Goal: Information Seeking & Learning: Learn about a topic

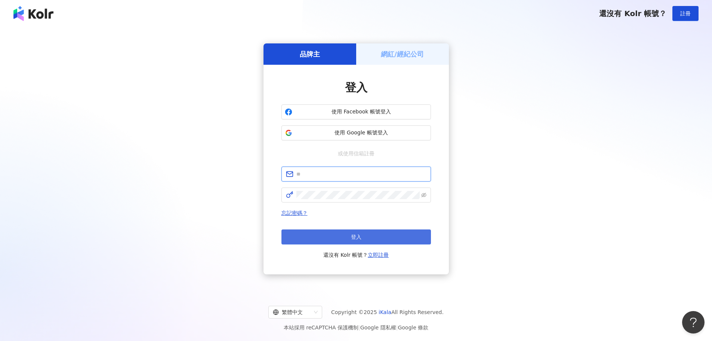
type input "**********"
click at [339, 241] on button "登入" at bounding box center [356, 236] width 150 height 15
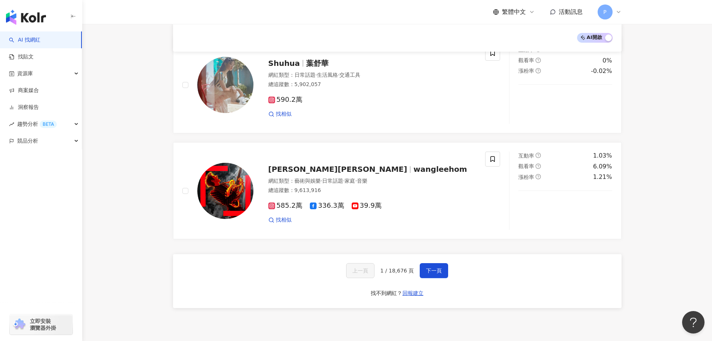
scroll to position [1159, 0]
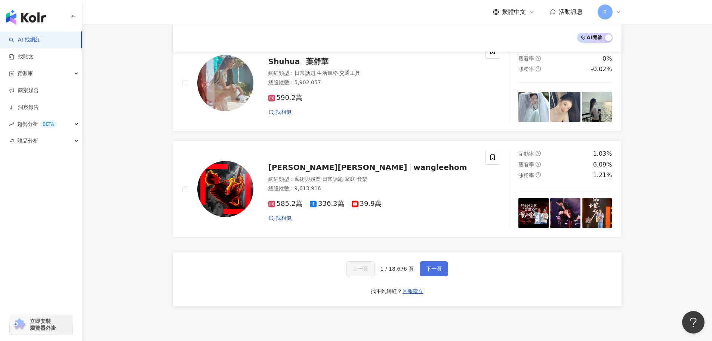
click at [434, 265] on span "下一頁" at bounding box center [434, 268] width 16 height 6
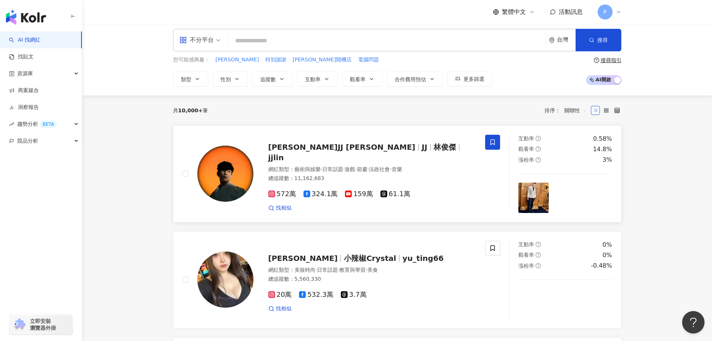
scroll to position [0, 0]
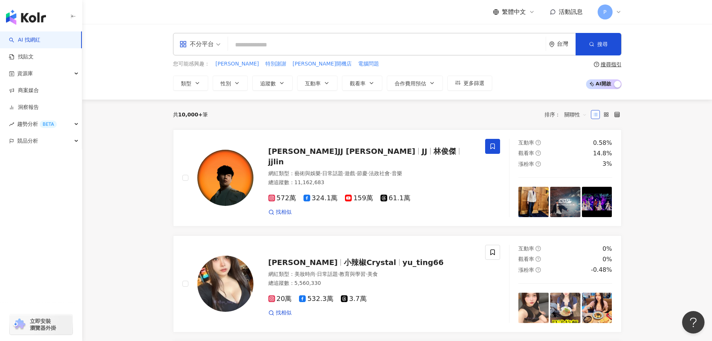
click at [255, 46] on input "search" at bounding box center [387, 45] width 312 height 14
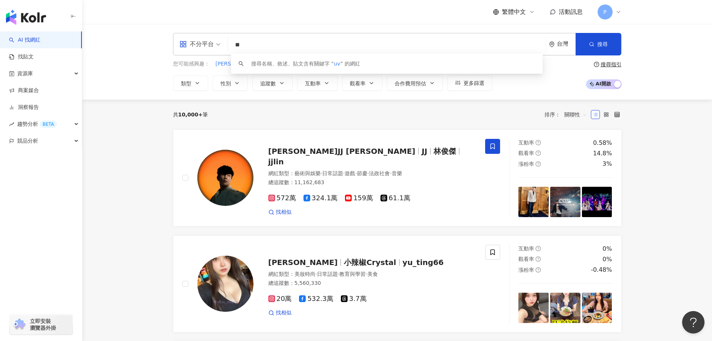
type input "*"
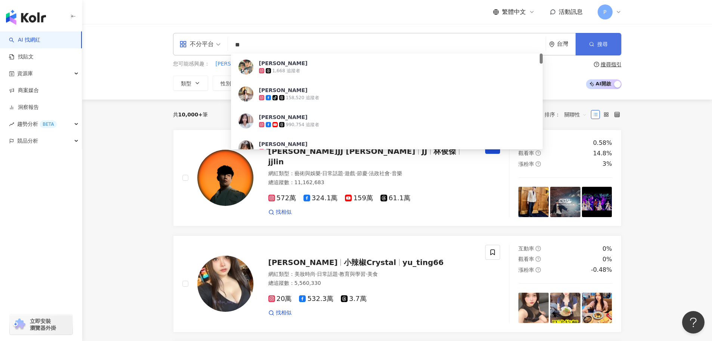
type input "**"
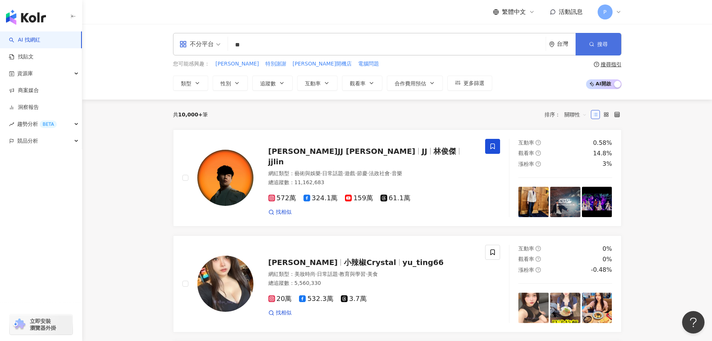
click at [595, 44] on button "搜尋" at bounding box center [599, 44] width 46 height 22
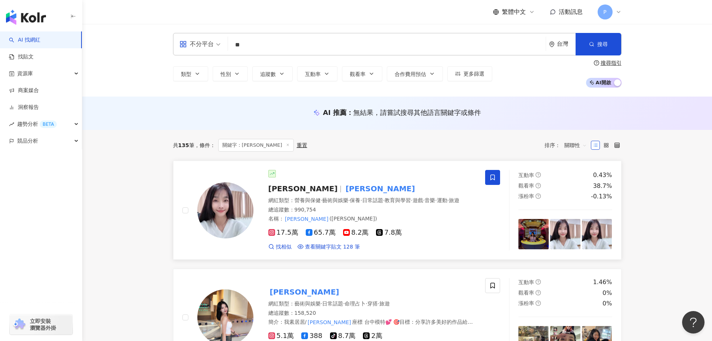
click at [499, 181] on span at bounding box center [492, 177] width 15 height 15
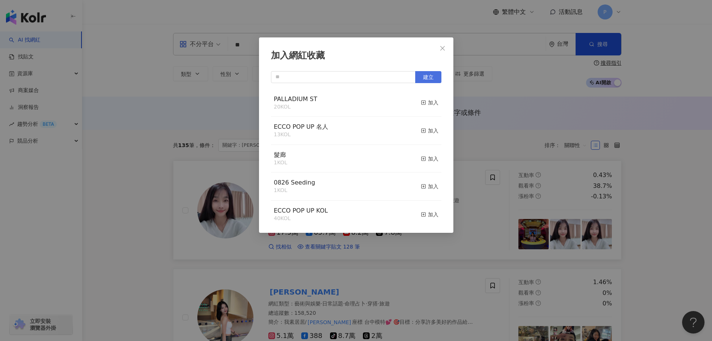
click at [432, 77] on span "建立" at bounding box center [428, 77] width 10 height 6
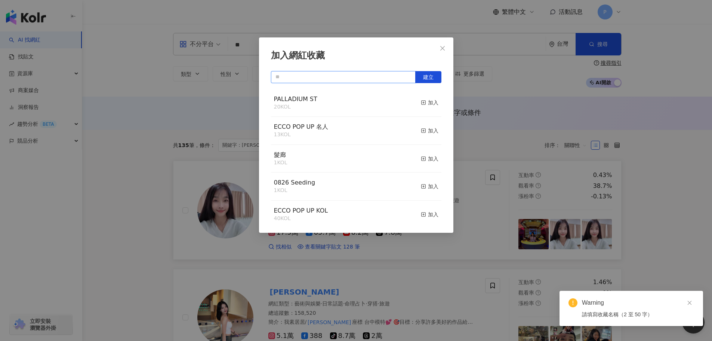
click at [342, 80] on input "text" at bounding box center [343, 77] width 145 height 12
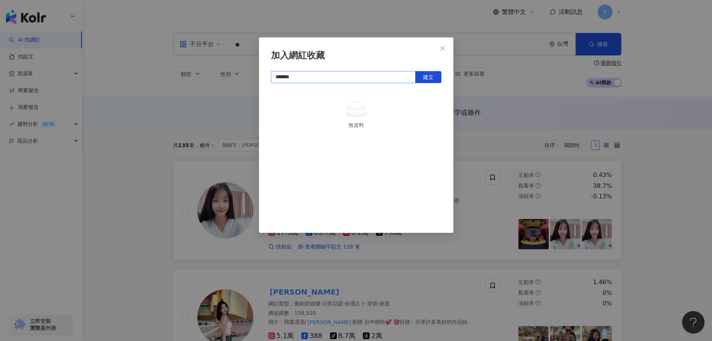
type input "*******"
click at [431, 78] on span "建立" at bounding box center [428, 77] width 10 height 6
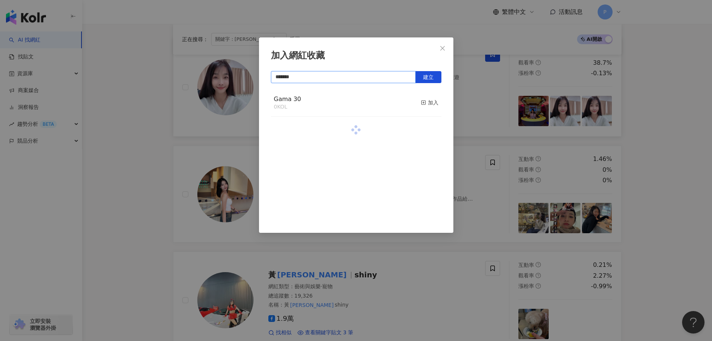
scroll to position [187, 0]
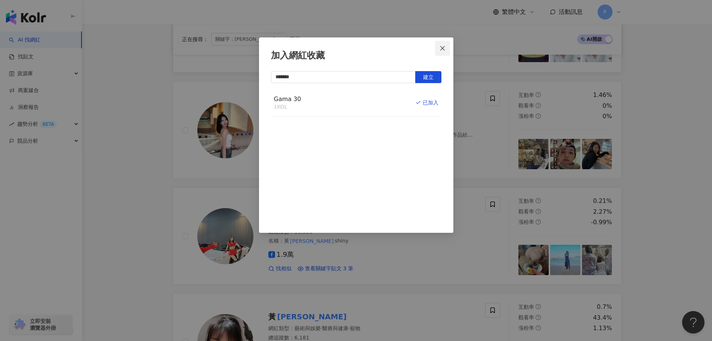
click at [444, 50] on icon "close" at bounding box center [443, 48] width 6 height 6
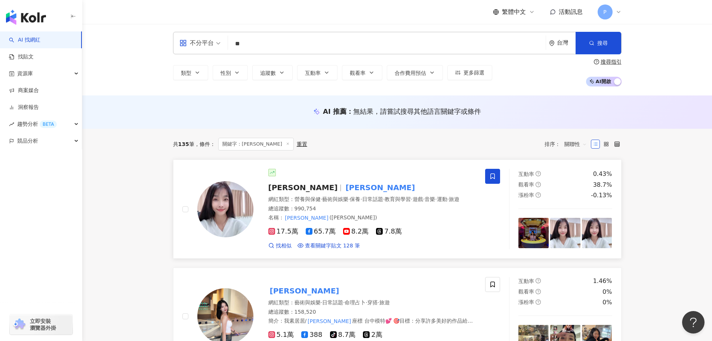
scroll to position [0, 0]
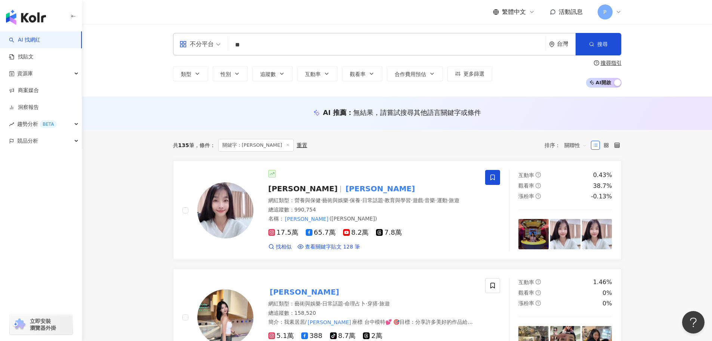
click at [261, 42] on input "**" at bounding box center [387, 45] width 312 height 14
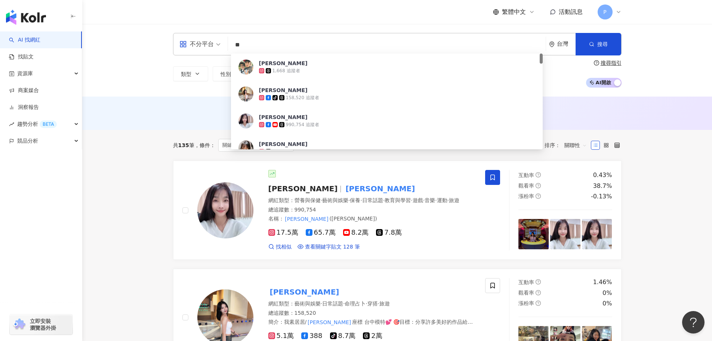
type input "*"
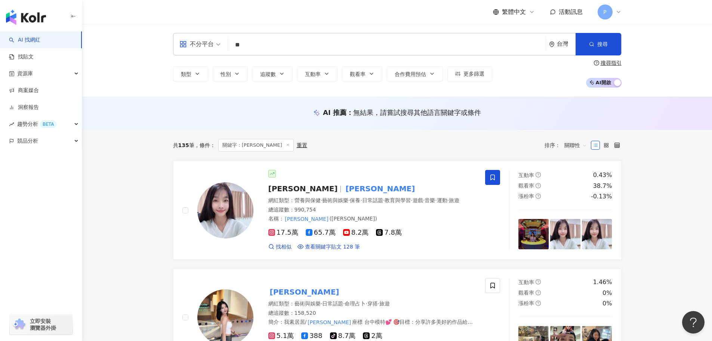
type input "*"
type input "**"
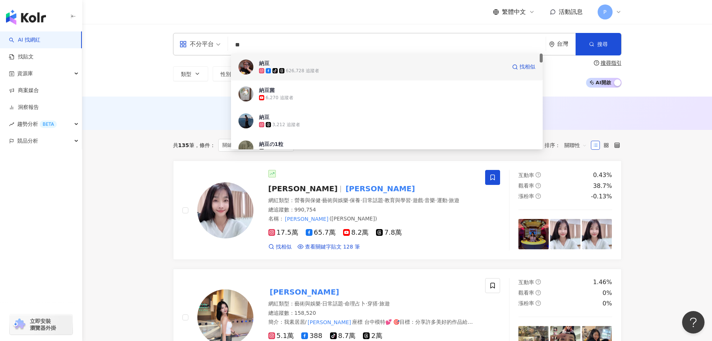
click at [326, 69] on div "tiktok-icon 626,728 追蹤者" at bounding box center [382, 70] width 247 height 7
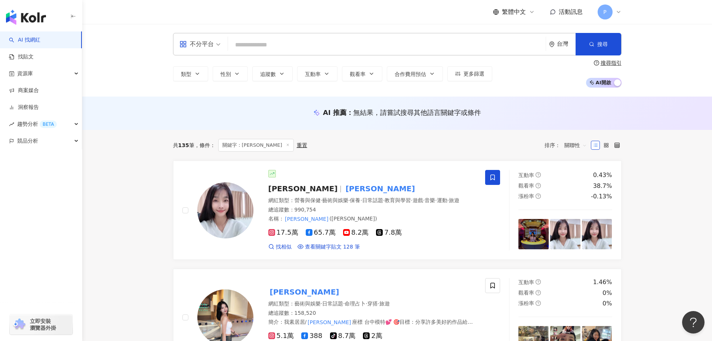
click at [265, 44] on input "search" at bounding box center [387, 45] width 312 height 14
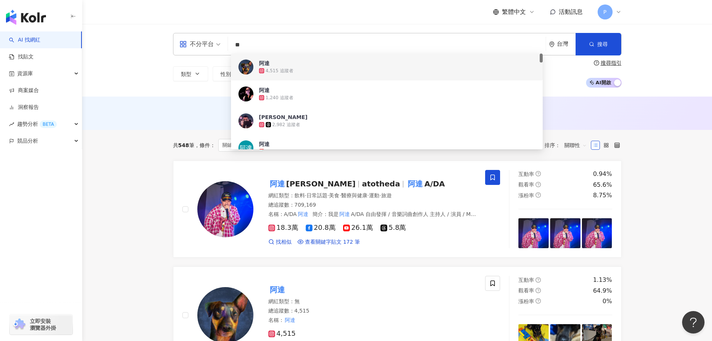
click at [267, 49] on input "**" at bounding box center [387, 45] width 312 height 14
type input "*"
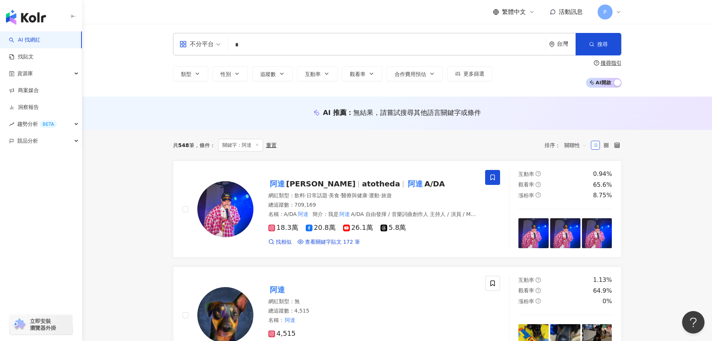
type input "*"
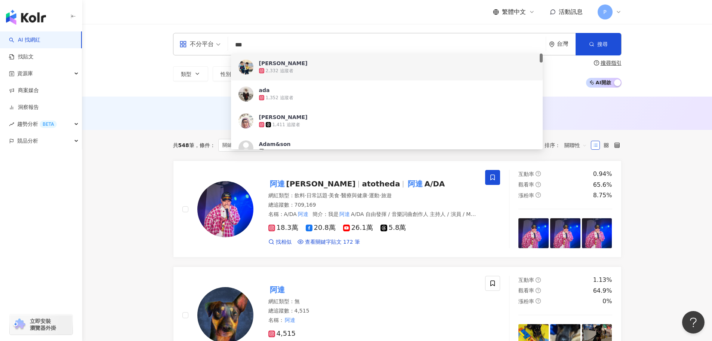
click at [258, 40] on input "***" at bounding box center [387, 45] width 312 height 14
drag, startPoint x: 252, startPoint y: 45, endPoint x: 228, endPoint y: 46, distance: 23.2
click at [228, 46] on div "不分平台 *** 台灣 搜尋 d49a6c09-d052-434b-9f2e-73a72f306113 1b7e334d-f7b2-474f-80f7-0b6…" at bounding box center [397, 44] width 449 height 22
paste input "***"
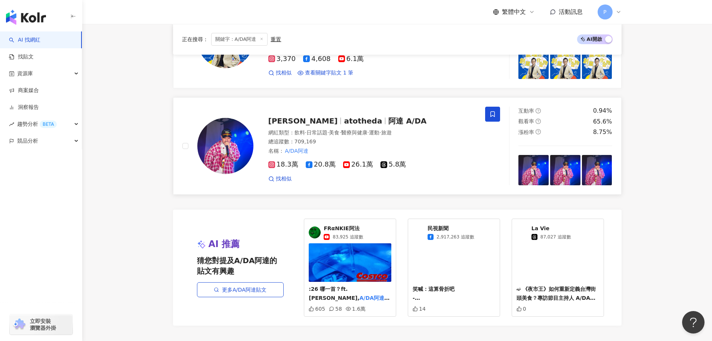
scroll to position [486, 0]
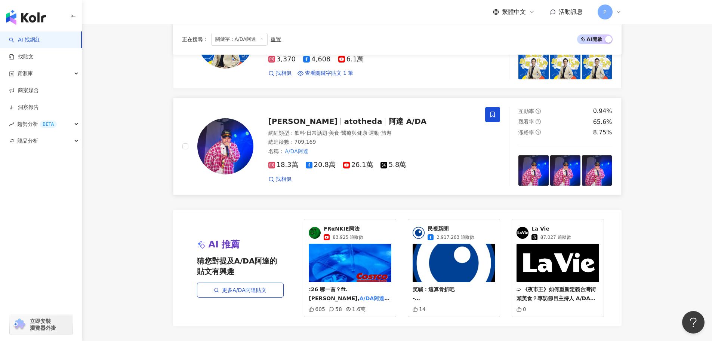
click at [361, 120] on span "atotheda" at bounding box center [363, 121] width 38 height 9
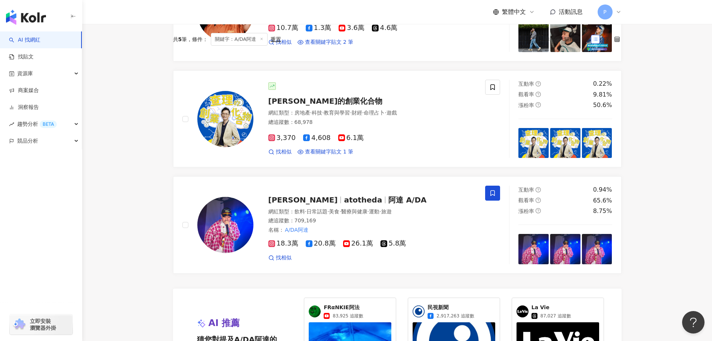
scroll to position [0, 0]
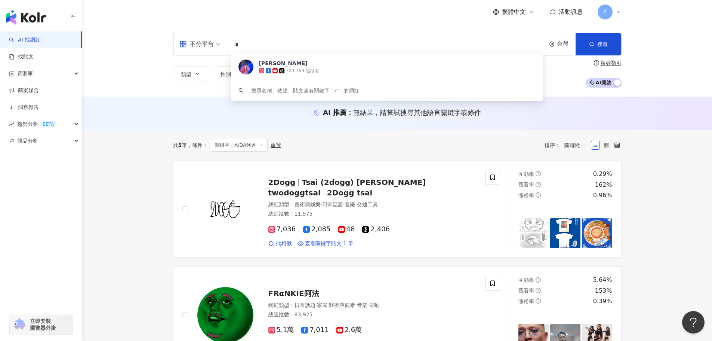
type input "*"
type input "******"
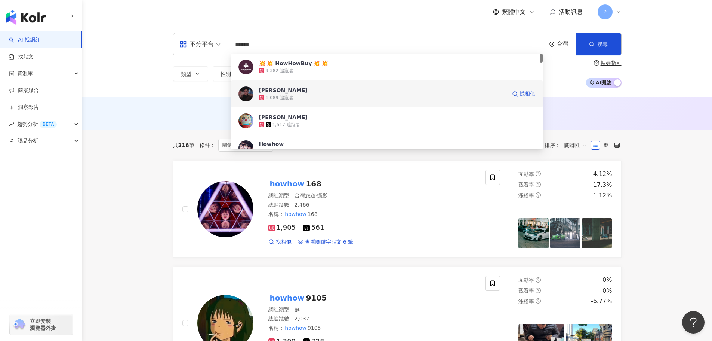
scroll to position [37, 0]
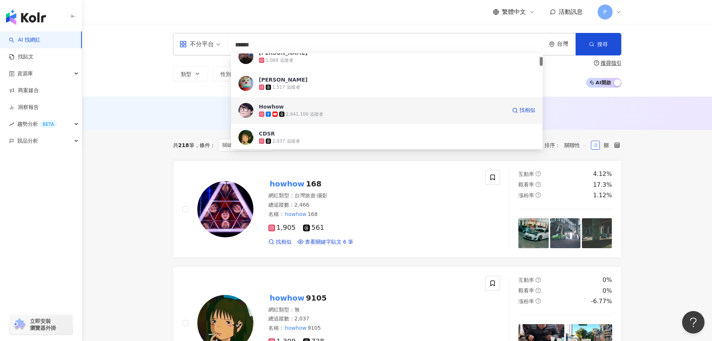
click at [299, 108] on span "Howhow" at bounding box center [382, 106] width 247 height 7
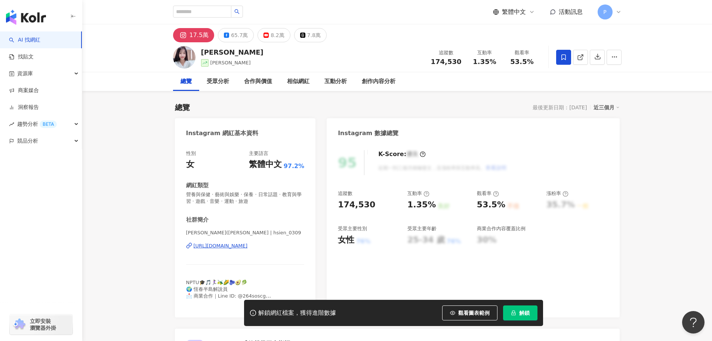
click at [526, 315] on span "解鎖" at bounding box center [524, 313] width 10 height 6
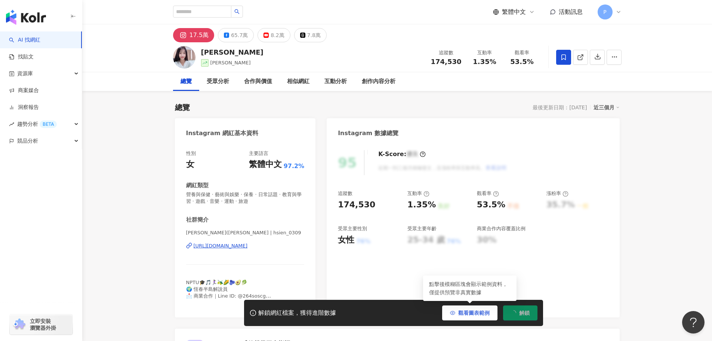
click at [475, 316] on button "觀看圖表範例" at bounding box center [469, 312] width 55 height 15
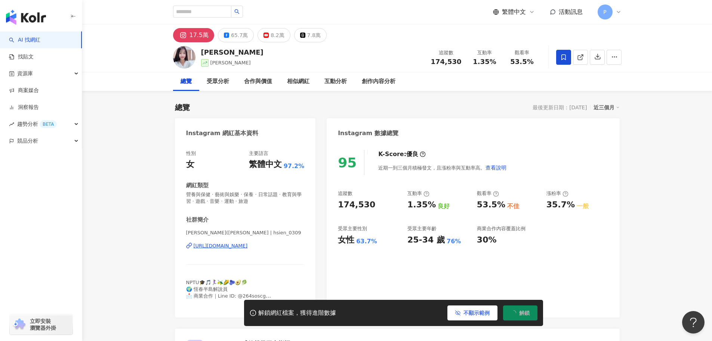
click at [480, 315] on span "不顯示範例" at bounding box center [477, 313] width 26 height 6
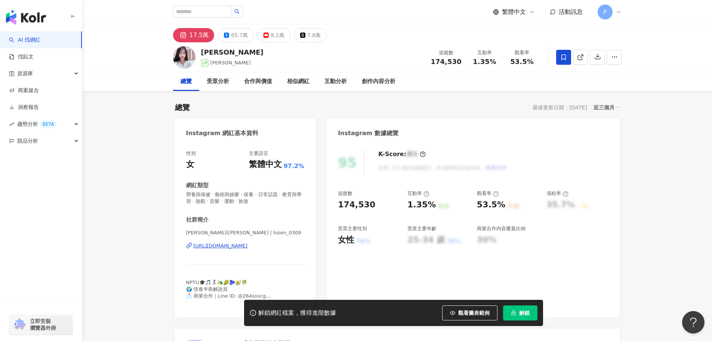
click at [531, 312] on button "解鎖" at bounding box center [520, 312] width 34 height 15
click at [351, 44] on div "黃瑜嫻 小嫻 追蹤數 174,530 互動率 1.35% 觀看率 53.5%" at bounding box center [397, 57] width 478 height 30
click at [376, 37] on div "17.5萬 65.7萬 8.2萬 7.8萬" at bounding box center [397, 33] width 478 height 18
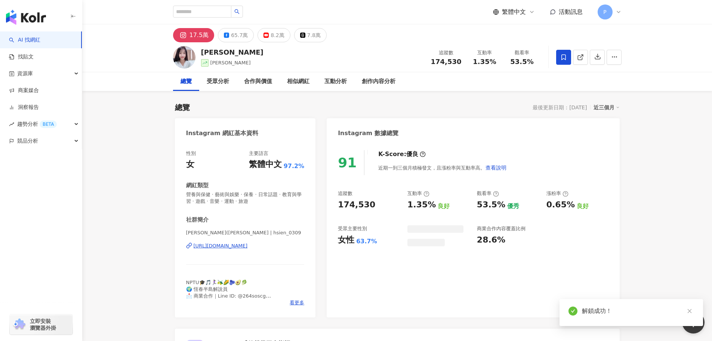
click at [307, 37] on div "7.8萬" at bounding box center [313, 35] width 13 height 10
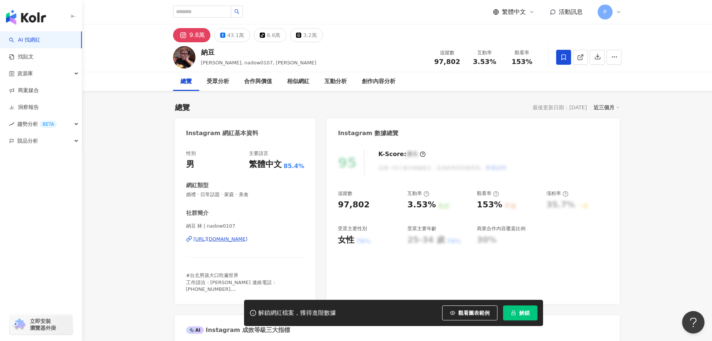
click at [562, 58] on icon at bounding box center [563, 57] width 4 height 6
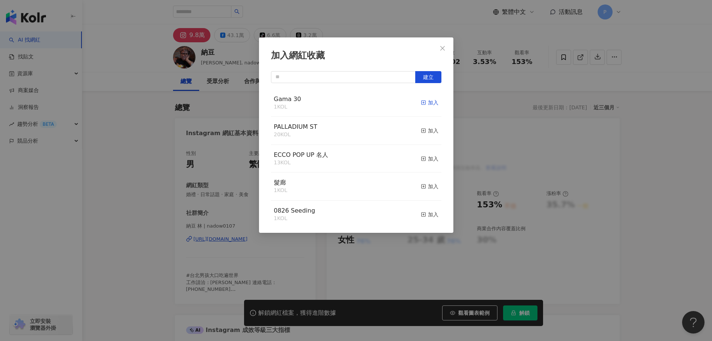
click at [421, 102] on icon "button" at bounding box center [423, 102] width 5 height 5
click at [441, 47] on icon "close" at bounding box center [443, 48] width 6 height 6
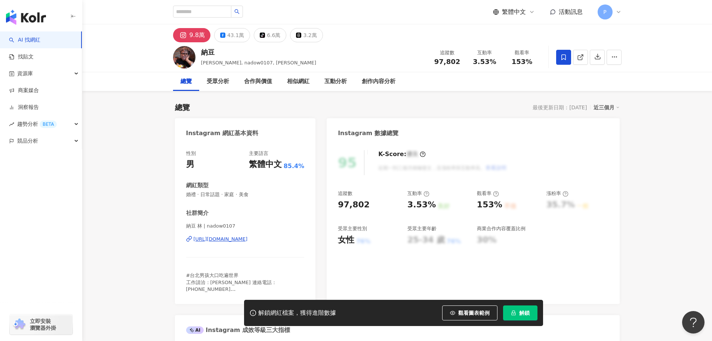
click at [519, 318] on button "解鎖" at bounding box center [520, 312] width 34 height 15
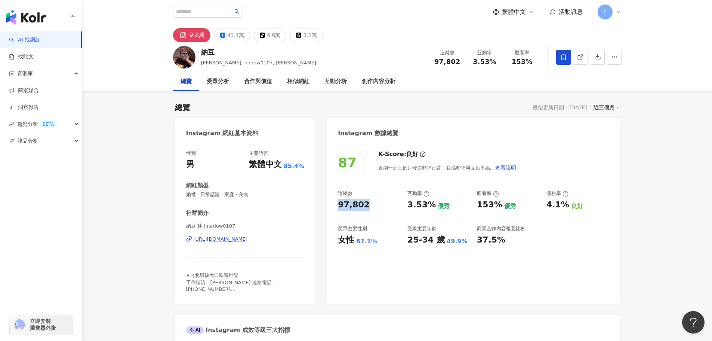
drag, startPoint x: 368, startPoint y: 203, endPoint x: 334, endPoint y: 206, distance: 34.6
click at [334, 206] on div "87 K-Score : 良好 近期一到三個月發文頻率正常，且漲粉率與互動率高。 查看說明 追蹤數 97,802 互動率 3.53% 優秀 觀看率 153% …" at bounding box center [473, 222] width 293 height 161
copy div "97,802"
drag, startPoint x: 351, startPoint y: 250, endPoint x: 334, endPoint y: 246, distance: 17.2
click at [351, 250] on div "87 K-Score : 良好 近期一到三個月發文頻率正常，且漲粉率與互動率高。 查看說明 追蹤數 97,802 互動率 3.53% 優秀 觀看率 153% …" at bounding box center [473, 222] width 293 height 161
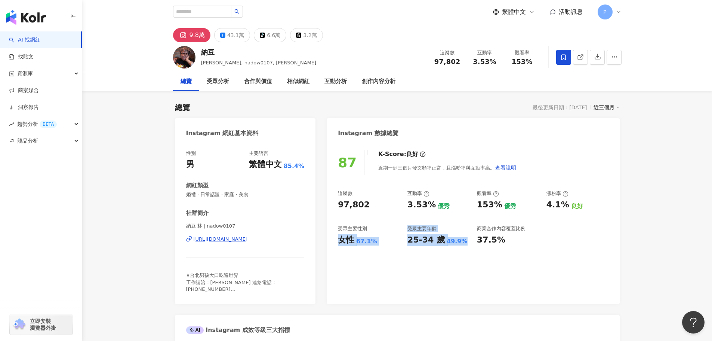
drag, startPoint x: 333, startPoint y: 240, endPoint x: 463, endPoint y: 243, distance: 130.1
click at [463, 243] on div "87 K-Score : 良好 近期一到三個月發文頻率正常，且漲粉率與互動率高。 查看說明 追蹤數 97,802 互動率 3.53% 優秀 觀看率 153% …" at bounding box center [473, 222] width 293 height 161
copy div "女性 67.1% 受眾主要年齡 25-34 歲 49.9%"
drag, startPoint x: 428, startPoint y: 273, endPoint x: 419, endPoint y: 270, distance: 10.2
click at [428, 273] on div "87 K-Score : 良好 近期一到三個月發文頻率正常，且漲粉率與互動率高。 查看說明 追蹤數 97,802 互動率 3.53% 優秀 觀看率 153% …" at bounding box center [473, 222] width 293 height 161
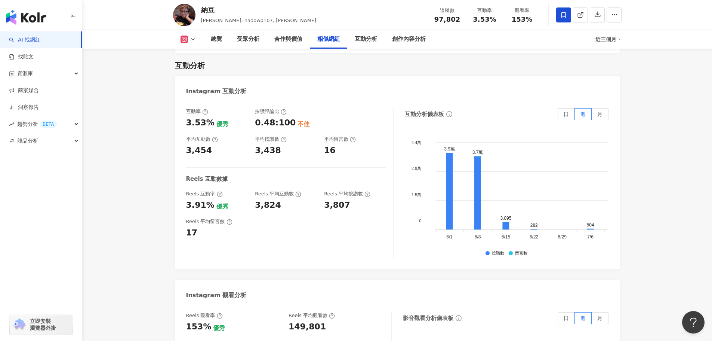
scroll to position [1495, 0]
drag, startPoint x: 210, startPoint y: 98, endPoint x: 184, endPoint y: 98, distance: 26.5
click at [184, 100] on div "互動率 3.53% 優秀 按讚評論比 0.48:100 不佳 平均互動數 3,454 平均按讚數 3,438 平均留言數 16 Reels 互動數據 Reel…" at bounding box center [397, 184] width 445 height 168
copy div "3.53%"
drag, startPoint x: 209, startPoint y: 125, endPoint x: 186, endPoint y: 125, distance: 23.2
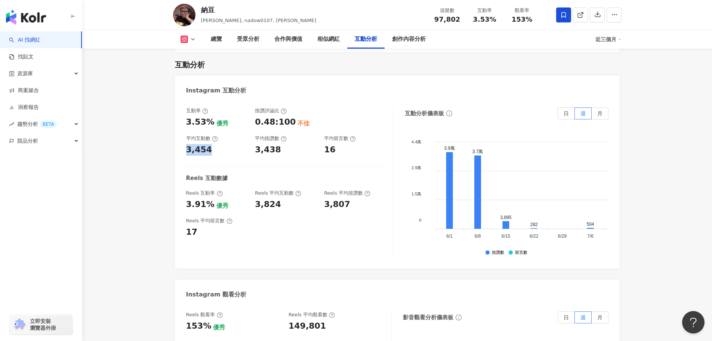
click at [186, 144] on div "3,454" at bounding box center [217, 150] width 62 height 12
copy div "3,454"
drag, startPoint x: 210, startPoint y: 179, endPoint x: 179, endPoint y: 180, distance: 30.7
click at [179, 180] on div "互動率 3.53% 優秀 按讚評論比 0.48:100 不佳 平均互動數 3,454 平均按讚數 3,438 平均留言數 16 Reels 互動數據 Reel…" at bounding box center [397, 184] width 445 height 168
copy div "3.91%"
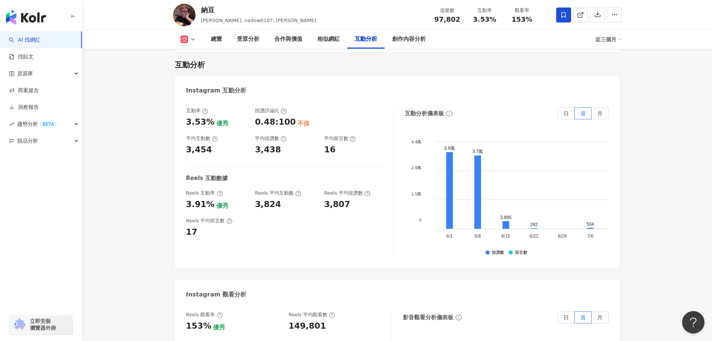
click at [274, 217] on div "Reels 平均留言數 17" at bounding box center [286, 227] width 200 height 20
drag, startPoint x: 281, startPoint y: 177, endPoint x: 249, endPoint y: 180, distance: 32.3
click at [249, 190] on div "Reels 互動率 3.91% 優秀 Reels 平均互動數 3,824 Reels 平均按讚數 3,807" at bounding box center [286, 200] width 200 height 20
click at [277, 198] on div "3,824" at bounding box center [268, 204] width 26 height 12
drag, startPoint x: 282, startPoint y: 183, endPoint x: 256, endPoint y: 183, distance: 25.8
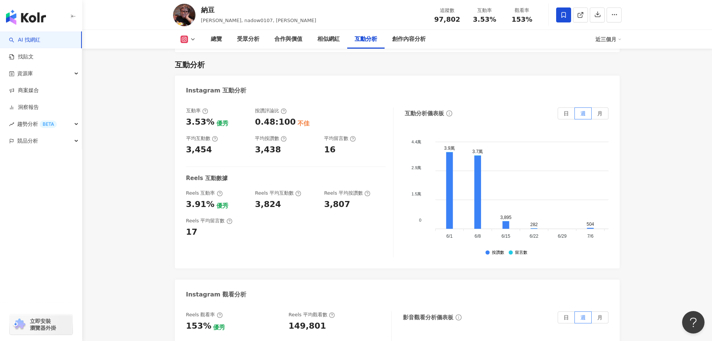
click at [282, 198] on div "3,824" at bounding box center [286, 204] width 62 height 12
click at [254, 190] on div "Reels 互動率 3.91% 優秀 Reels 平均互動數 3,824 Reels 平均按讚數 3,807" at bounding box center [286, 200] width 200 height 20
copy div "3,824"
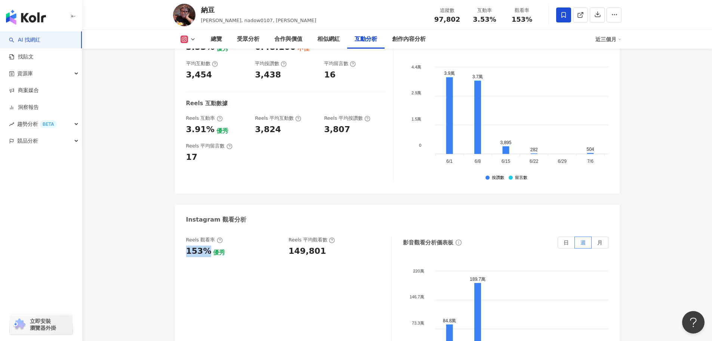
drag, startPoint x: 208, startPoint y: 227, endPoint x: 182, endPoint y: 227, distance: 26.2
click at [182, 229] on div "Reels 觀看率 153% 優秀 Reels 平均觀看數 149,801 影音觀看分析儀表板 日 週 月 220萬 220萬 146.7萬 146.7萬 7…" at bounding box center [397, 313] width 445 height 168
copy div "153%"
drag, startPoint x: 327, startPoint y: 230, endPoint x: 280, endPoint y: 228, distance: 46.7
click at [280, 236] on div "Reels 觀看率 153% 優秀 Reels 平均觀看數 149,801" at bounding box center [285, 246] width 198 height 20
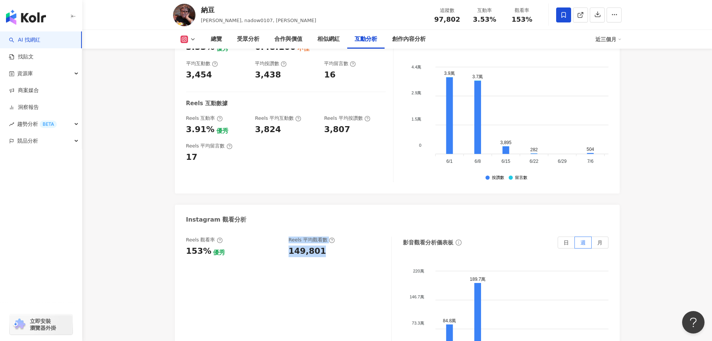
click at [321, 245] on div "149,801" at bounding box center [336, 251] width 95 height 12
drag, startPoint x: 335, startPoint y: 237, endPoint x: 330, endPoint y: 234, distance: 5.7
click at [335, 237] on div "Reels 觀看率 153% 優秀 Reels 平均觀看數 149,801" at bounding box center [289, 311] width 206 height 150
drag, startPoint x: 297, startPoint y: 229, endPoint x: 289, endPoint y: 229, distance: 8.2
click at [289, 245] on div "149,801" at bounding box center [307, 251] width 37 height 12
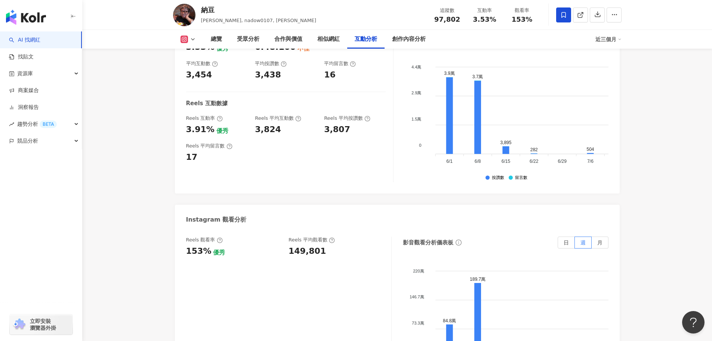
click at [330, 245] on div "149,801" at bounding box center [336, 251] width 95 height 12
drag, startPoint x: 330, startPoint y: 226, endPoint x: 287, endPoint y: 227, distance: 43.0
click at [287, 236] on div "Reels 觀看率 153% 優秀 Reels 平均觀看數 149,801" at bounding box center [285, 246] width 198 height 20
copy div "149,801"
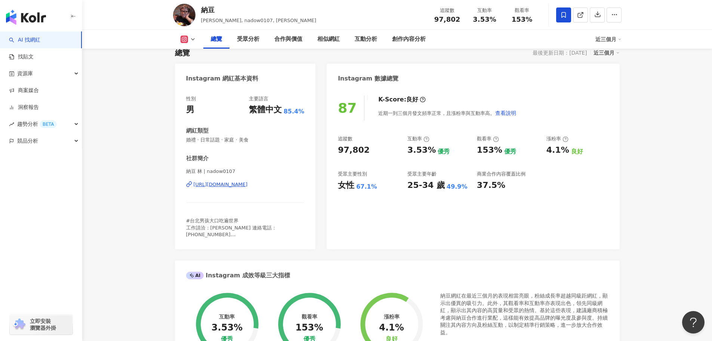
scroll to position [0, 0]
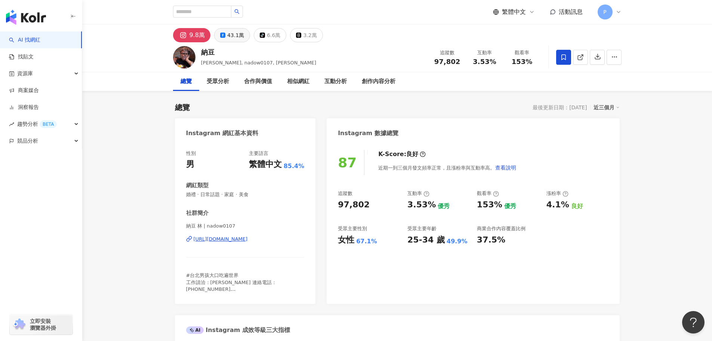
click at [228, 38] on div "43.1萬" at bounding box center [235, 35] width 17 height 10
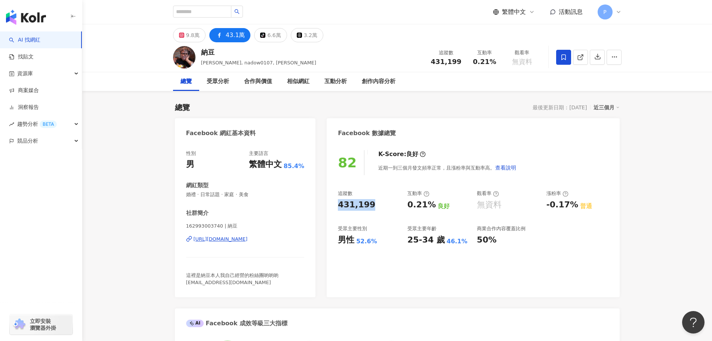
click at [338, 207] on div "431,199" at bounding box center [369, 205] width 62 height 12
drag, startPoint x: 334, startPoint y: 242, endPoint x: 458, endPoint y: 242, distance: 123.7
click at [458, 242] on div "82 K-Score : 良好 近期一到三個月發文頻率正常，且漲粉率與互動率高。 查看說明 追蹤數 431,199 互動率 0.21% 良好 觀看率 無資料 …" at bounding box center [473, 219] width 293 height 154
copy div "男性 52.6% 受眾主要年齡 25-34 歲 46.1%"
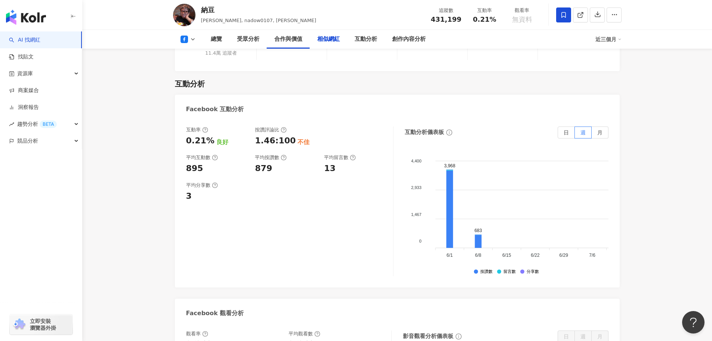
scroll to position [1159, 0]
drag, startPoint x: 208, startPoint y: 159, endPoint x: 182, endPoint y: 161, distance: 25.5
click at [182, 161] on div "互動率 0.21% 良好 按讚評論比 1.46:100 不佳 平均互動數 895 平均按讚數 879 平均留言數 13 平均分享數 3 互動分析儀表板 日 週…" at bounding box center [397, 202] width 445 height 168
click at [190, 133] on div "互動率 0.21% 良好 按讚評論比 1.46:100 不佳 平均互動數 895 平均按讚數 879 平均留言數 13 平均分享數 3 互動分析儀表板 日 週…" at bounding box center [397, 202] width 445 height 168
click at [187, 134] on div "0.21%" at bounding box center [200, 140] width 28 height 12
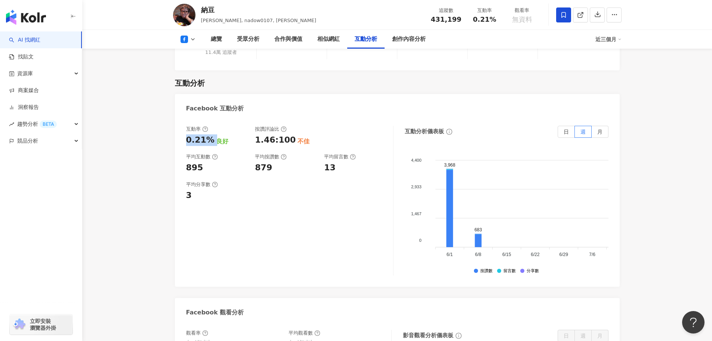
drag, startPoint x: 188, startPoint y: 132, endPoint x: 212, endPoint y: 132, distance: 24.3
click at [212, 134] on div "0.21% 良好" at bounding box center [217, 140] width 62 height 12
copy div "0.21%"
drag, startPoint x: 199, startPoint y: 159, endPoint x: 184, endPoint y: 159, distance: 14.6
click at [184, 159] on div "互動率 0.21% 良好 按讚評論比 1.46:100 不佳 平均互動數 895 平均按讚數 879 平均留言數 13 平均分享數 3 互動分析儀表板 日 週…" at bounding box center [397, 202] width 445 height 168
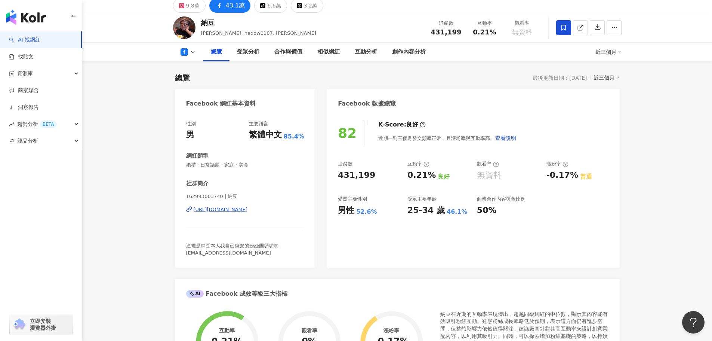
scroll to position [0, 0]
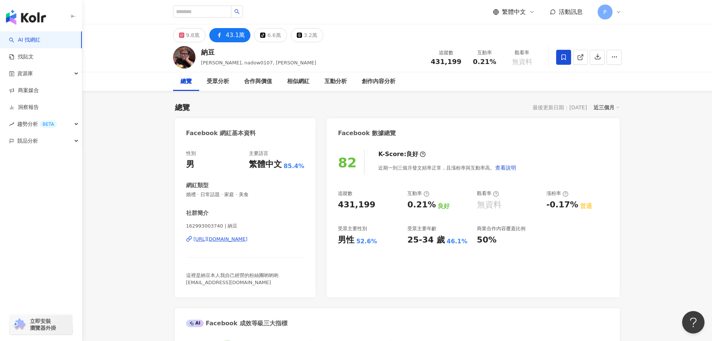
click at [242, 238] on div "https://www.facebook.com/162993003740" at bounding box center [221, 239] width 54 height 7
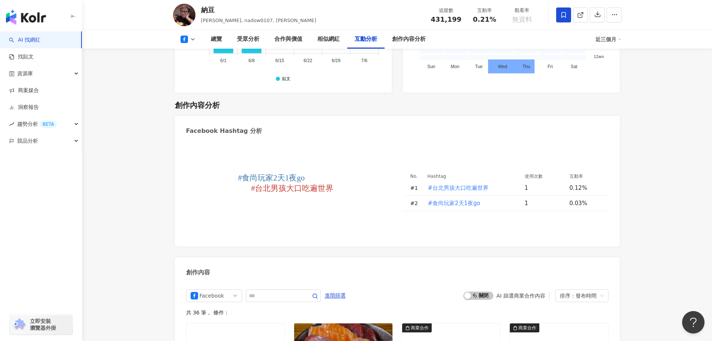
scroll to position [1682, 0]
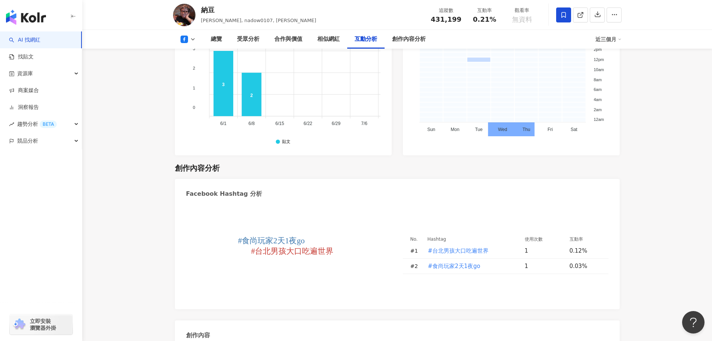
click at [192, 41] on icon at bounding box center [193, 39] width 6 height 6
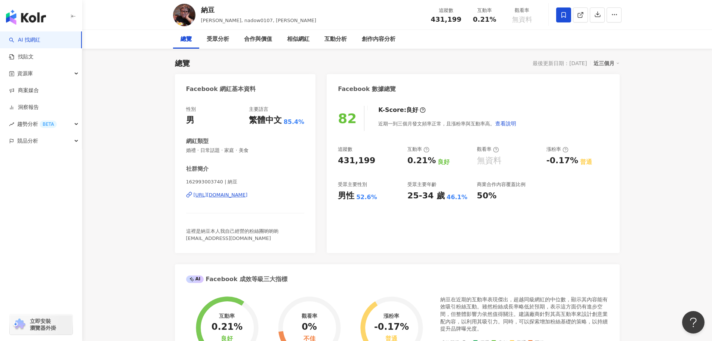
scroll to position [0, 0]
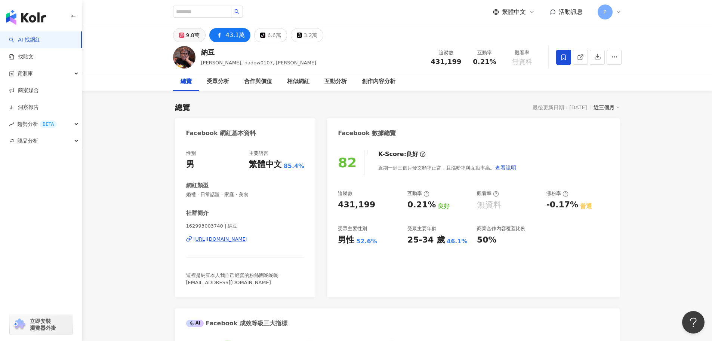
click at [192, 37] on div "9.8萬" at bounding box center [192, 35] width 13 height 10
click at [198, 34] on div "9.8萬" at bounding box center [192, 35] width 13 height 10
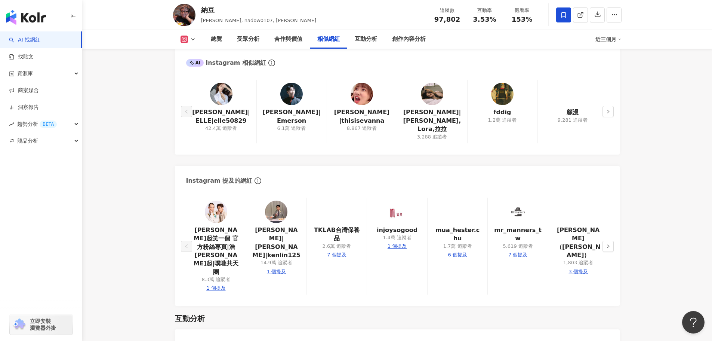
scroll to position [1420, 0]
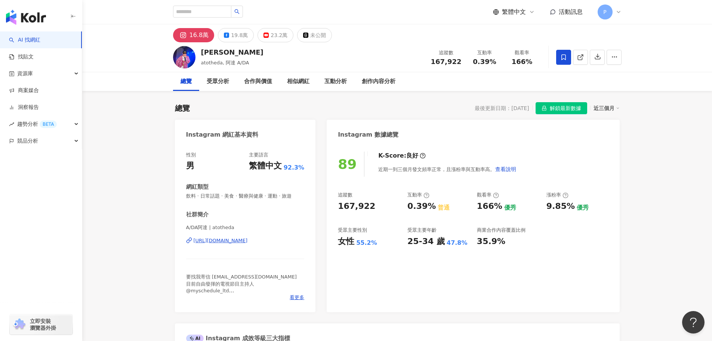
click at [564, 58] on icon at bounding box center [563, 57] width 7 height 7
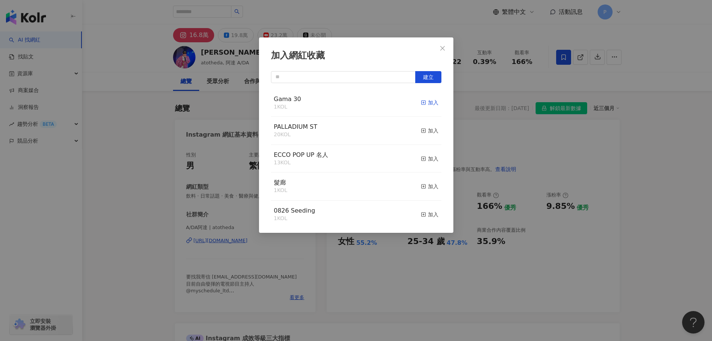
click at [421, 101] on icon "button" at bounding box center [423, 102] width 5 height 5
click at [442, 50] on icon "close" at bounding box center [443, 48] width 6 height 6
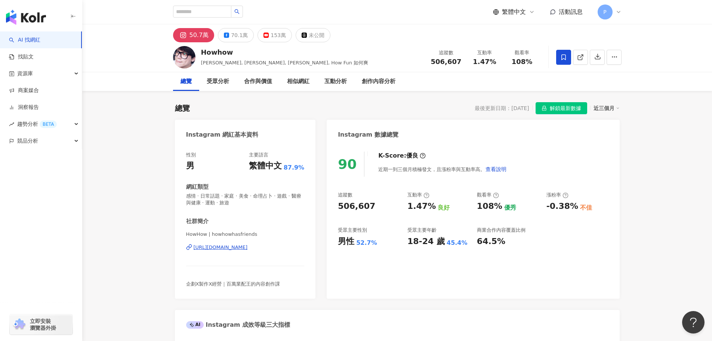
click at [575, 108] on span "解鎖最新數據" at bounding box center [565, 108] width 31 height 12
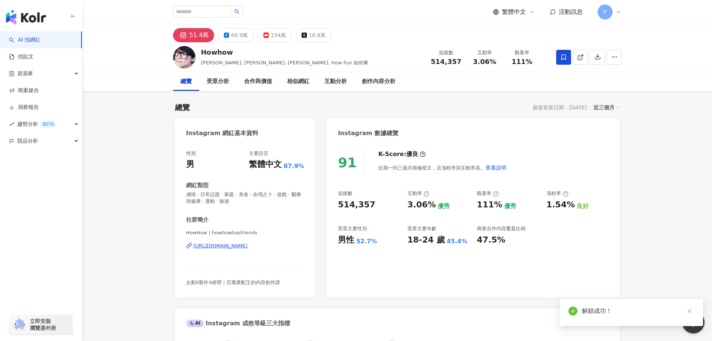
click at [561, 59] on icon at bounding box center [563, 57] width 7 height 7
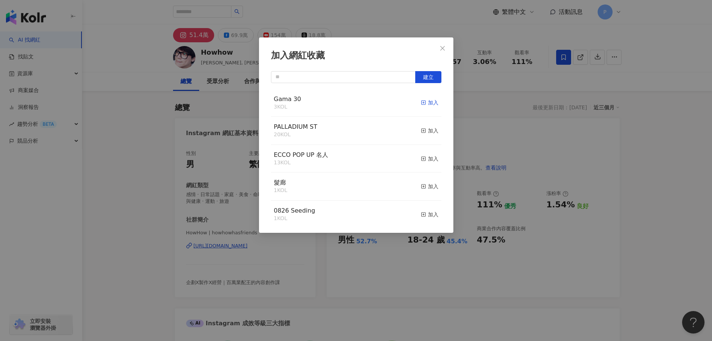
click at [421, 103] on icon "button" at bounding box center [423, 102] width 5 height 5
click at [441, 47] on icon "close" at bounding box center [442, 48] width 4 height 4
click at [440, 50] on div "加入網紅收藏 建立 Gama 30 4 KOL 已加入 PALLADIUM ST 20 KOL 加入 ECCO POP UP 名人 13 KOL 加入 髮廊 …" at bounding box center [356, 170] width 712 height 341
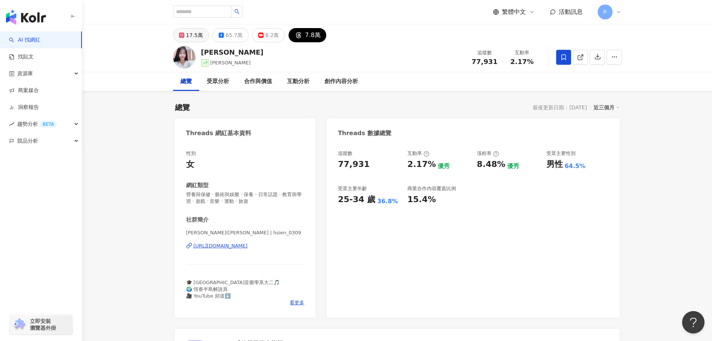
click at [187, 37] on div "17.5萬" at bounding box center [194, 35] width 17 height 10
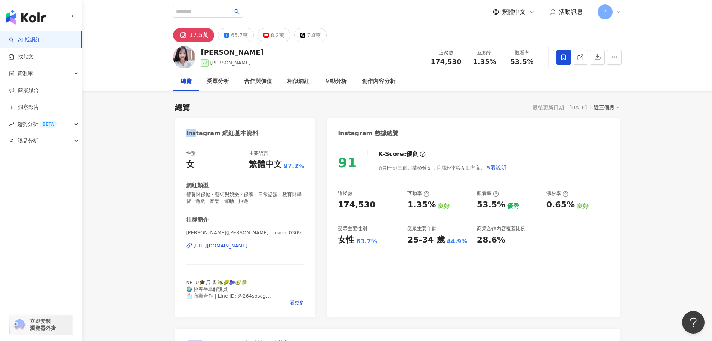
drag, startPoint x: 193, startPoint y: 132, endPoint x: 218, endPoint y: 133, distance: 24.3
click at [218, 133] on div "Instagram 網紅基本資料" at bounding box center [245, 130] width 141 height 24
click at [271, 34] on div "8.2萬" at bounding box center [277, 35] width 13 height 10
click at [274, 38] on div "8.2萬" at bounding box center [277, 35] width 13 height 10
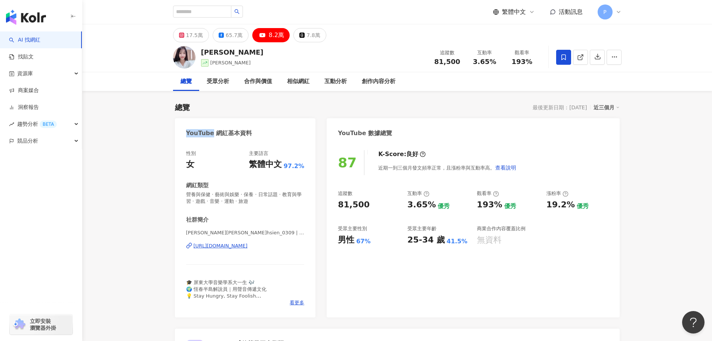
drag, startPoint x: 197, startPoint y: 131, endPoint x: 210, endPoint y: 133, distance: 13.2
click at [210, 133] on div "YouTube 網紅基本資料" at bounding box center [219, 133] width 66 height 8
copy div "YouTube"
drag, startPoint x: 372, startPoint y: 206, endPoint x: 342, endPoint y: 205, distance: 29.9
click at [342, 205] on div "81,500" at bounding box center [369, 205] width 62 height 12
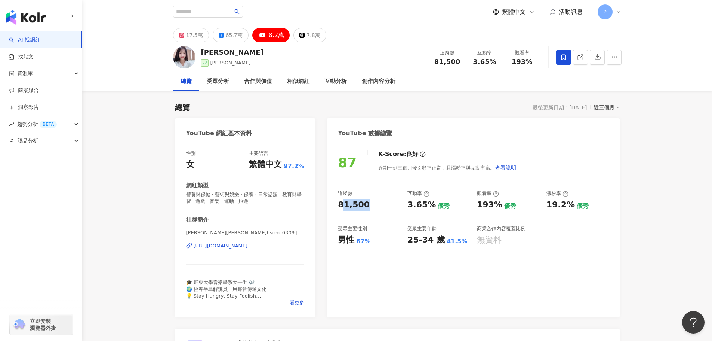
click at [370, 206] on div "81,500" at bounding box center [369, 205] width 62 height 12
drag, startPoint x: 373, startPoint y: 205, endPoint x: 336, endPoint y: 204, distance: 37.4
click at [336, 204] on div "87 K-Score : 良好 近期一到三個月發文頻率正常，且漲粉率與互動率高。 查看說明 追蹤數 81,500 互動率 3.65% 優秀 觀看率 193% …" at bounding box center [473, 229] width 293 height 175
copy div "81,500"
drag, startPoint x: 407, startPoint y: 206, endPoint x: 431, endPoint y: 206, distance: 24.3
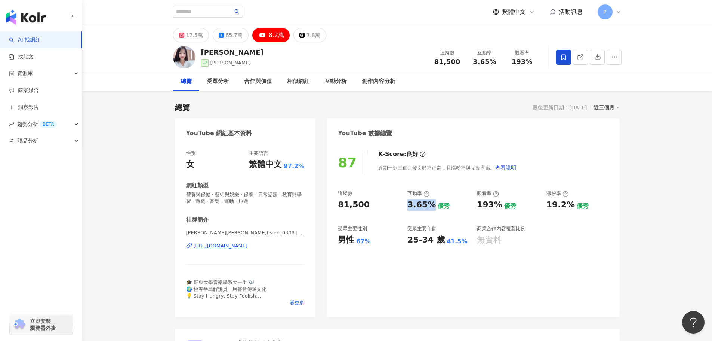
click at [431, 206] on div "3.65%" at bounding box center [421, 205] width 28 height 12
copy div "3.65%"
drag, startPoint x: 477, startPoint y: 207, endPoint x: 498, endPoint y: 208, distance: 20.6
click at [498, 208] on div "193%" at bounding box center [489, 205] width 25 height 12
copy div "193%"
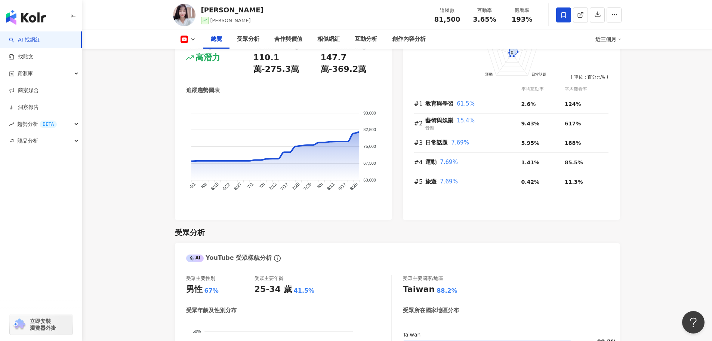
scroll to position [673, 0]
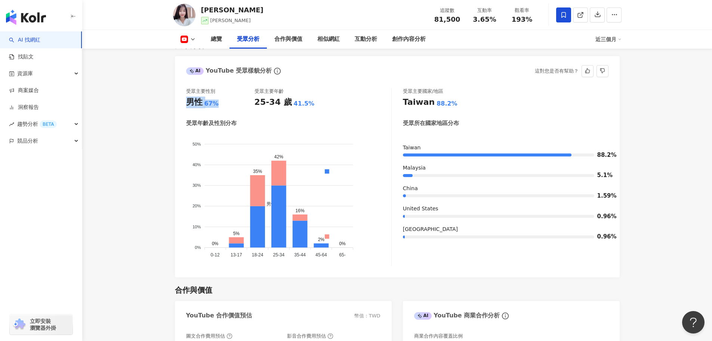
drag, startPoint x: 222, startPoint y: 105, endPoint x: 186, endPoint y: 107, distance: 36.3
click at [186, 107] on div "男性 67%" at bounding box center [220, 102] width 68 height 12
copy div "男性 67%"
click at [305, 103] on div "41.5%" at bounding box center [304, 103] width 21 height 8
drag, startPoint x: 185, startPoint y: 103, endPoint x: 311, endPoint y: 104, distance: 126.0
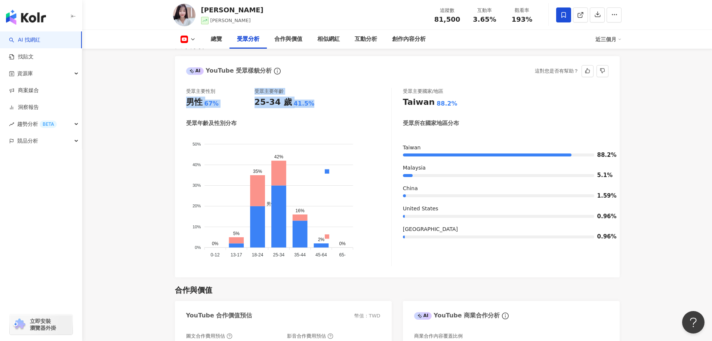
click at [311, 104] on div "受眾主要性別 男性 67% 受眾主要年齡 25-34 歲 41.5% 受眾年齡及性別分布 男性 女性 50% 50% 40% 40% 30% 30% 20% …" at bounding box center [397, 178] width 445 height 197
click at [310, 105] on div "25-34 歲 41.5%" at bounding box center [289, 102] width 68 height 12
drag, startPoint x: 215, startPoint y: 104, endPoint x: 196, endPoint y: 105, distance: 18.7
click at [196, 105] on div "男性 67%" at bounding box center [220, 102] width 68 height 12
click at [226, 106] on div "男性 67%" at bounding box center [220, 102] width 68 height 12
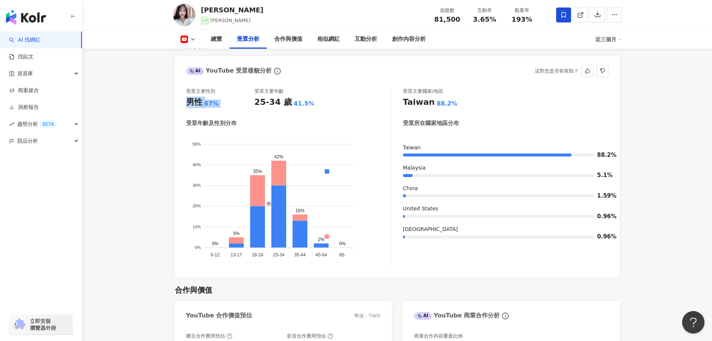
drag, startPoint x: 201, startPoint y: 105, endPoint x: 180, endPoint y: 105, distance: 21.3
click at [180, 105] on div "受眾主要性別 男性 67% 受眾主要年齡 25-34 歲 41.5% 受眾年齡及性別分布 男性 女性 50% 50% 40% 40% 30% 30% 20% …" at bounding box center [397, 178] width 445 height 197
drag, startPoint x: 255, startPoint y: 102, endPoint x: 306, endPoint y: 105, distance: 51.3
click at [306, 105] on div "25-34 歲 41.5%" at bounding box center [289, 102] width 68 height 12
copy div "25-34 歲 41.5%"
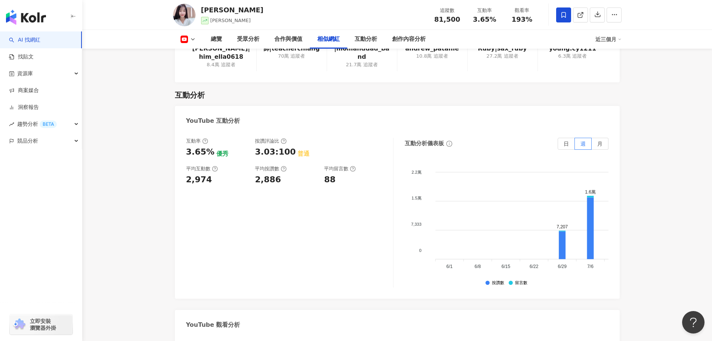
scroll to position [1271, 0]
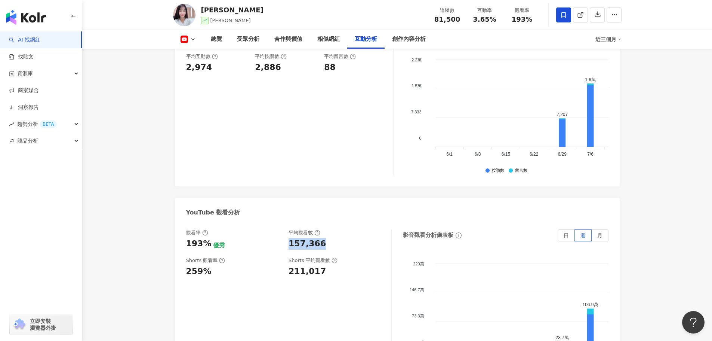
drag, startPoint x: 285, startPoint y: 245, endPoint x: 324, endPoint y: 245, distance: 39.3
click at [324, 245] on div "觀看率 193% 優秀 平均觀看數 157,366" at bounding box center [285, 239] width 198 height 20
copy div "157,366"
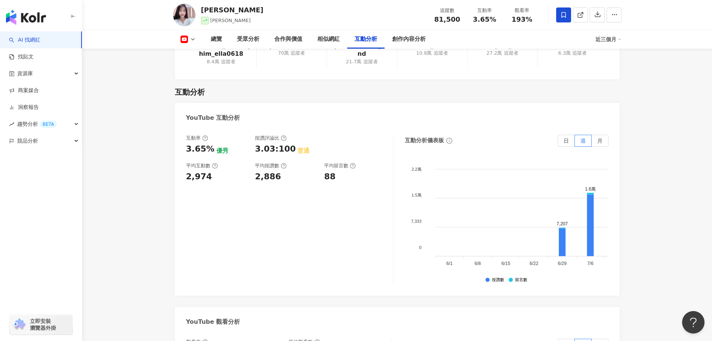
scroll to position [1084, 0]
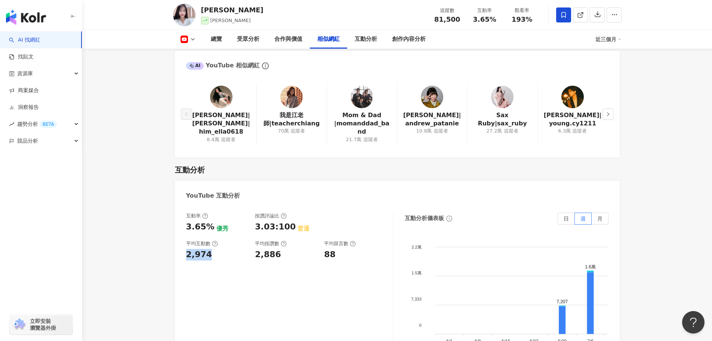
drag, startPoint x: 217, startPoint y: 254, endPoint x: 178, endPoint y: 256, distance: 39.3
click at [178, 256] on div "互動率 3.65% 優秀 按讚評論比 3.03:100 普通 平均互動數 2,974 平均按讚數 2,886 平均留言數 88 互動分析儀表板 日 週 月 2…" at bounding box center [397, 289] width 445 height 168
copy div "2,974"
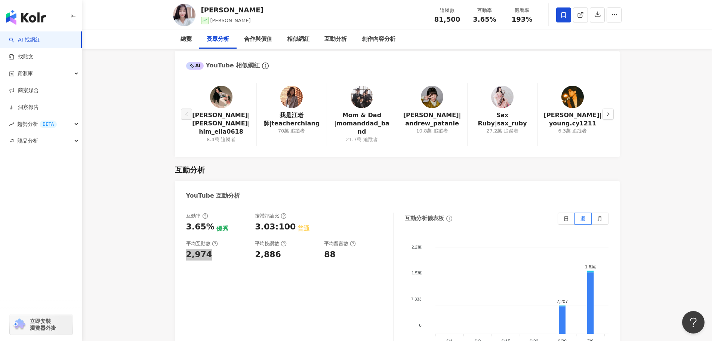
scroll to position [0, 0]
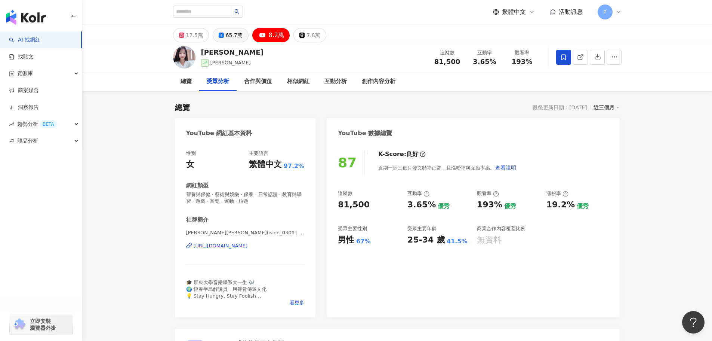
click at [229, 34] on div "65.7萬" at bounding box center [234, 35] width 17 height 10
click at [228, 33] on div "65.7萬" at bounding box center [234, 35] width 17 height 10
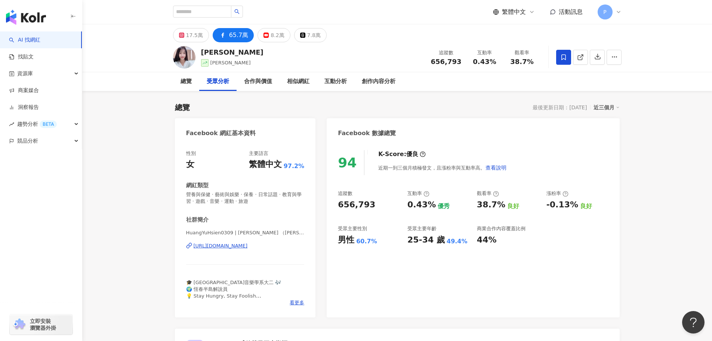
drag, startPoint x: 373, startPoint y: 207, endPoint x: 330, endPoint y: 206, distance: 42.6
click at [330, 206] on div "94 K-Score : 優良 近期一到三個月積極發文，且漲粉率與互動率高。 查看說明 追蹤數 656,793 互動率 0.43% 優秀 觀看率 38.7% …" at bounding box center [473, 229] width 293 height 175
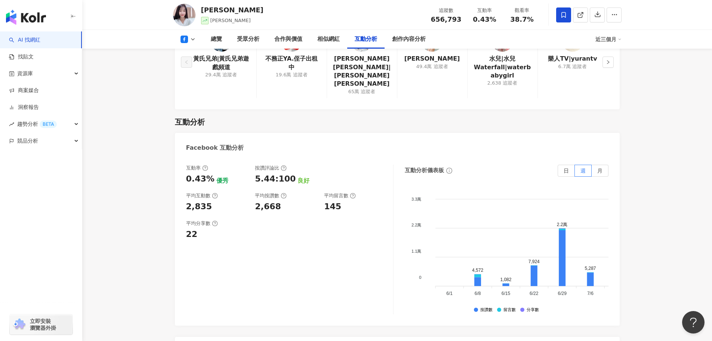
scroll to position [1196, 0]
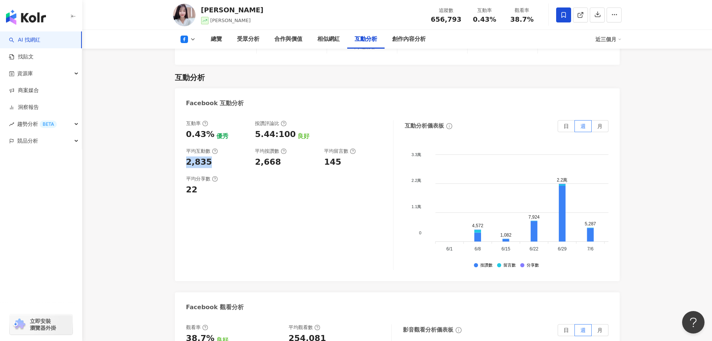
drag, startPoint x: 214, startPoint y: 139, endPoint x: 182, endPoint y: 140, distance: 31.4
click at [182, 140] on div "互動率 0.43% 優秀 按讚評論比 5.44:100 良好 平均互動數 2,835 平均按讚數 2,668 平均留言數 145 平均分享數 22 互動分析儀…" at bounding box center [397, 197] width 445 height 168
copy div "2,835"
click at [282, 156] on div "2,668" at bounding box center [286, 162] width 62 height 12
drag, startPoint x: 208, startPoint y: 116, endPoint x: 182, endPoint y: 116, distance: 25.8
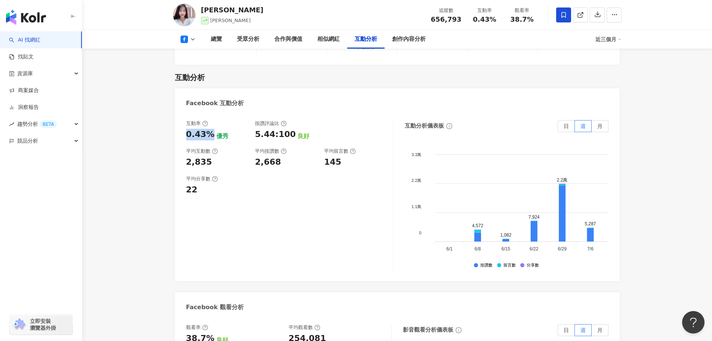
click at [182, 116] on div "互動率 0.43% 優秀 按讚評論比 5.44:100 良好 平均互動數 2,835 平均按讚數 2,668 平均留言數 145 平均分享數 22 互動分析儀…" at bounding box center [397, 197] width 445 height 168
copy div "0.43%"
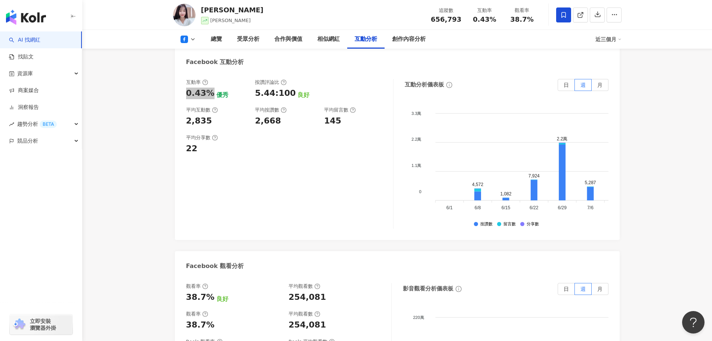
scroll to position [1308, 0]
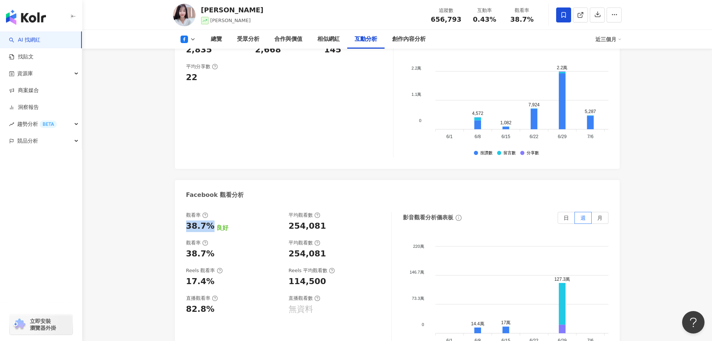
drag, startPoint x: 187, startPoint y: 207, endPoint x: 209, endPoint y: 207, distance: 22.4
click at [209, 220] on div "38.7%" at bounding box center [200, 226] width 28 height 12
drag, startPoint x: 287, startPoint y: 207, endPoint x: 328, endPoint y: 207, distance: 40.7
click at [328, 212] on div "觀看率 38.7% 良好 平均觀看數 254,081" at bounding box center [285, 222] width 198 height 20
click at [206, 204] on div "觀看率 38.7% 良好 平均觀看數 254,081 觀看率 38.7% 平均觀看數 254,081 Reels 觀看率 17.4% Reels 平均觀看數 …" at bounding box center [397, 288] width 445 height 168
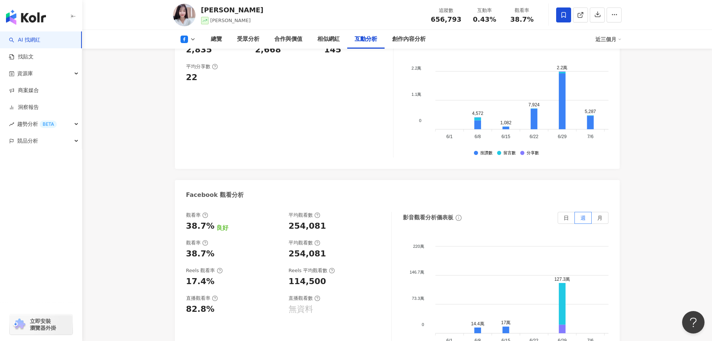
drag, startPoint x: 289, startPoint y: 213, endPoint x: 286, endPoint y: 208, distance: 6.4
click at [290, 213] on div "觀看率 38.7% 良好 平均觀看數 254,081 觀看率 38.7% 平均觀看數 254,081 Reels 觀看率 17.4% Reels 平均觀看數 …" at bounding box center [289, 287] width 206 height 150
drag, startPoint x: 286, startPoint y: 206, endPoint x: 327, endPoint y: 206, distance: 41.1
click at [327, 212] on div "觀看率 38.7% 良好 平均觀看數 254,081" at bounding box center [285, 222] width 198 height 20
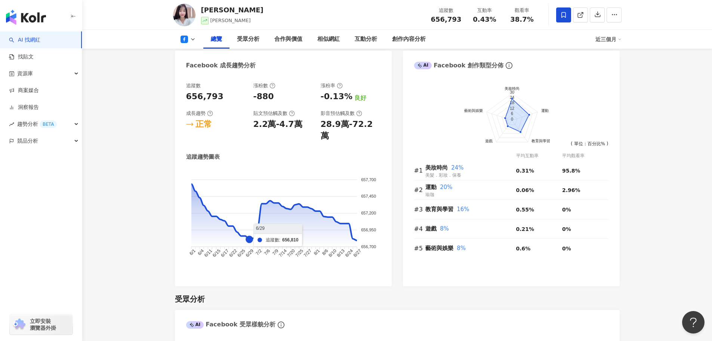
scroll to position [598, 0]
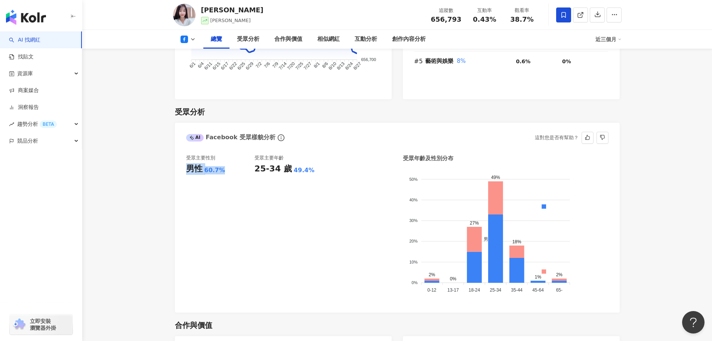
drag, startPoint x: 185, startPoint y: 157, endPoint x: 222, endPoint y: 158, distance: 37.0
click at [222, 158] on div "受眾主要性別 男性 60.7% 受眾主要年齡 25-34 歲 49.4% 受眾年齡及性別分布 男性 女性 50% 50% 40% 40% 30% 30% 20…" at bounding box center [397, 230] width 445 height 166
drag, startPoint x: 258, startPoint y: 157, endPoint x: 309, endPoint y: 158, distance: 51.6
click at [309, 163] on div "25-34 歲 49.4%" at bounding box center [289, 169] width 68 height 12
click at [274, 163] on div "25-34 歲" at bounding box center [273, 169] width 37 height 12
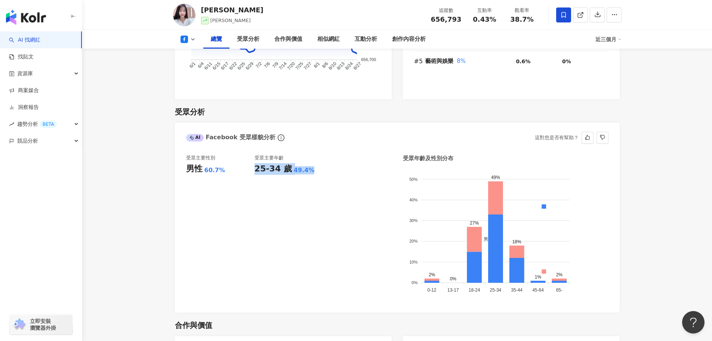
drag, startPoint x: 257, startPoint y: 158, endPoint x: 315, endPoint y: 158, distance: 58.7
click at [315, 163] on div "25-34 歲 49.4%" at bounding box center [289, 169] width 68 height 12
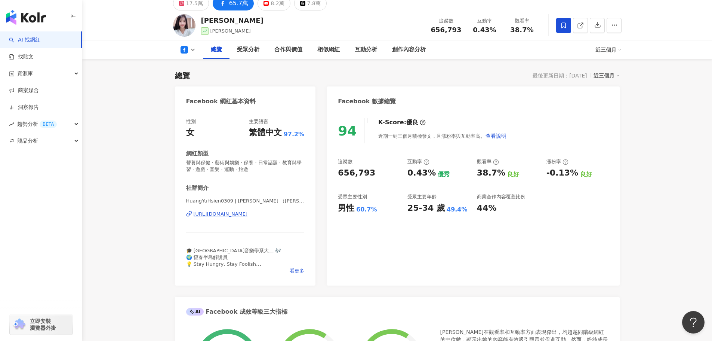
scroll to position [0, 0]
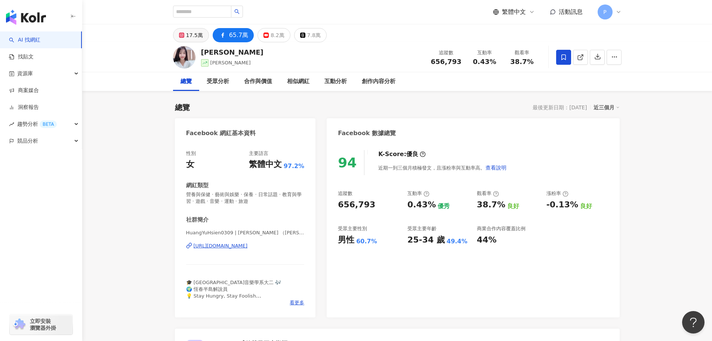
click at [192, 38] on div "17.5萬" at bounding box center [194, 35] width 17 height 10
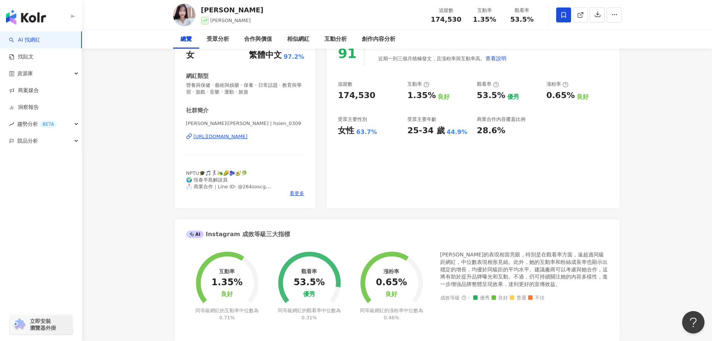
scroll to position [112, 0]
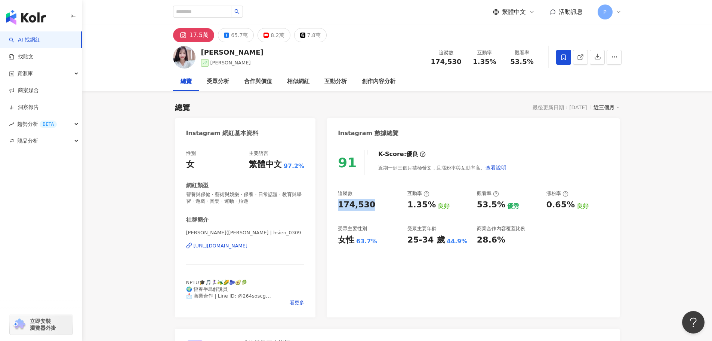
drag, startPoint x: 378, startPoint y: 207, endPoint x: 335, endPoint y: 212, distance: 43.7
click at [335, 212] on div "91 K-Score : 優良 近期一到三個月積極發文，且漲粉率與互動率高。 查看說明 追蹤數 174,530 互動率 1.35% 良好 觀看率 53.5% …" at bounding box center [473, 229] width 293 height 175
copy div "174,530"
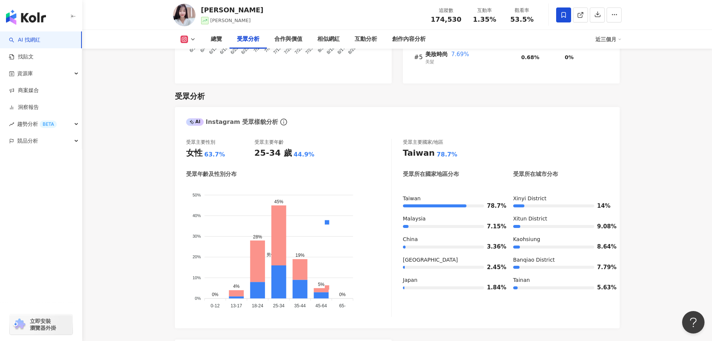
scroll to position [635, 0]
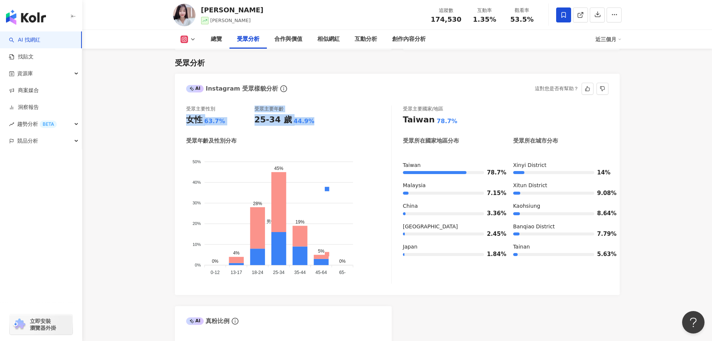
drag, startPoint x: 184, startPoint y: 122, endPoint x: 306, endPoint y: 122, distance: 122.6
click at [306, 122] on div "受眾主要性別 女性 63.7% 受眾主要年齡 25-34 歲 44.9% 受眾年齡及性別分布 男性 女性 50% 50% 40% 40% 30% 30% 20…" at bounding box center [397, 196] width 445 height 197
copy div "女性 63.7% 受眾主要年齡 25-34 歲 44.9%"
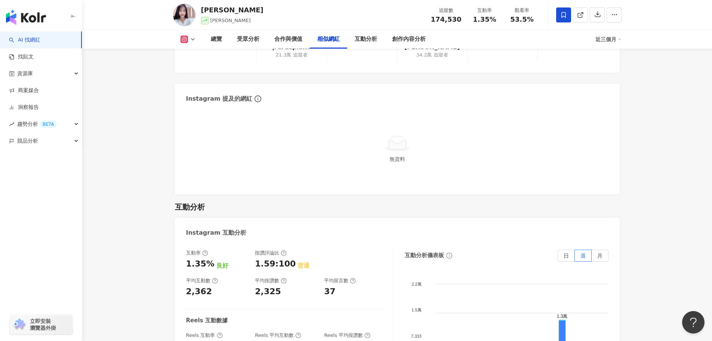
scroll to position [1495, 0]
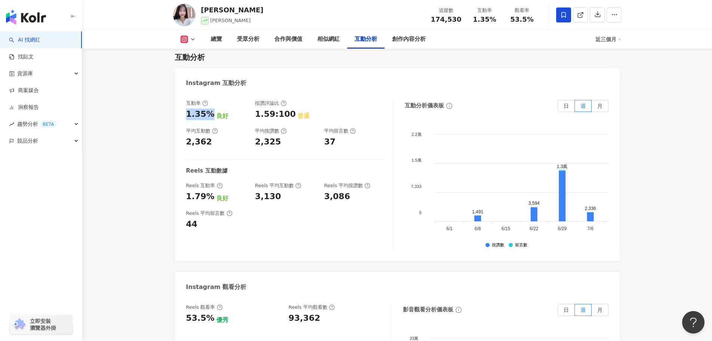
drag, startPoint x: 187, startPoint y: 109, endPoint x: 210, endPoint y: 108, distance: 23.9
click at [210, 108] on div "1.35%" at bounding box center [200, 114] width 28 height 12
copy div "1.35%"
drag, startPoint x: 210, startPoint y: 133, endPoint x: 183, endPoint y: 134, distance: 26.9
click at [183, 134] on div "互動率 1.35% 良好 按讚評論比 1.59:100 普通 平均互動數 2,362 平均按讚數 2,325 平均留言數 37 Reels 互動數據 Reel…" at bounding box center [397, 176] width 445 height 168
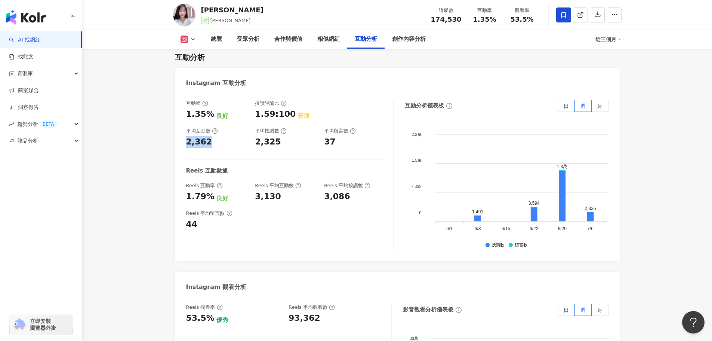
copy div "2,362"
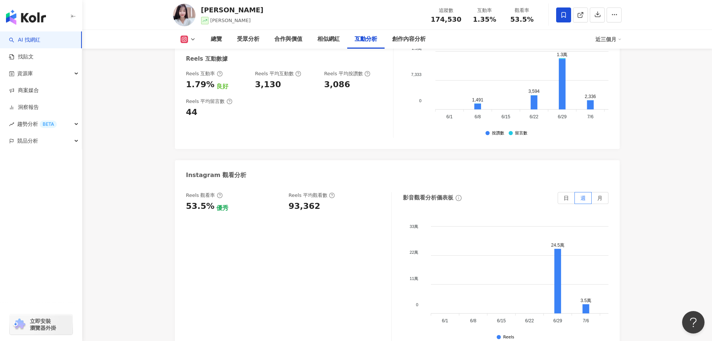
scroll to position [1607, 0]
drag, startPoint x: 284, startPoint y: 199, endPoint x: 323, endPoint y: 199, distance: 39.6
click at [323, 199] on div "Reels 觀看率 53.5% 優秀 [PERSON_NAME] 平均觀看數 93,362" at bounding box center [285, 201] width 198 height 20
click at [323, 202] on div "93,362" at bounding box center [336, 206] width 95 height 12
click at [317, 200] on div "93,362" at bounding box center [336, 206] width 95 height 12
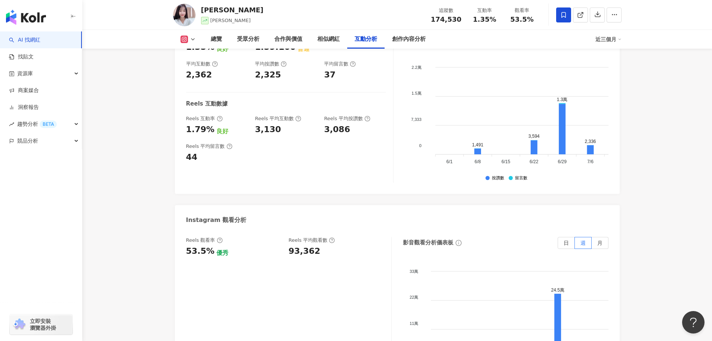
scroll to position [1570, 0]
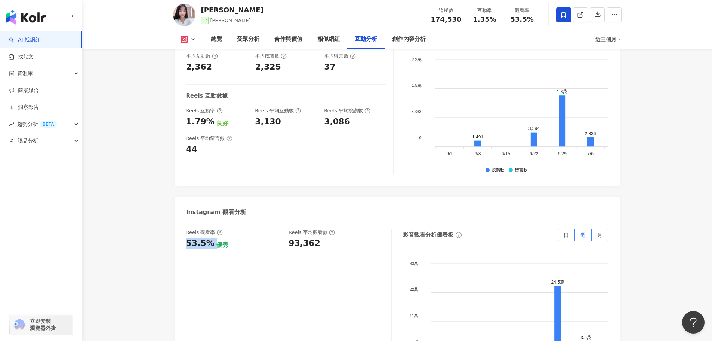
drag, startPoint x: 213, startPoint y: 236, endPoint x: 186, endPoint y: 238, distance: 27.4
click at [186, 238] on div "53.5% 優秀" at bounding box center [233, 243] width 95 height 12
copy div "53.5%"
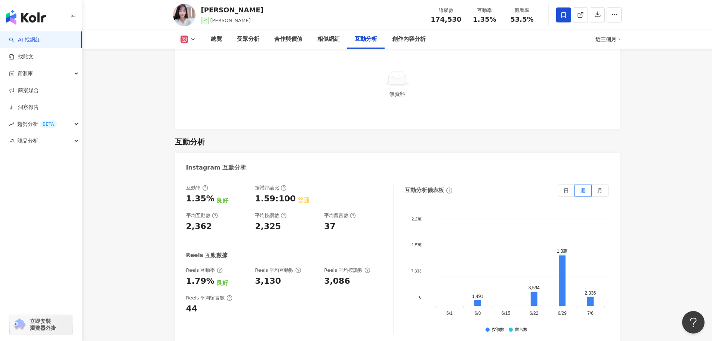
scroll to position [1495, 0]
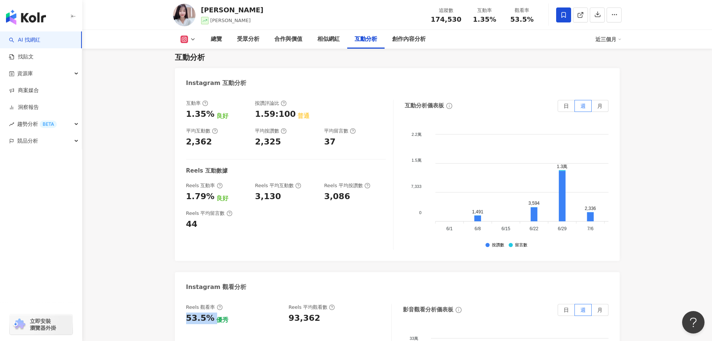
drag, startPoint x: 233, startPoint y: 161, endPoint x: 222, endPoint y: 161, distance: 10.8
click at [233, 167] on div "Reels 互動數據" at bounding box center [286, 171] width 200 height 8
drag, startPoint x: 222, startPoint y: 161, endPoint x: 194, endPoint y: 161, distance: 28.0
click at [194, 167] on div "Reels 互動數據" at bounding box center [286, 171] width 200 height 8
click at [261, 219] on div "Reels 平均留言數 44" at bounding box center [286, 220] width 200 height 20
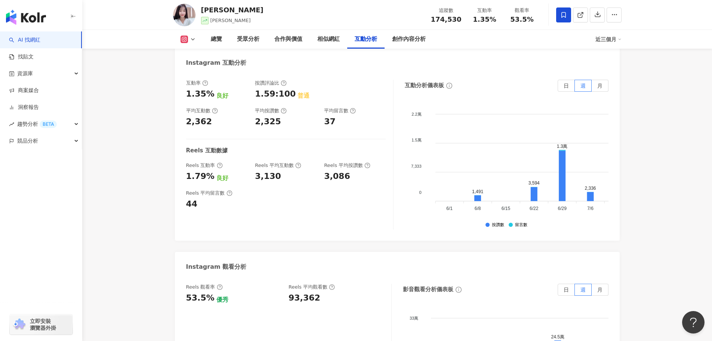
scroll to position [1533, 0]
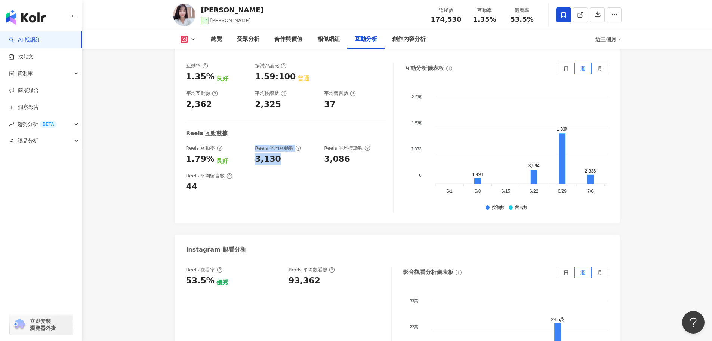
drag, startPoint x: 287, startPoint y: 152, endPoint x: 251, endPoint y: 154, distance: 35.9
click at [251, 154] on div "Reels 互動率 1.79% 良好 Reels 平均互動數 3,130 Reels 平均按讚數 3,086" at bounding box center [286, 155] width 200 height 20
click at [260, 172] on div "Reels 平均留言數 44" at bounding box center [286, 182] width 200 height 20
drag, startPoint x: 185, startPoint y: 70, endPoint x: 190, endPoint y: 72, distance: 4.4
click at [185, 70] on div "互動率 1.35% 良好 按讚評論比 1.59:100 普通 平均互動數 2,362 平均按讚數 2,325 平均留言數 37 Reels 互動數據 Reel…" at bounding box center [397, 139] width 445 height 168
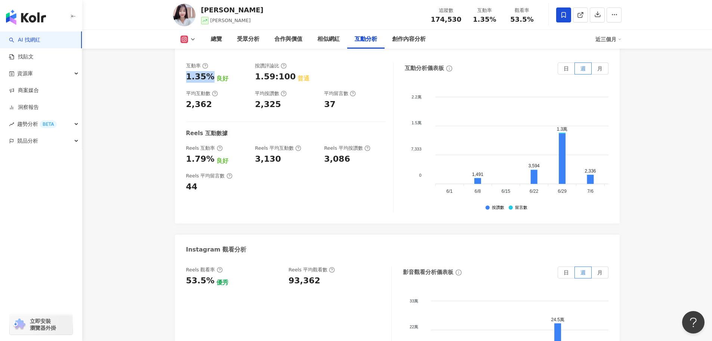
drag, startPoint x: 188, startPoint y: 71, endPoint x: 210, endPoint y: 71, distance: 22.1
click at [210, 71] on div "1.35%" at bounding box center [200, 77] width 28 height 12
click at [212, 275] on div "53.5% 優秀" at bounding box center [233, 281] width 95 height 12
drag, startPoint x: 202, startPoint y: 273, endPoint x: 179, endPoint y: 274, distance: 23.2
click at [179, 274] on div "Reels 觀看率 53.5% 優秀 Reels 平均觀看數 93,362 影音觀看分析儀表板 日 週 月 33萬 33萬 22萬 22萬 11萬 11萬 0…" at bounding box center [397, 343] width 445 height 168
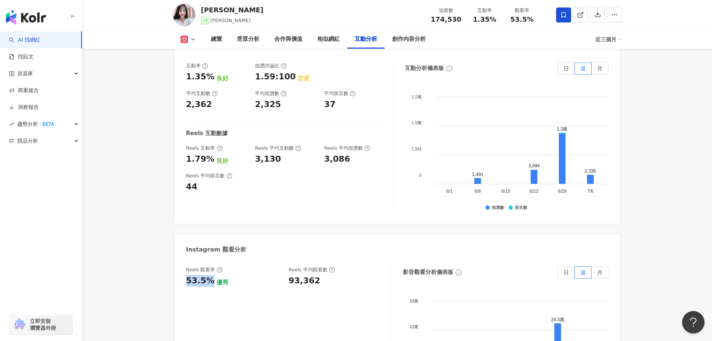
copy div "53.5%"
drag, startPoint x: 297, startPoint y: 274, endPoint x: 321, endPoint y: 273, distance: 24.3
click at [321, 273] on div "Reels 觀看率 53.5% 優秀 [PERSON_NAME] 平均觀看數 93,362" at bounding box center [285, 276] width 198 height 20
copy div "93,362"
drag, startPoint x: 210, startPoint y: 69, endPoint x: 187, endPoint y: 69, distance: 23.6
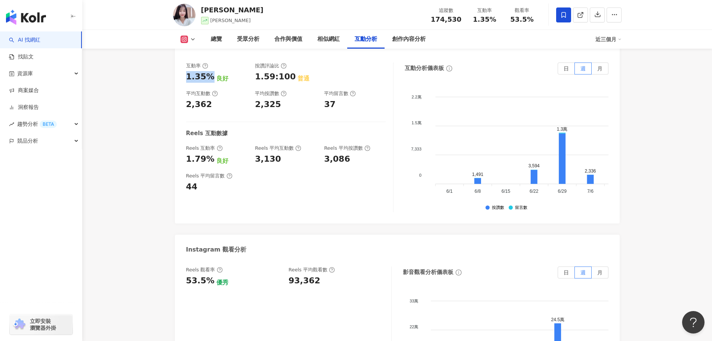
click at [187, 71] on div "1.35%" at bounding box center [200, 77] width 28 height 12
copy div "1.35%"
click at [208, 163] on div "互動率 1.35% 良好 按讚評論比 1.59:100 普通 平均互動數 2,362 平均按讚數 2,325 平均留言數 37 Reels 互動數據 Reel…" at bounding box center [289, 137] width 207 height 150
drag, startPoint x: 277, startPoint y: 150, endPoint x: 244, endPoint y: 152, distance: 32.9
click at [254, 152] on div "Reels 互動率 1.79% 良好 Reels 平均互動數 3,130 Reels 平均按讚數 3,086" at bounding box center [286, 155] width 200 height 20
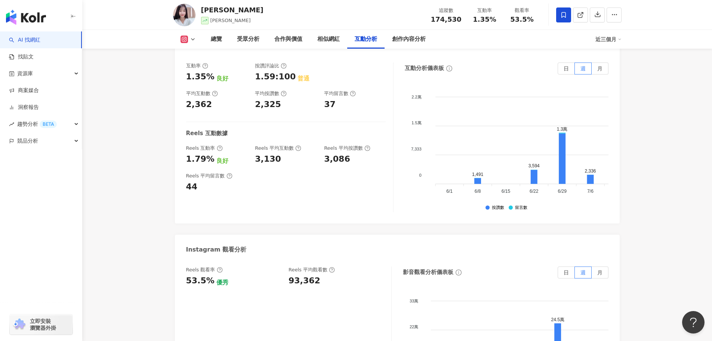
click at [244, 153] on div "1.79% 良好" at bounding box center [217, 159] width 62 height 12
drag, startPoint x: 277, startPoint y: 151, endPoint x: 253, endPoint y: 151, distance: 24.7
click at [253, 151] on div "Reels 互動率 1.79% 良好 Reels 平均互動數 3,130 Reels 平均按讚數 3,086" at bounding box center [286, 155] width 200 height 20
copy div "3,130"
drag, startPoint x: 201, startPoint y: 153, endPoint x: 208, endPoint y: 153, distance: 6.7
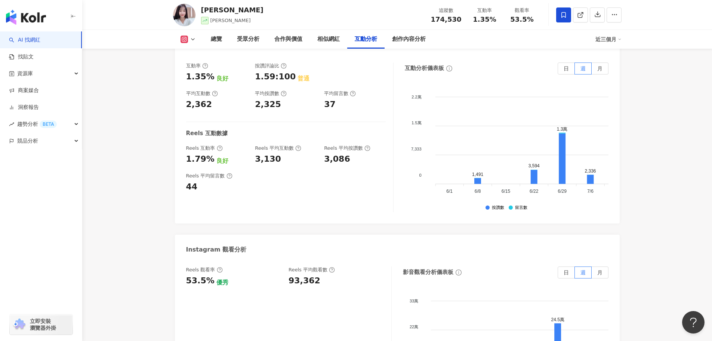
click at [201, 153] on div "1.79%" at bounding box center [200, 159] width 28 height 12
drag, startPoint x: 210, startPoint y: 153, endPoint x: 179, endPoint y: 152, distance: 31.0
click at [179, 152] on div "互動率 1.35% 良好 按讚評論比 1.59:100 普通 平均互動數 2,362 平均按讚數 2,325 平均留言數 37 Reels 互動數據 Reel…" at bounding box center [397, 139] width 445 height 168
copy div "1.79%"
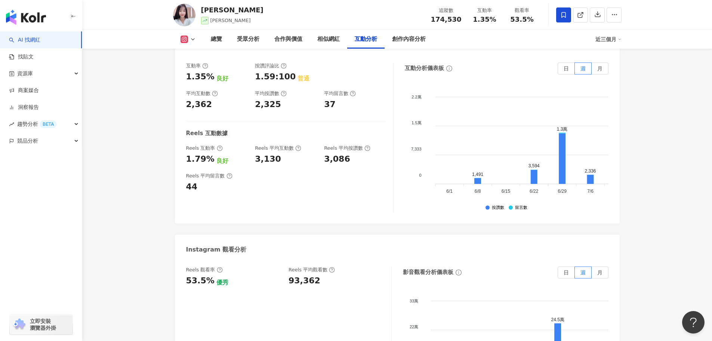
click at [185, 39] on icon at bounding box center [184, 39] width 4 height 4
click at [194, 43] on div "總覽 受眾分析 合作與價值 相似網紅 互動分析 創作內容分析 近三個月" at bounding box center [397, 39] width 449 height 19
click at [193, 41] on icon at bounding box center [193, 39] width 6 height 6
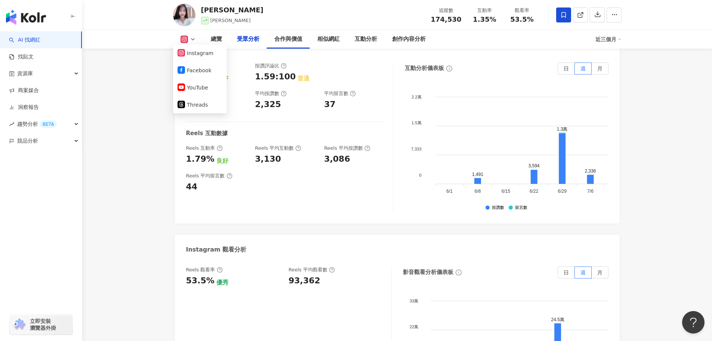
scroll to position [748, 0]
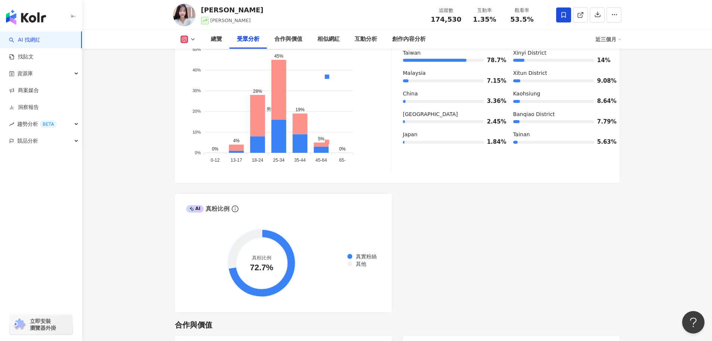
click at [189, 37] on button at bounding box center [188, 39] width 30 height 7
click at [194, 40] on icon at bounding box center [193, 39] width 6 height 6
click at [200, 71] on button "Facebook" at bounding box center [200, 70] width 45 height 10
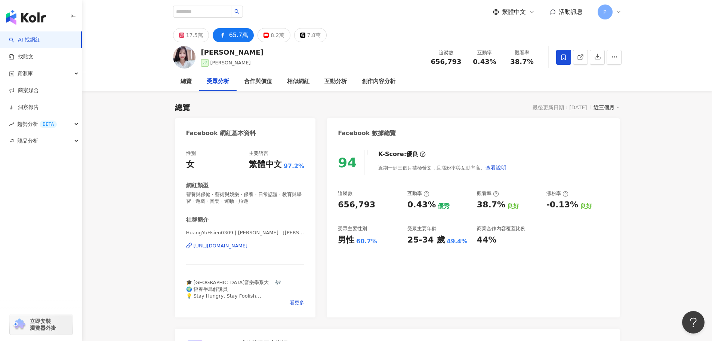
drag, startPoint x: 240, startPoint y: 243, endPoint x: 245, endPoint y: 250, distance: 8.9
click at [240, 243] on div "https://www.facebook.com/660315234058457" at bounding box center [221, 245] width 54 height 7
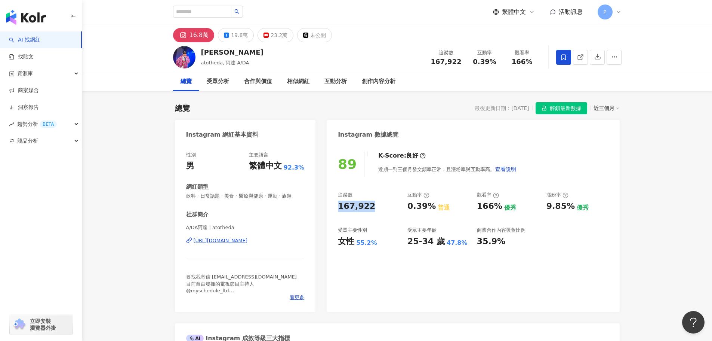
drag, startPoint x: 376, startPoint y: 205, endPoint x: 334, endPoint y: 207, distance: 41.9
click at [334, 207] on div "89 K-Score : 良好 近期一到三個月發文頻率正常，且漲粉率與互動率高。 查看說明 追蹤數 167,922 互動率 0.39% 普通 觀看率 166%…" at bounding box center [473, 228] width 293 height 168
copy div "167,922"
drag, startPoint x: 358, startPoint y: 230, endPoint x: 341, endPoint y: 244, distance: 22.1
click at [358, 230] on div "受眾主要性別" at bounding box center [352, 230] width 29 height 7
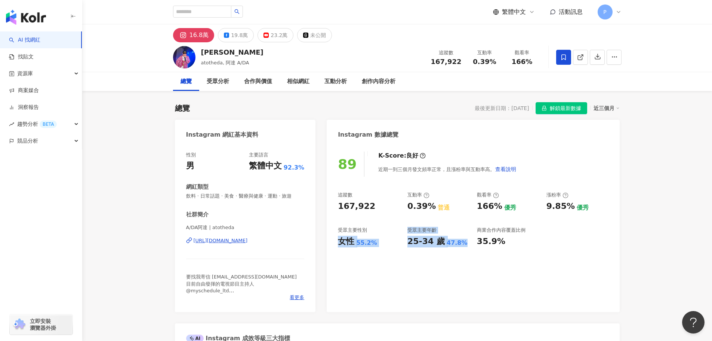
drag, startPoint x: 336, startPoint y: 242, endPoint x: 464, endPoint y: 245, distance: 127.9
click at [464, 245] on div "89 K-Score : 良好 近期一到三個月發文頻率正常，且漲粉率與互動率高。 查看說明 追蹤數 167,922 互動率 0.39% 普通 觀看率 166%…" at bounding box center [473, 228] width 293 height 168
copy div "女性 55.2% 受眾主要年齡 25-34 歲 47.8%"
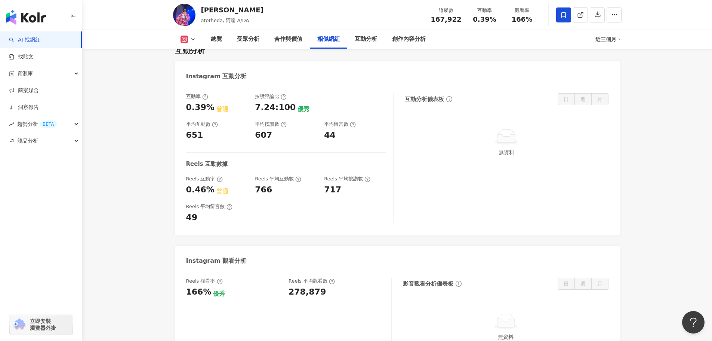
scroll to position [1458, 0]
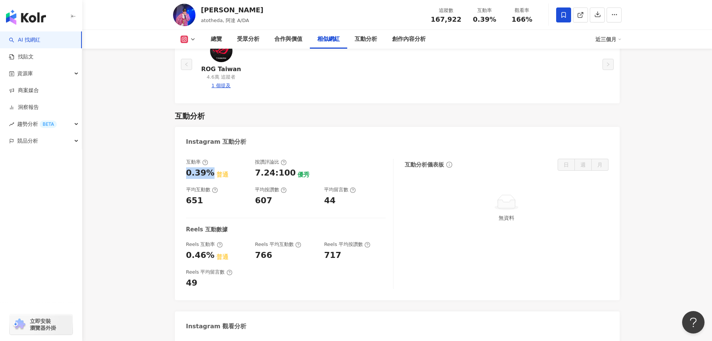
drag, startPoint x: 211, startPoint y: 150, endPoint x: 181, endPoint y: 150, distance: 30.7
click at [181, 151] on div "互動率 0.39% 普通 按讚評論比 7.24:100 優秀 平均互動數 651 平均按讚數 607 平均留言數 44 Reels 互動數據 Reels 互動…" at bounding box center [397, 225] width 445 height 149
copy div "0.39%"
drag, startPoint x: 207, startPoint y: 174, endPoint x: 183, endPoint y: 175, distance: 24.0
click at [183, 175] on div "互動率 0.39% 普通 按讚評論比 7.24:100 優秀 平均互動數 651 平均按讚數 607 平均留言數 44 Reels 互動數據 Reels 互動…" at bounding box center [397, 225] width 445 height 149
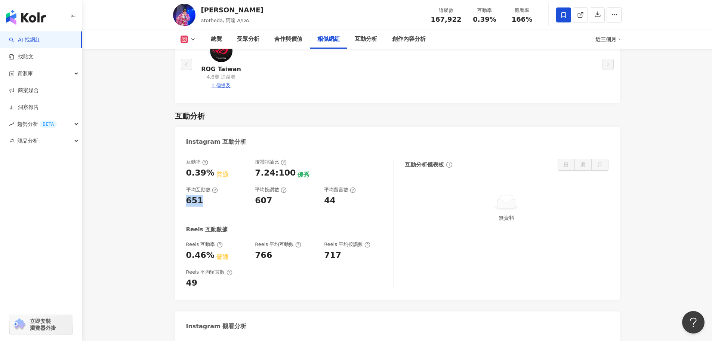
copy div "651"
drag, startPoint x: 210, startPoint y: 233, endPoint x: 176, endPoint y: 234, distance: 33.7
click at [176, 234] on div "互動率 0.39% 普通 按讚評論比 7.24:100 優秀 平均互動數 651 平均按讚數 607 平均留言數 44 Reels 互動數據 Reels 互動…" at bounding box center [397, 225] width 445 height 149
copy div "0.46%"
click at [250, 241] on div "Reels 互動率 0.46% 普通 Reels 平均互動數 766 Reels 平均按讚數 717" at bounding box center [286, 251] width 200 height 20
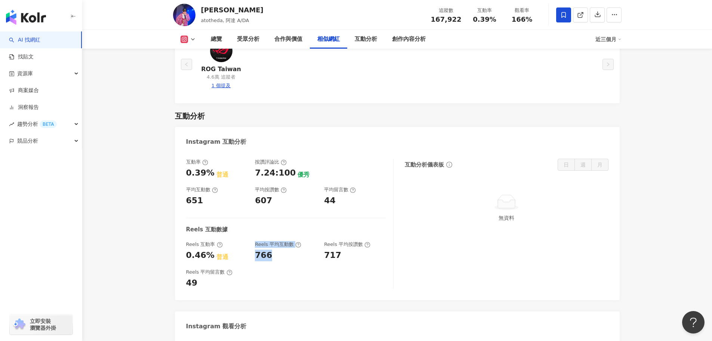
click at [250, 241] on div "Reels 互動率 0.46% 普通 Reels 平均互動數 766 Reels 平均按讚數 717" at bounding box center [286, 251] width 200 height 20
click at [274, 249] on div "766" at bounding box center [286, 255] width 62 height 12
drag, startPoint x: 260, startPoint y: 232, endPoint x: 254, endPoint y: 232, distance: 6.0
click at [254, 241] on div "Reels 互動率 0.46% 普通 Reels 平均互動數 766 Reels 平均按讚數 717" at bounding box center [286, 251] width 200 height 20
copy div "766"
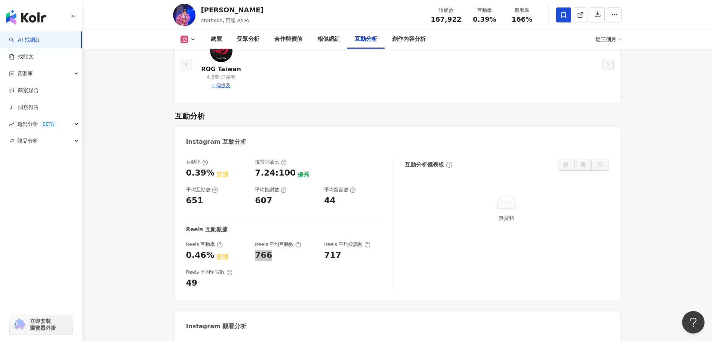
scroll to position [1533, 0]
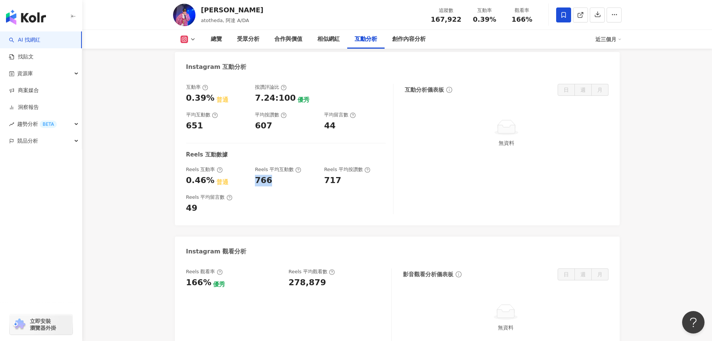
click at [208, 277] on div "166%" at bounding box center [198, 283] width 25 height 12
drag, startPoint x: 207, startPoint y: 259, endPoint x: 184, endPoint y: 261, distance: 22.5
click at [184, 261] on div "Reels 觀看率 166% 優秀 Reels 平均觀看數 278,879 影音觀看分析儀表板 日 週 月 無資料" at bounding box center [397, 308] width 445 height 94
copy div "166%"
drag, startPoint x: 327, startPoint y: 261, endPoint x: 277, endPoint y: 260, distance: 49.7
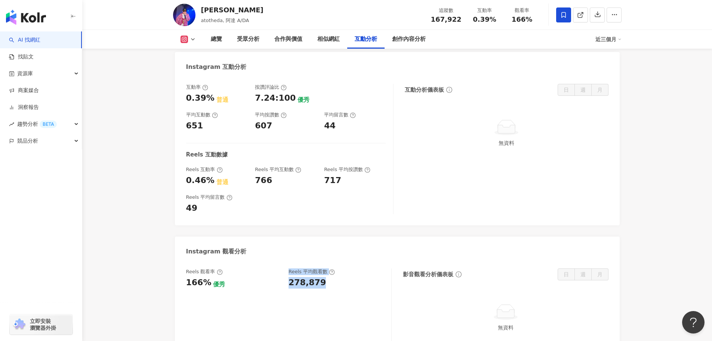
click at [277, 268] on div "Reels 觀看率 166% 優秀 Reels 平均觀看數 278,879" at bounding box center [285, 278] width 198 height 20
click at [317, 277] on div "278,879" at bounding box center [307, 283] width 37 height 12
drag, startPoint x: 294, startPoint y: 261, endPoint x: 289, endPoint y: 261, distance: 4.9
click at [289, 277] on div "278,879" at bounding box center [336, 283] width 95 height 12
copy div "278,879"
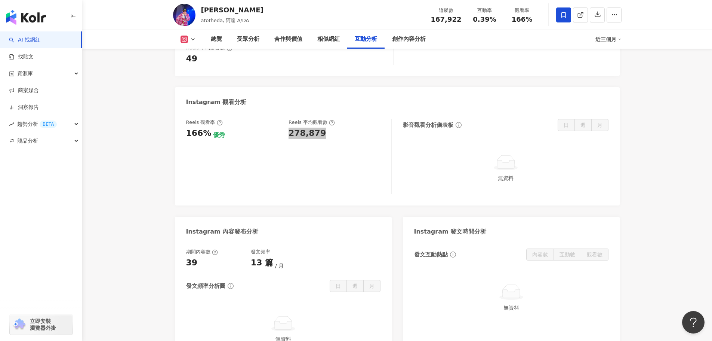
scroll to position [1794, 0]
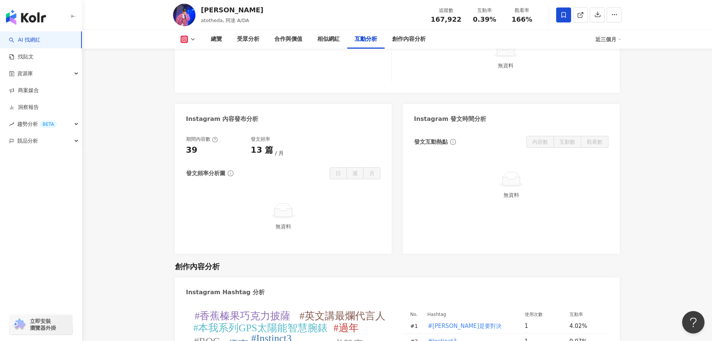
click at [191, 37] on icon at bounding box center [193, 39] width 6 height 6
click at [204, 72] on button "Facebook" at bounding box center [200, 70] width 45 height 10
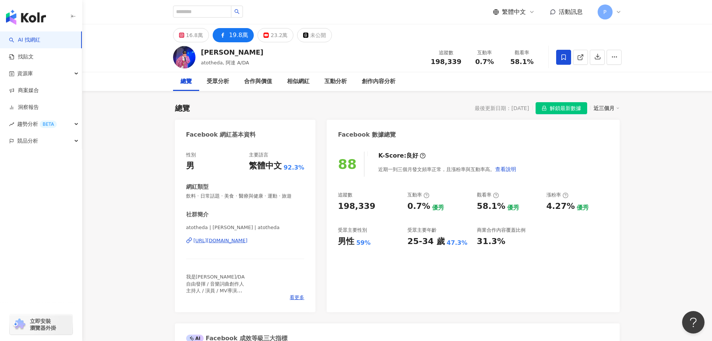
click at [248, 237] on div "https://www.facebook.com/1198942806785743" at bounding box center [221, 240] width 54 height 7
drag, startPoint x: 378, startPoint y: 207, endPoint x: 339, endPoint y: 207, distance: 38.5
click at [339, 207] on div "198,339" at bounding box center [369, 206] width 62 height 12
copy div "198,339"
click at [343, 249] on div "88 K-Score : 良好 近期一到三個月發文頻率正常，且漲粉率與互動率高。 查看說明 追蹤數 198,339 互動率 0.7% 優秀 觀看率 58.1%…" at bounding box center [473, 228] width 293 height 168
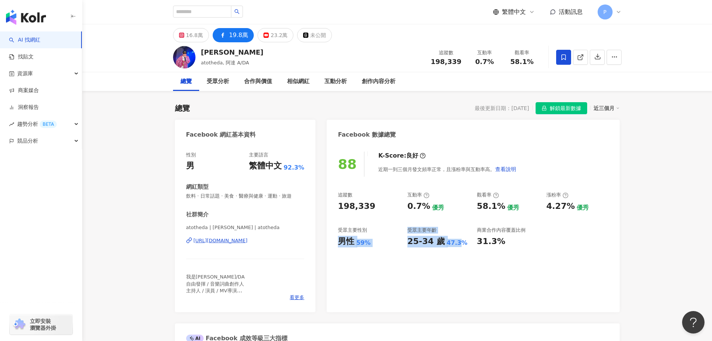
drag, startPoint x: 340, startPoint y: 246, endPoint x: 457, endPoint y: 243, distance: 117.0
click at [457, 243] on div "追蹤數 198,339 互動率 0.7% 優秀 觀看率 58.1% 優秀 漲粉率 4.27% 優秀 受眾主要性別 男性 59% 受眾主要年齡 25-34 歲 …" at bounding box center [473, 218] width 270 height 55
click at [463, 244] on div "25-34 歲 47.3%" at bounding box center [438, 242] width 62 height 12
drag, startPoint x: 460, startPoint y: 243, endPoint x: 339, endPoint y: 243, distance: 121.5
click at [339, 243] on div "追蹤數 198,339 互動率 0.7% 優秀 觀看率 58.1% 優秀 漲粉率 4.27% 優秀 受眾主要性別 男性 59% 受眾主要年齡 25-34 歲 …" at bounding box center [473, 218] width 270 height 55
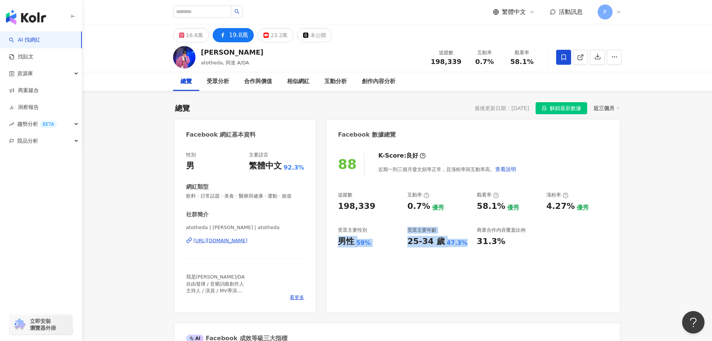
copy div "男性 59% 受眾主要年齡 25-34 歲 47.3%"
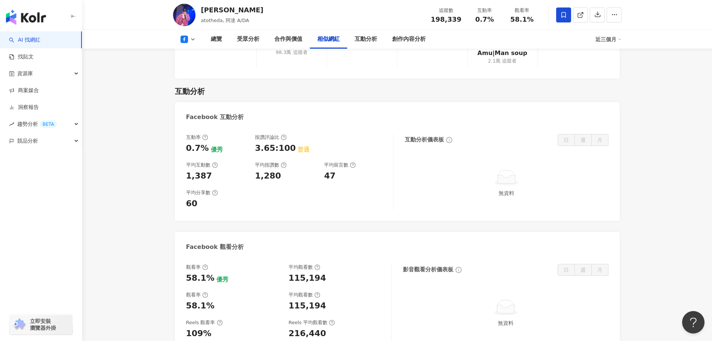
scroll to position [1159, 0]
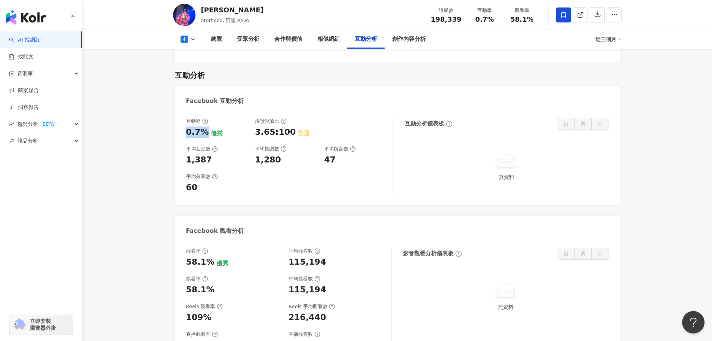
drag, startPoint x: 202, startPoint y: 114, endPoint x: 185, endPoint y: 115, distance: 17.3
click at [185, 115] on div "互動率 0.7% 優秀 按讚評論比 3.65:100 普通 平均互動數 1,387 平均按讚數 1,280 平均留言數 47 平均分享數 60 互動分析儀表板…" at bounding box center [397, 157] width 445 height 94
drag, startPoint x: 207, startPoint y: 142, endPoint x: 182, endPoint y: 144, distance: 25.1
click at [182, 144] on div "互動率 0.7% 優秀 按讚評論比 3.65:100 普通 平均互動數 1,387 平均按讚數 1,280 平均留言數 47 平均分享數 60 互動分析儀表板…" at bounding box center [397, 157] width 445 height 94
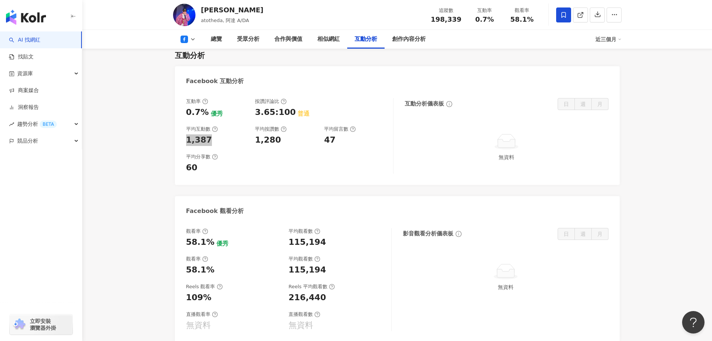
scroll to position [1196, 0]
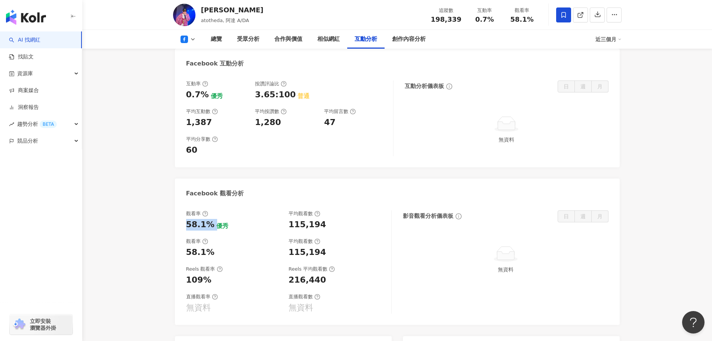
drag, startPoint x: 212, startPoint y: 209, endPoint x: 184, endPoint y: 210, distance: 28.1
click at [184, 210] on div "觀看率 58.1% 優秀 平均觀看數 115,194 觀看率 58.1% 平均觀看數 115,194 Reels 觀看率 109% Reels 平均觀看數 2…" at bounding box center [397, 264] width 445 height 122
drag, startPoint x: 323, startPoint y: 206, endPoint x: 287, endPoint y: 207, distance: 36.3
click at [287, 210] on div "觀看率 58.1% 優秀 平均觀看數 115,194" at bounding box center [285, 220] width 198 height 20
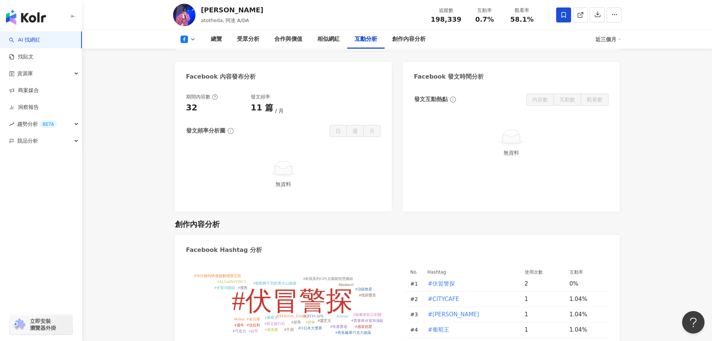
scroll to position [1495, 0]
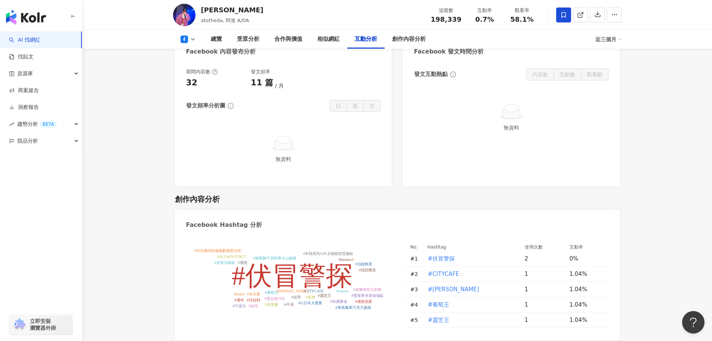
click at [191, 37] on icon at bounding box center [193, 39] width 6 height 6
click at [191, 87] on button "YouTube" at bounding box center [200, 87] width 45 height 10
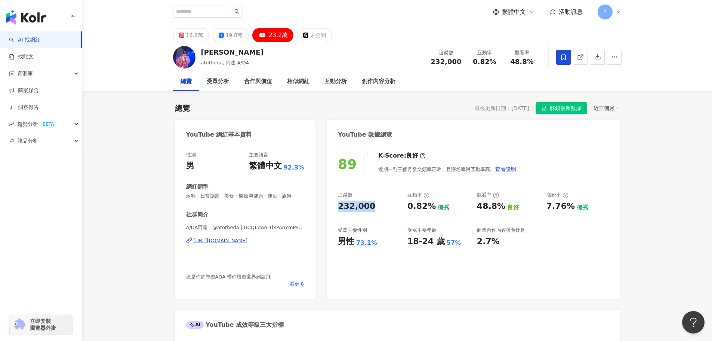
drag, startPoint x: 374, startPoint y: 206, endPoint x: 335, endPoint y: 207, distance: 39.7
click at [335, 207] on div "89 K-Score : 良好 近期一到三個月發文頻率正常，且漲粉率與互動率高。 查看說明 追蹤數 232,000 互動率 0.82% 優秀 觀看率 48.8…" at bounding box center [473, 221] width 293 height 154
drag, startPoint x: 335, startPoint y: 243, endPoint x: 455, endPoint y: 243, distance: 120.0
click at [455, 243] on div "89 K-Score : 良好 近期一到三個月發文頻率正常，且漲粉率與互動率高。 查看說明 追蹤數 232,000 互動率 0.82% 優秀 觀看率 48.8…" at bounding box center [473, 221] width 293 height 154
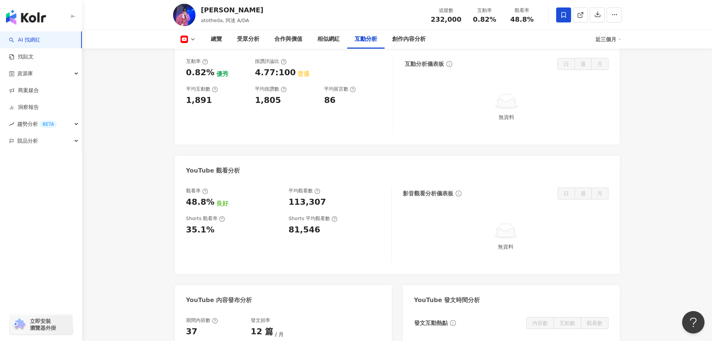
scroll to position [1271, 0]
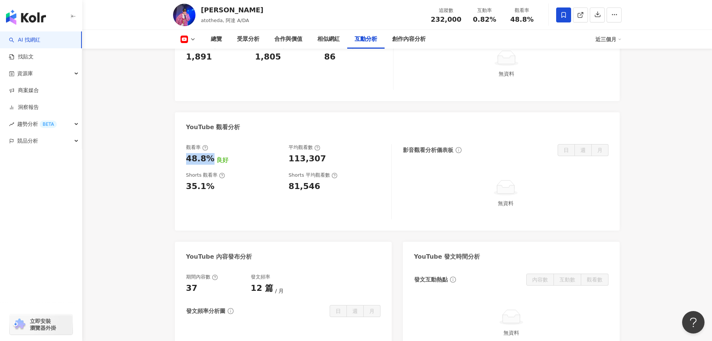
drag, startPoint x: 193, startPoint y: 152, endPoint x: 185, endPoint y: 152, distance: 8.2
click at [185, 152] on div "觀看率 48.8% 良好 平均觀看數 113,307 Shorts 觀看率 35.1% Shorts 平均觀看數 81,546 影音觀看分析儀表板 日 週 月…" at bounding box center [397, 183] width 445 height 94
drag, startPoint x: 317, startPoint y: 150, endPoint x: 287, endPoint y: 151, distance: 30.3
click at [287, 151] on div "觀看率 48.8% 良好 平均觀看數 113,307" at bounding box center [285, 154] width 198 height 20
drag, startPoint x: 321, startPoint y: 151, endPoint x: 283, endPoint y: 150, distance: 38.5
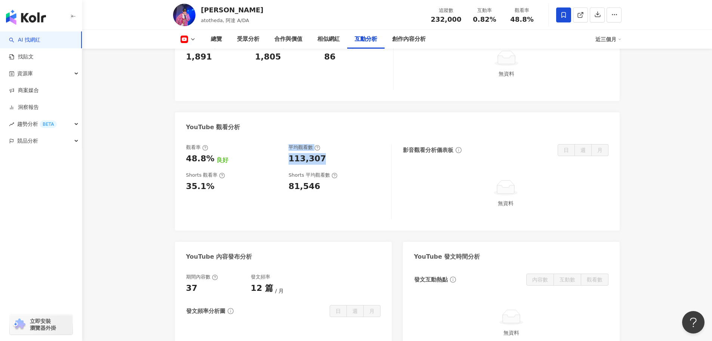
click at [283, 150] on div "觀看率 48.8% 良好 平均觀看數 113,307" at bounding box center [285, 154] width 198 height 20
click at [319, 153] on div "113,307" at bounding box center [307, 159] width 37 height 12
drag, startPoint x: 324, startPoint y: 153, endPoint x: 284, endPoint y: 153, distance: 40.4
click at [284, 153] on div "觀看率 48.8% 良好 平均觀看數 113,307" at bounding box center [285, 154] width 198 height 20
click at [316, 153] on div "113,307" at bounding box center [307, 159] width 37 height 12
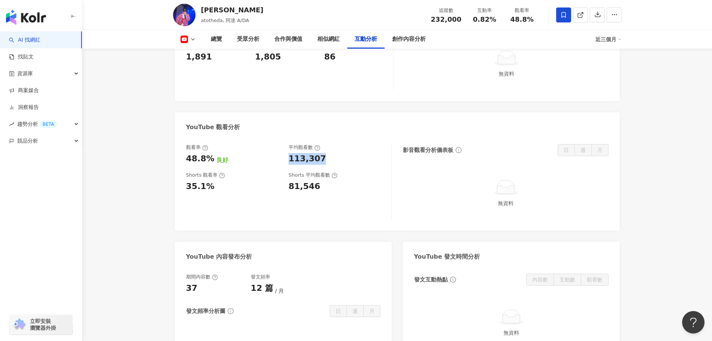
drag, startPoint x: 331, startPoint y: 151, endPoint x: 290, endPoint y: 153, distance: 41.2
click at [290, 153] on div "113,307" at bounding box center [336, 159] width 95 height 12
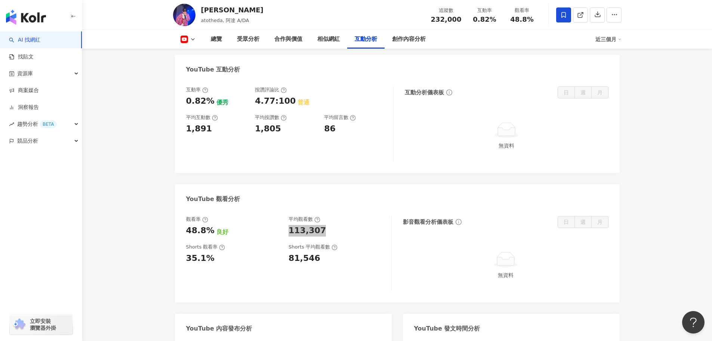
scroll to position [1196, 0]
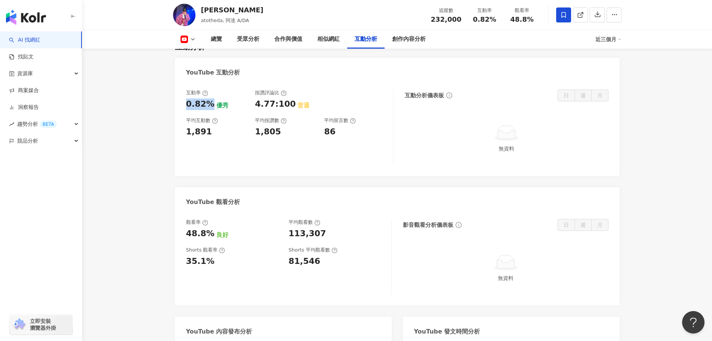
drag, startPoint x: 210, startPoint y: 96, endPoint x: 182, endPoint y: 96, distance: 28.0
click at [182, 96] on div "互動率 0.82% 優秀 按讚評論比 4.77:100 普通 平均互動數 1,891 平均按讚數 1,805 平均留言數 86 互動分析儀表板 日 週 月 無…" at bounding box center [397, 129] width 445 height 94
drag, startPoint x: 213, startPoint y: 124, endPoint x: 181, endPoint y: 124, distance: 31.8
click at [181, 124] on div "互動率 0.82% 優秀 按讚評論比 4.77:100 普通 平均互動數 1,891 平均按讚數 1,805 平均留言數 86 互動分析儀表板 日 週 月 無…" at bounding box center [397, 129] width 445 height 94
click at [182, 39] on rect at bounding box center [184, 39] width 6 height 4
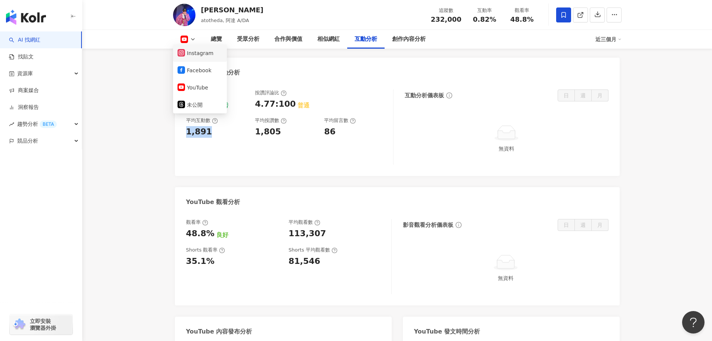
click at [209, 56] on button "Instagram" at bounding box center [200, 53] width 45 height 10
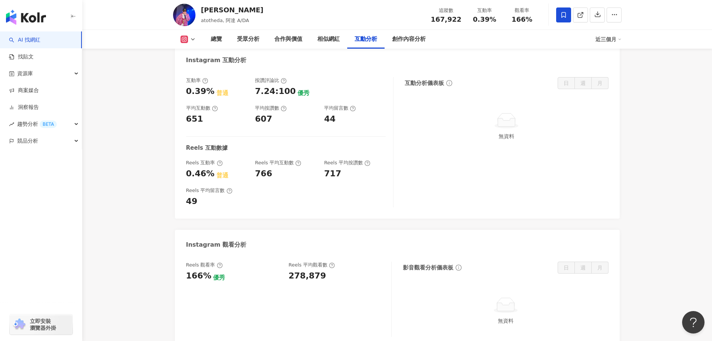
scroll to position [1531, 0]
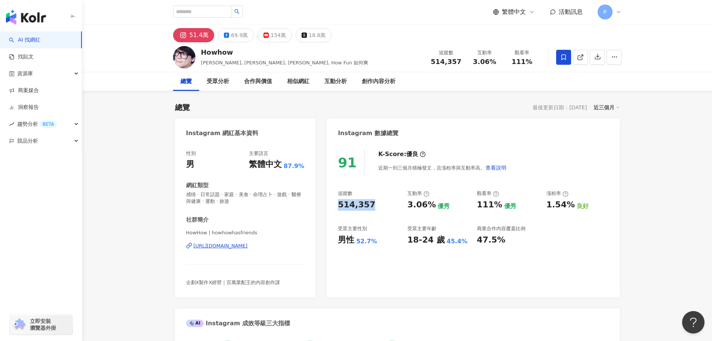
drag, startPoint x: 376, startPoint y: 207, endPoint x: 340, endPoint y: 207, distance: 35.9
click at [340, 207] on div "514,357" at bounding box center [369, 205] width 62 height 12
copy div "514,357"
drag, startPoint x: 342, startPoint y: 242, endPoint x: 461, endPoint y: 244, distance: 118.5
click at [461, 244] on div "追蹤數 514,357 互動率 3.06% 優秀 觀看率 111% 優秀 漲粉率 1.54% 良好 受眾主要性別 男性 52.7% 受眾主要年齡 18-24 …" at bounding box center [473, 217] width 270 height 55
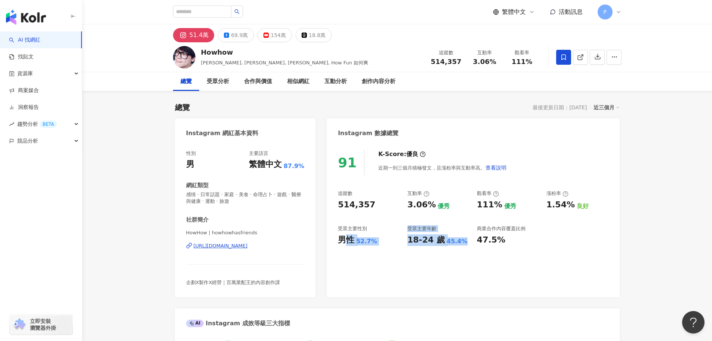
click at [464, 244] on div "18-24 歲 45.4%" at bounding box center [438, 240] width 62 height 12
drag, startPoint x: 462, startPoint y: 241, endPoint x: 338, endPoint y: 241, distance: 124.1
click at [338, 241] on div "91 K-Score : 優良 近期一到三個月積極發文，且漲粉率與互動率高。 查看說明 追蹤數 514,357 互動率 3.06% 優秀 觀看率 111% 優…" at bounding box center [473, 219] width 293 height 154
copy div "男性 52.7% 受眾主要年齡 18-24 歲 45.4%"
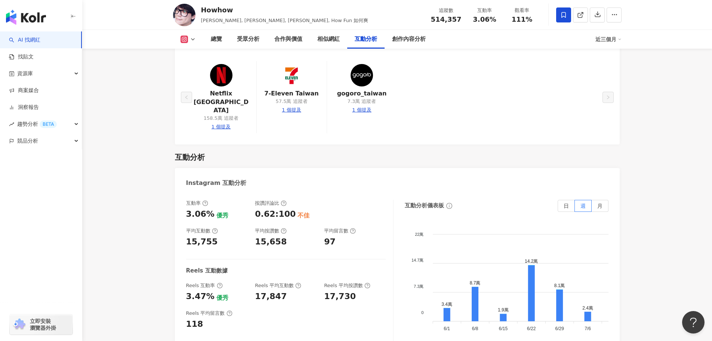
scroll to position [1458, 0]
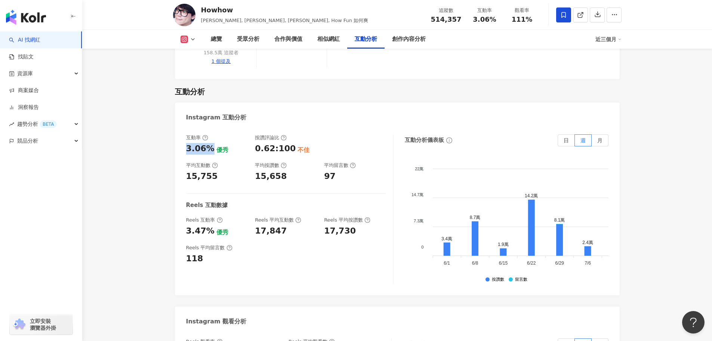
drag, startPoint x: 187, startPoint y: 113, endPoint x: 208, endPoint y: 111, distance: 20.6
click at [208, 143] on div "3.06%" at bounding box center [200, 149] width 28 height 12
copy div "3.06%"
click at [216, 170] on div "15,755" at bounding box center [217, 176] width 62 height 12
copy div "15,755"
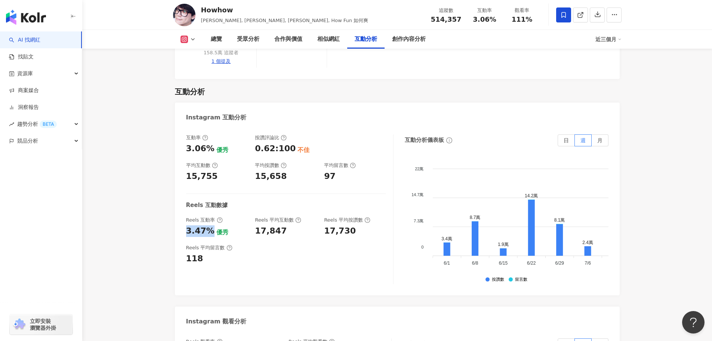
drag, startPoint x: 187, startPoint y: 195, endPoint x: 209, endPoint y: 195, distance: 22.4
click at [209, 225] on div "3.47%" at bounding box center [200, 231] width 28 height 12
copy div "3.47%"
drag, startPoint x: 252, startPoint y: 193, endPoint x: 292, endPoint y: 193, distance: 39.3
click at [292, 216] on div "Reels 互動率 3.47% 優秀 Reels 平均互動數 17,847 Reels 平均按讚數 17,730" at bounding box center [286, 226] width 200 height 20
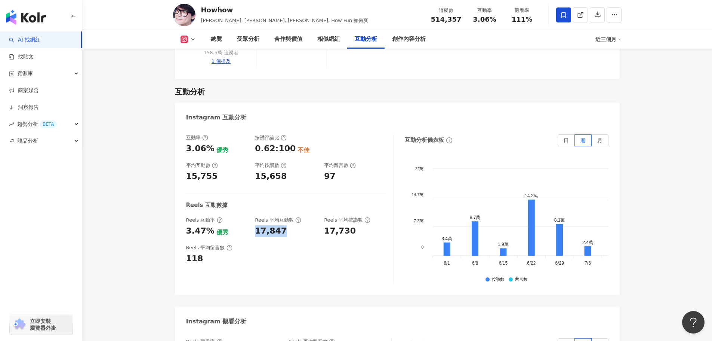
copy div "17,847"
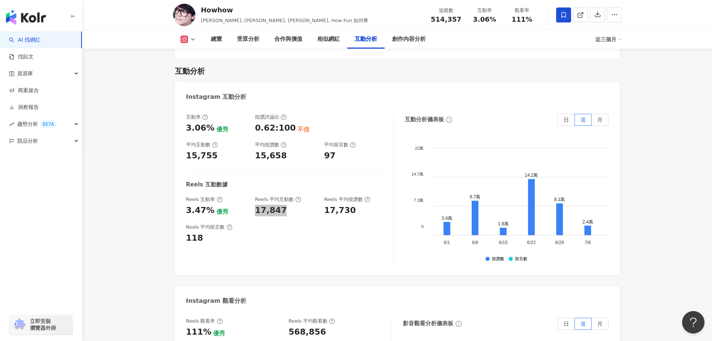
scroll to position [1607, 0]
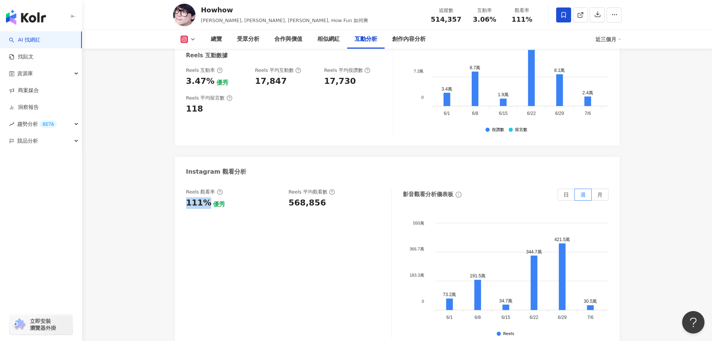
drag, startPoint x: 207, startPoint y: 167, endPoint x: 185, endPoint y: 167, distance: 22.4
click at [185, 181] on div "Reels 觀看率 111% 優秀 Reels 平均觀看數 568,856 影音觀看分析儀表板 日 週 月 550萬 550萬 366.7萬 366.7萬 1…" at bounding box center [397, 265] width 445 height 168
copy div "111%"
drag, startPoint x: 291, startPoint y: 165, endPoint x: 320, endPoint y: 166, distance: 29.2
click at [320, 197] on div "568,856" at bounding box center [336, 203] width 95 height 12
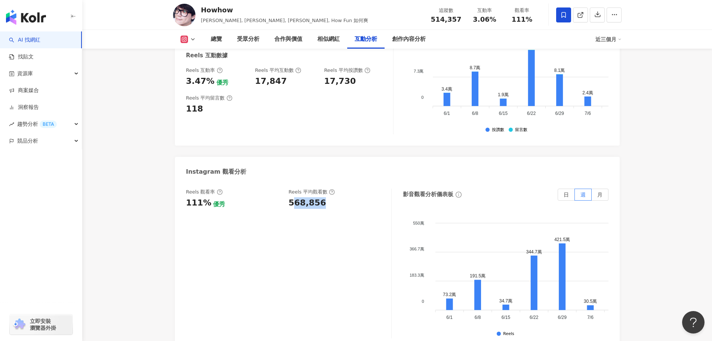
click at [301, 197] on div "568,856" at bounding box center [307, 203] width 37 height 12
drag, startPoint x: 290, startPoint y: 167, endPoint x: 331, endPoint y: 167, distance: 41.5
click at [331, 197] on div "568,856" at bounding box center [336, 203] width 95 height 12
copy div "568,856"
click at [334, 214] on div "Reels 觀看率 111% 優秀 Reels 平均觀看數 568,856" at bounding box center [289, 263] width 206 height 150
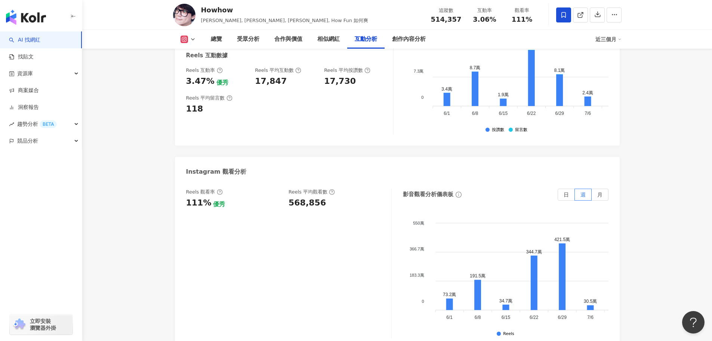
click at [188, 42] on button at bounding box center [188, 39] width 30 height 7
click at [197, 70] on button "Facebook" at bounding box center [200, 70] width 45 height 10
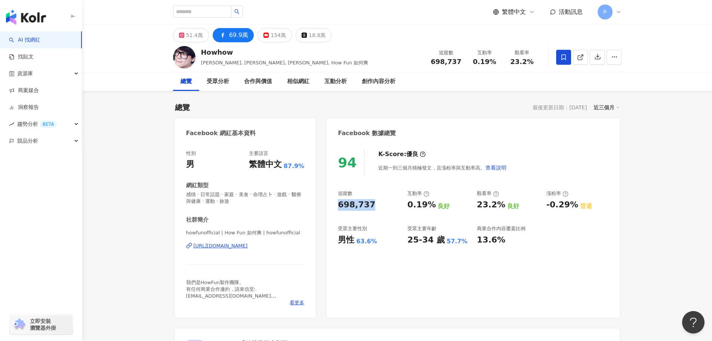
drag, startPoint x: 358, startPoint y: 203, endPoint x: 336, endPoint y: 203, distance: 22.1
click at [336, 203] on div "94 K-Score : 優良 近期一到三個月積極發文，且漲粉率與互動率高。 查看說明 追蹤數 698,737 互動率 0.19% 良好 觀看率 23.2% …" at bounding box center [473, 229] width 293 height 175
drag, startPoint x: 342, startPoint y: 238, endPoint x: 338, endPoint y: 246, distance: 8.9
click at [342, 238] on div "男性" at bounding box center [346, 240] width 16 height 12
drag, startPoint x: 339, startPoint y: 244, endPoint x: 469, endPoint y: 246, distance: 129.7
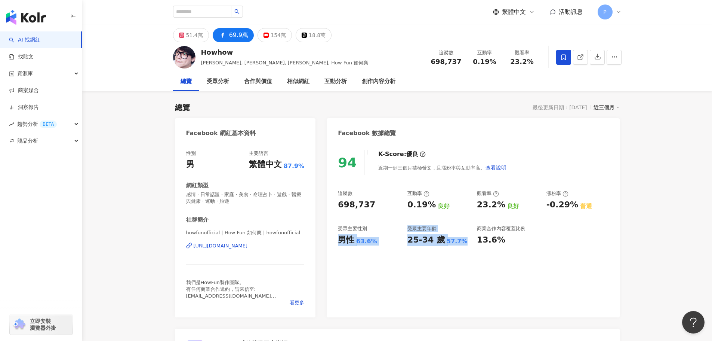
click at [469, 246] on div "94 K-Score : 優良 近期一到三個月積極發文，且漲粉率與互動率高。 查看說明 追蹤數 698,737 互動率 0.19% 良好 觀看率 23.2% …" at bounding box center [473, 229] width 293 height 175
copy div "男性 63.6% 受眾主要年齡 25-34 歲 57.7%"
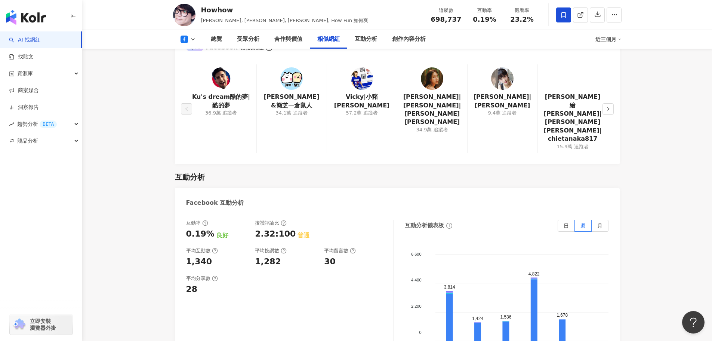
scroll to position [1196, 0]
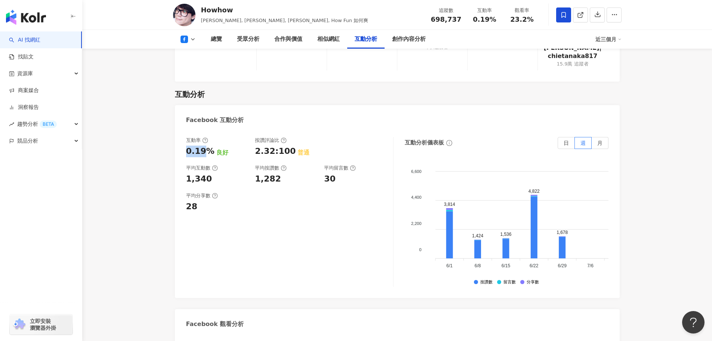
drag, startPoint x: 201, startPoint y: 132, endPoint x: 207, endPoint y: 132, distance: 6.0
click at [207, 132] on div "互動率 0.19% 良好 按讚評論比 2.32:100 普通 平均互動數 1,340 平均按讚數 1,282 平均留言數 30 平均分享數 28 互動分析儀表…" at bounding box center [397, 213] width 445 height 168
drag, startPoint x: 209, startPoint y: 132, endPoint x: 187, endPoint y: 133, distance: 22.1
click at [187, 145] on div "0.19%" at bounding box center [200, 151] width 28 height 12
copy div "0.19%"
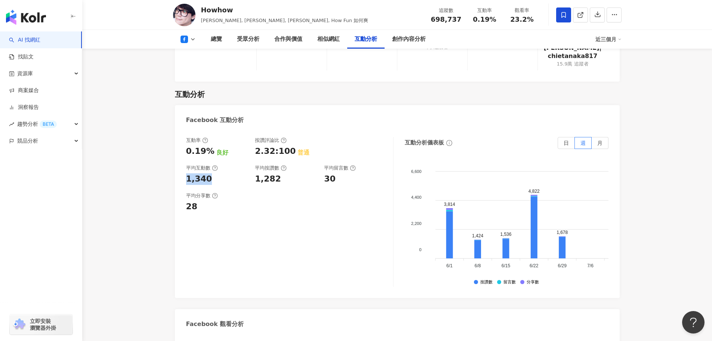
drag, startPoint x: 215, startPoint y: 159, endPoint x: 179, endPoint y: 160, distance: 35.5
click at [179, 160] on div "互動率 0.19% 良好 按讚評論比 2.32:100 普通 平均互動數 1,340 平均按讚數 1,282 平均留言數 30 平均分享數 28 互動分析儀表…" at bounding box center [397, 213] width 445 height 168
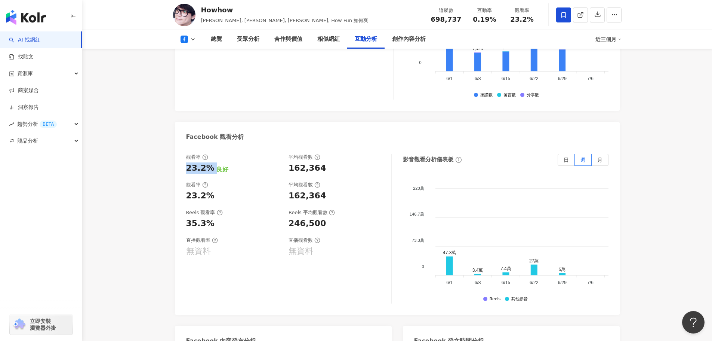
drag, startPoint x: 187, startPoint y: 149, endPoint x: 212, endPoint y: 149, distance: 25.4
click at [212, 162] on div "23.2% 良好" at bounding box center [233, 168] width 95 height 12
drag, startPoint x: 326, startPoint y: 152, endPoint x: 291, endPoint y: 152, distance: 35.1
click at [291, 162] on div "162,364" at bounding box center [336, 168] width 95 height 12
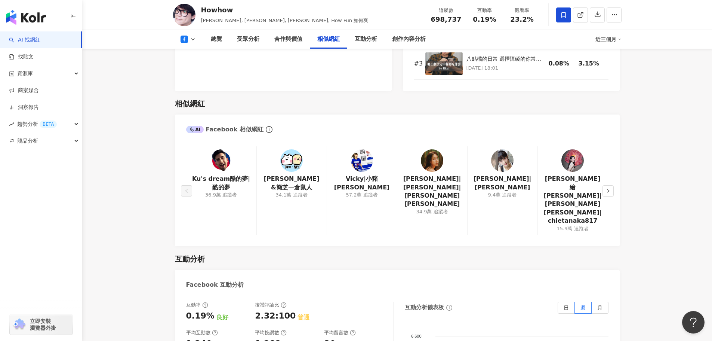
scroll to position [1009, 0]
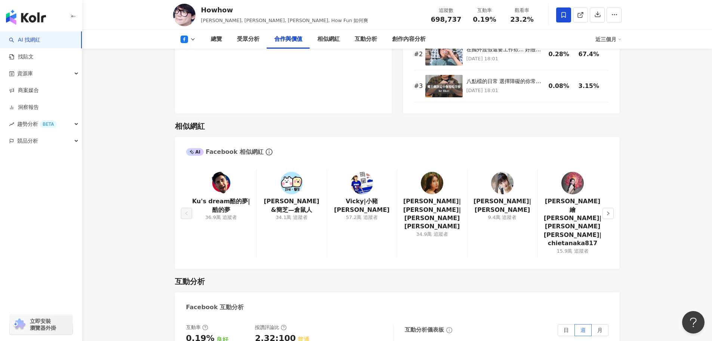
click at [188, 38] on button at bounding box center [188, 39] width 30 height 7
click at [198, 90] on button "YouTube" at bounding box center [200, 87] width 45 height 10
click at [199, 148] on div "AI" at bounding box center [195, 151] width 18 height 7
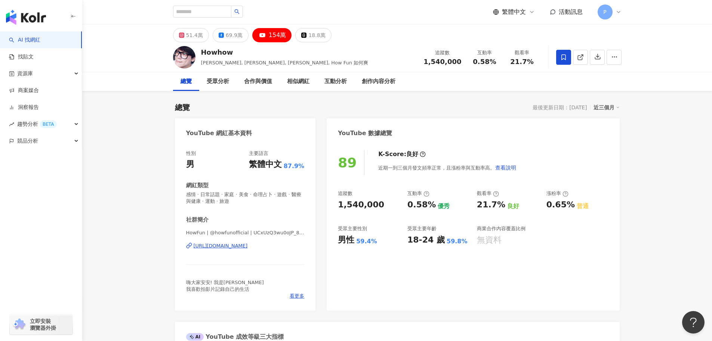
click at [336, 206] on div "89 K-Score : 良好 近期一到三個月發文頻率正常，且漲粉率與互動率高。 查看說明 追蹤數 1,540,000 互動率 0.58% 優秀 觀看率 21…" at bounding box center [473, 226] width 293 height 168
drag, startPoint x: 375, startPoint y: 243, endPoint x: 389, endPoint y: 238, distance: 14.4
click at [375, 243] on div "男性 59.4%" at bounding box center [369, 240] width 62 height 12
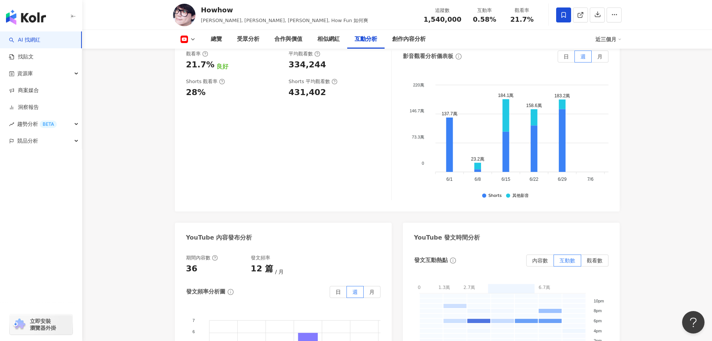
scroll to position [1383, 0]
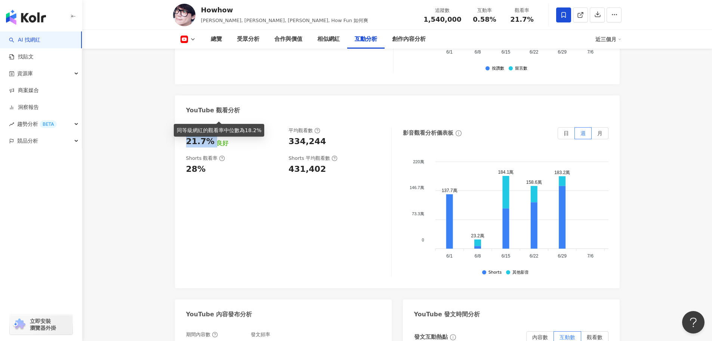
drag, startPoint x: 188, startPoint y: 112, endPoint x: 214, endPoint y: 112, distance: 26.2
click at [214, 136] on div "21.7% 良好" at bounding box center [233, 142] width 95 height 12
drag, startPoint x: 333, startPoint y: 112, endPoint x: 280, endPoint y: 115, distance: 52.4
click at [280, 127] on div "觀看率 21.7% 良好 平均觀看數 334,244" at bounding box center [285, 137] width 198 height 20
click at [329, 136] on div "334,244" at bounding box center [336, 142] width 95 height 12
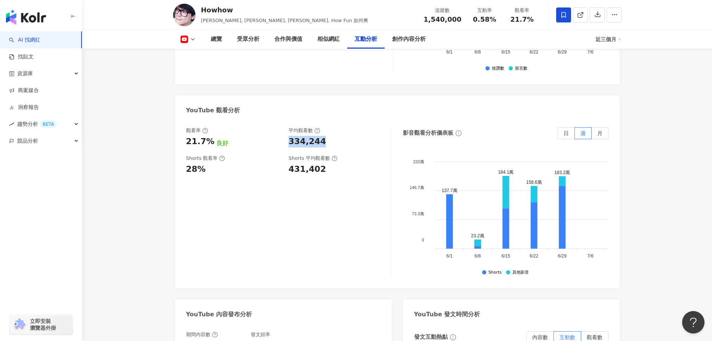
drag, startPoint x: 323, startPoint y: 114, endPoint x: 288, endPoint y: 115, distance: 34.8
click at [288, 127] on div "觀看率 21.7% 良好 平均觀看數 334,244" at bounding box center [285, 137] width 198 height 20
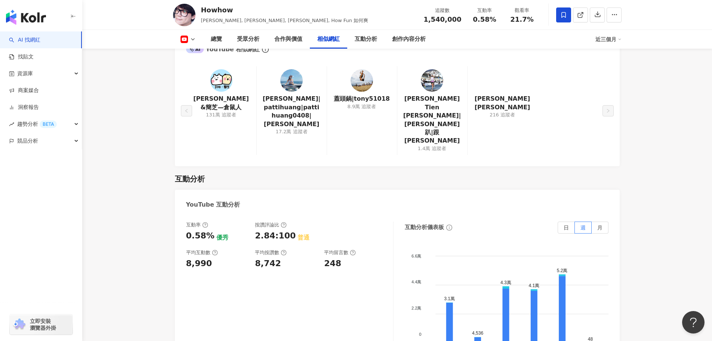
scroll to position [1084, 0]
drag, startPoint x: 212, startPoint y: 210, endPoint x: 183, endPoint y: 211, distance: 28.4
click at [183, 215] on div "互動率 0.58% 優秀 按讚評論比 2.84:100 普通 平均互動數 8,990 平均按讚數 8,742 平均留言數 248 互動分析儀表板 日 週 月 …" at bounding box center [397, 299] width 445 height 168
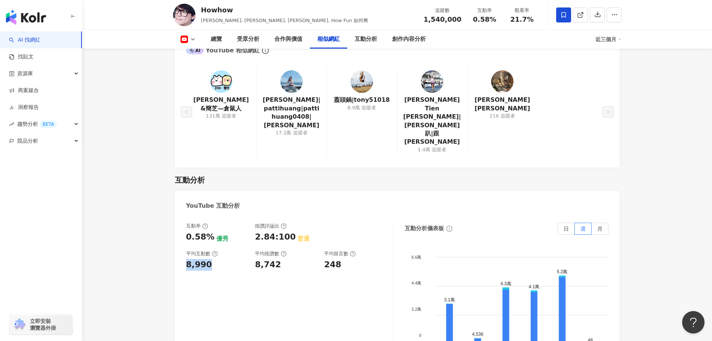
drag, startPoint x: 209, startPoint y: 238, endPoint x: 180, endPoint y: 238, distance: 29.5
click at [180, 238] on div "互動率 0.58% 優秀 按讚評論比 2.84:100 普通 平均互動數 8,990 平均按讚數 8,742 平均留言數 248 互動分析儀表板 日 週 月 …" at bounding box center [397, 299] width 445 height 168
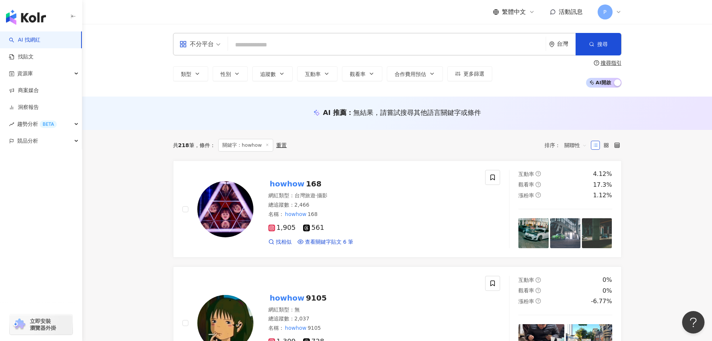
click at [256, 40] on input "search" at bounding box center [387, 45] width 312 height 14
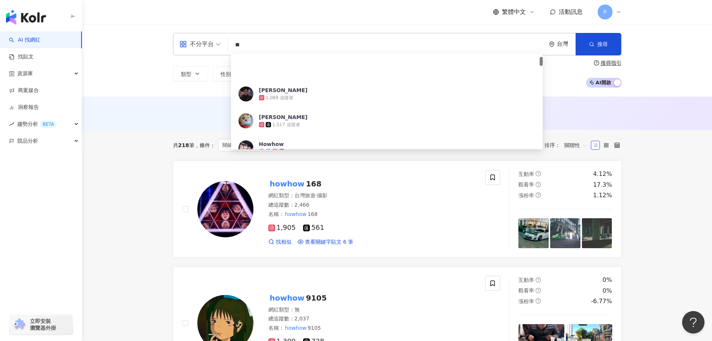
type input "*"
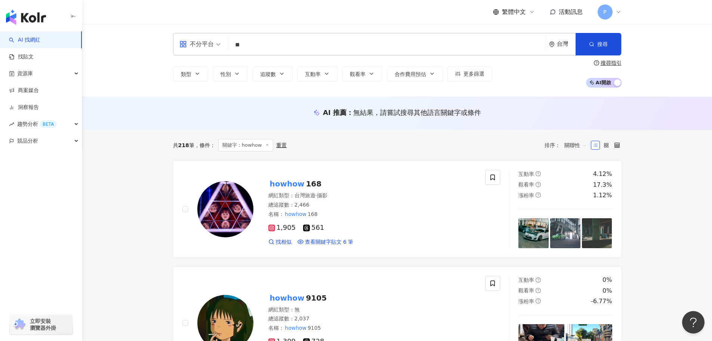
type input "**"
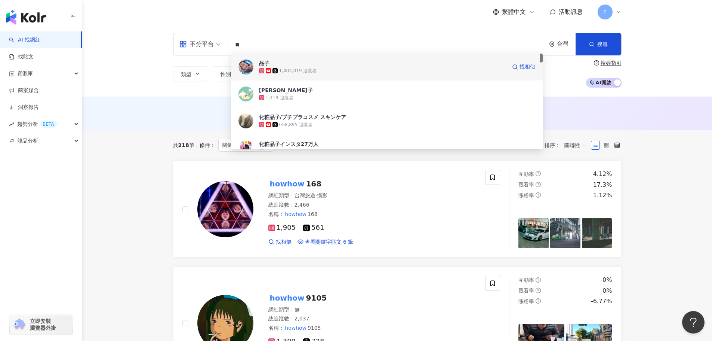
click at [298, 61] on span "品子" at bounding box center [382, 62] width 247 height 7
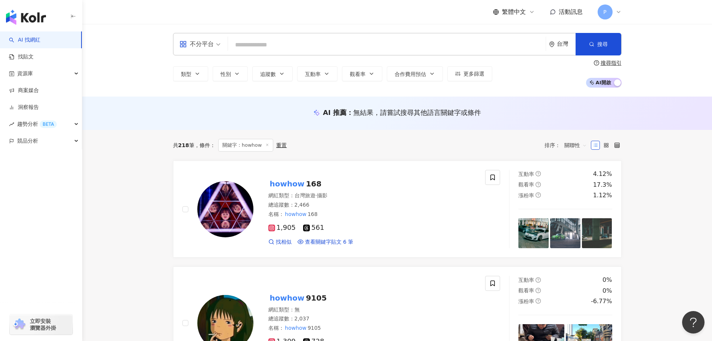
click at [278, 44] on input "search" at bounding box center [387, 45] width 312 height 14
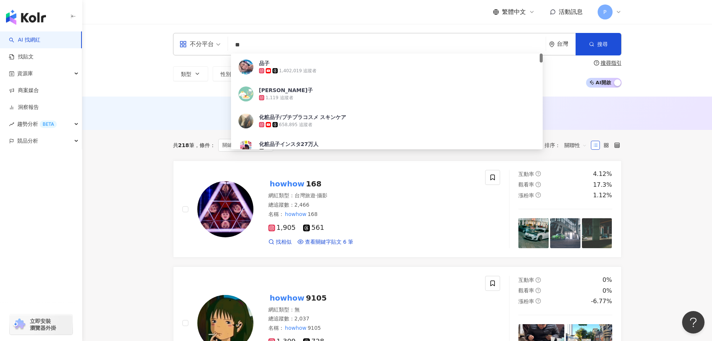
type input "*"
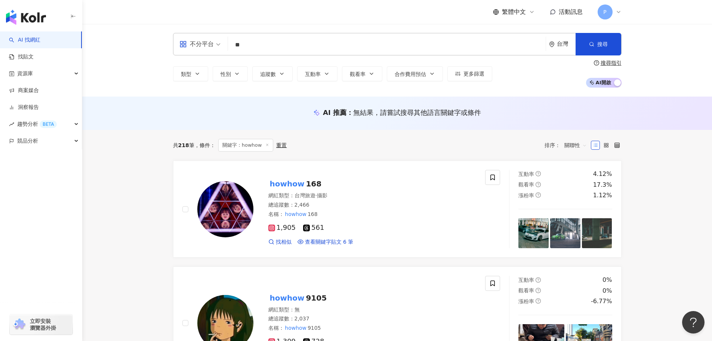
type input "*"
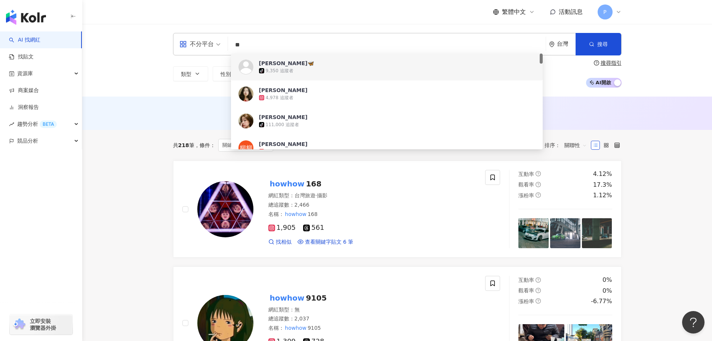
drag, startPoint x: 271, startPoint y: 47, endPoint x: 246, endPoint y: 45, distance: 25.9
click at [270, 47] on input "**" at bounding box center [387, 45] width 312 height 14
click at [246, 45] on input "**" at bounding box center [387, 45] width 312 height 14
drag, startPoint x: 244, startPoint y: 45, endPoint x: 233, endPoint y: 45, distance: 11.2
click at [233, 45] on input "**" at bounding box center [387, 45] width 312 height 14
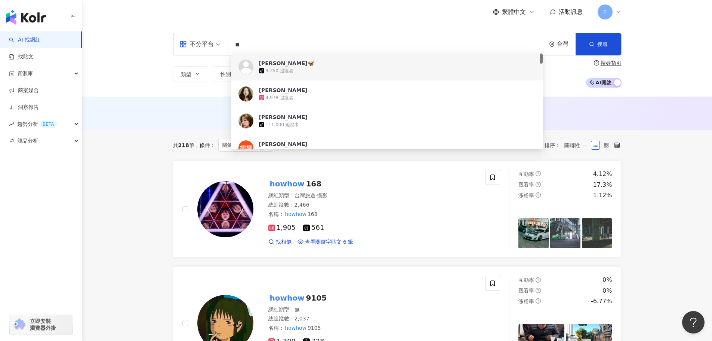
paste input "*****"
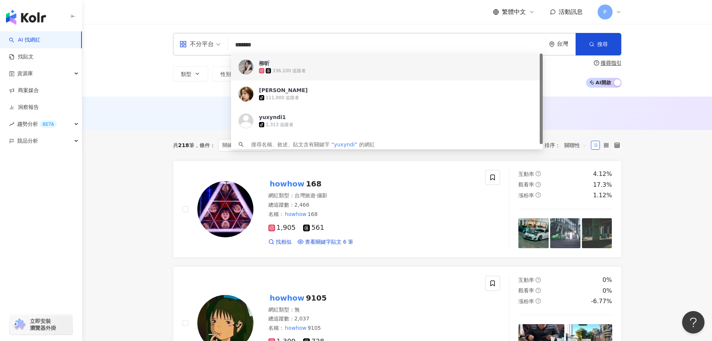
drag, startPoint x: 272, startPoint y: 46, endPoint x: 254, endPoint y: 43, distance: 18.1
click at [227, 44] on div "不分平台 ******* 台灣 搜尋 a426571a-3541-4efd-8455-0e55fd1170b6 ad7299c2-ad53-4bd7-b84c…" at bounding box center [397, 44] width 449 height 22
click at [269, 43] on input "*******" at bounding box center [387, 45] width 312 height 14
paste input "******"
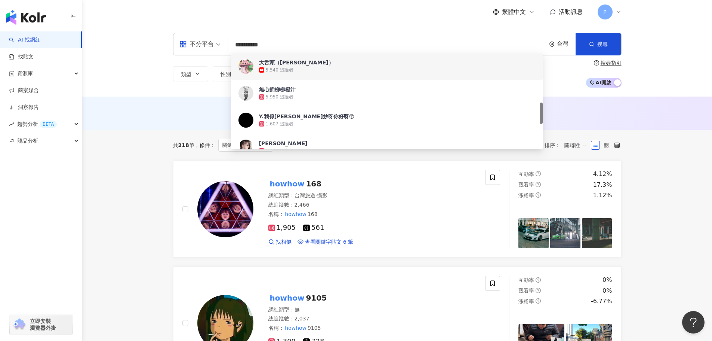
click at [298, 46] on input "**********" at bounding box center [387, 45] width 312 height 14
click at [671, 47] on div "**********" at bounding box center [397, 60] width 630 height 73
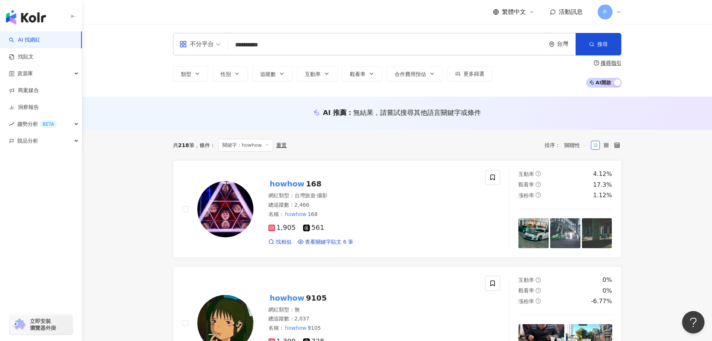
click at [266, 45] on input "**********" at bounding box center [387, 45] width 312 height 14
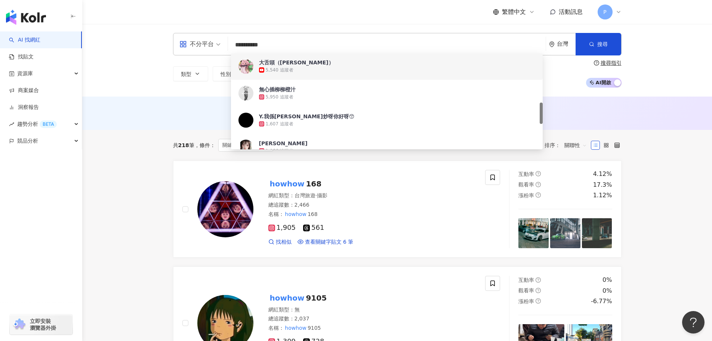
drag, startPoint x: 246, startPoint y: 44, endPoint x: 294, endPoint y: 44, distance: 47.8
click at [294, 44] on input "**********" at bounding box center [387, 45] width 312 height 14
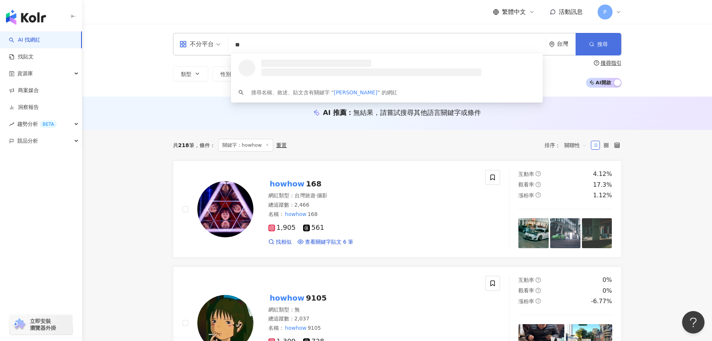
click at [584, 43] on button "搜尋" at bounding box center [599, 44] width 46 height 22
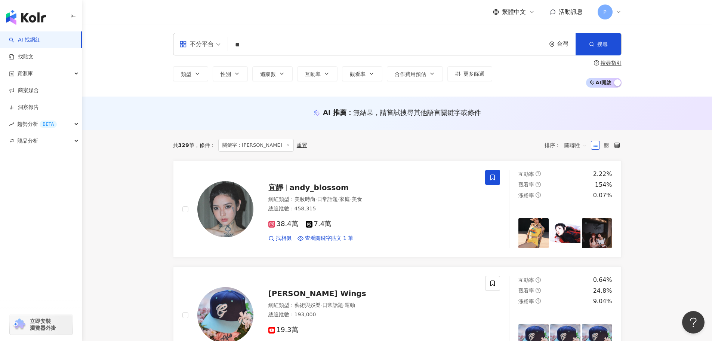
drag, startPoint x: 271, startPoint y: 50, endPoint x: 267, endPoint y: 49, distance: 3.8
click at [271, 50] on input "**" at bounding box center [387, 45] width 312 height 14
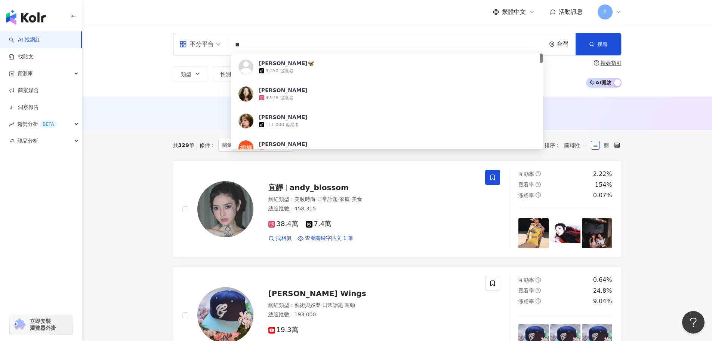
paste input "**********"
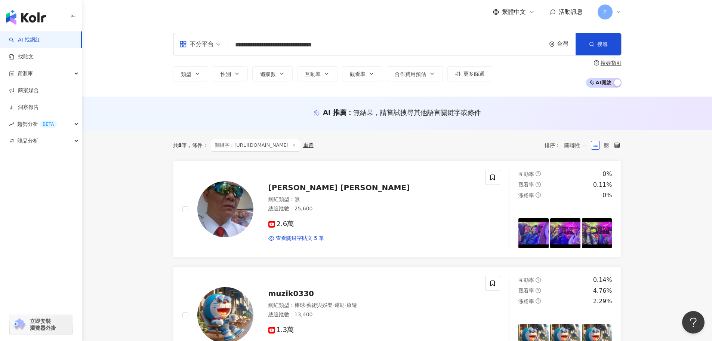
click at [681, 57] on div "**********" at bounding box center [397, 60] width 630 height 73
click at [354, 37] on div "**********" at bounding box center [397, 44] width 449 height 22
click at [355, 41] on input "**********" at bounding box center [387, 45] width 312 height 14
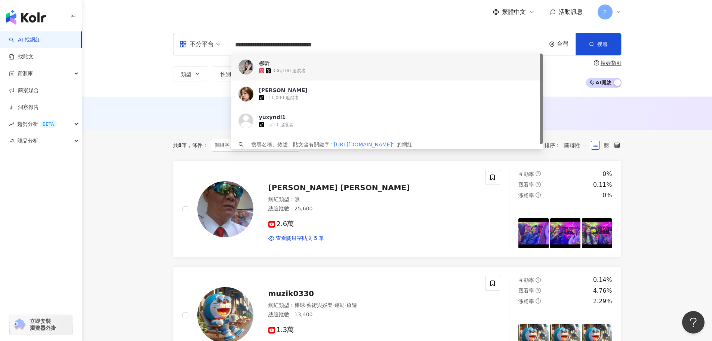
click at [372, 40] on input "**********" at bounding box center [387, 45] width 312 height 14
drag, startPoint x: 373, startPoint y: 46, endPoint x: 240, endPoint y: 45, distance: 133.5
click at [240, 45] on input "**********" at bounding box center [387, 45] width 312 height 14
type input "*"
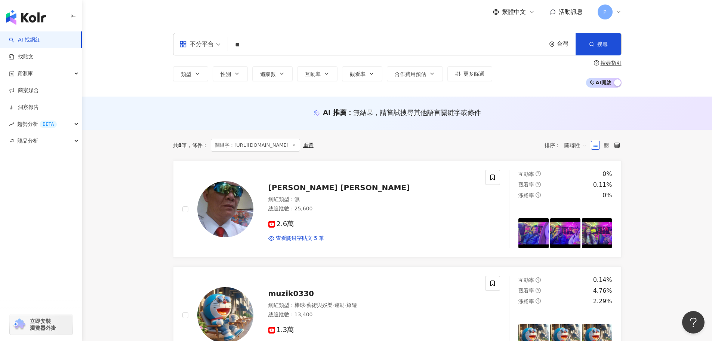
type input "*"
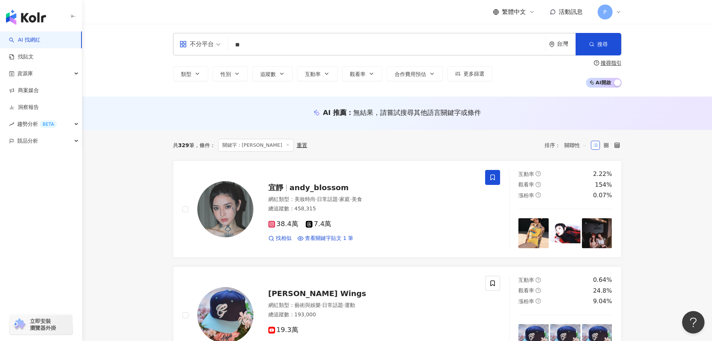
click at [213, 39] on div "不分平台" at bounding box center [196, 44] width 34 height 12
click at [203, 121] on div "TikTok" at bounding box center [202, 120] width 42 height 9
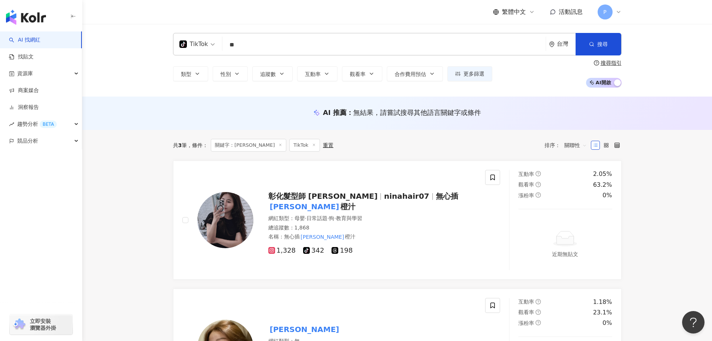
click at [582, 149] on span "關聯性" at bounding box center [575, 145] width 22 height 12
click at [585, 174] on div "追蹤數" at bounding box center [575, 173] width 19 height 8
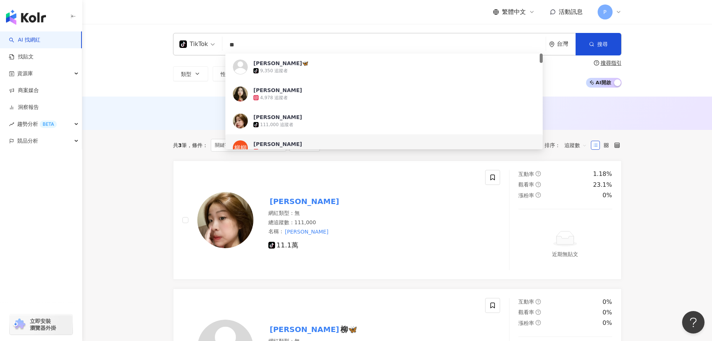
drag, startPoint x: 267, startPoint y: 47, endPoint x: 221, endPoint y: 47, distance: 45.2
click at [221, 47] on div "TikTok ** 台灣 搜尋 ad7299c2-ad53-4bd7-b84c-383db81ce630 50502c34-58c3-4aa9-98ea-07…" at bounding box center [397, 44] width 449 height 22
paste input "*****"
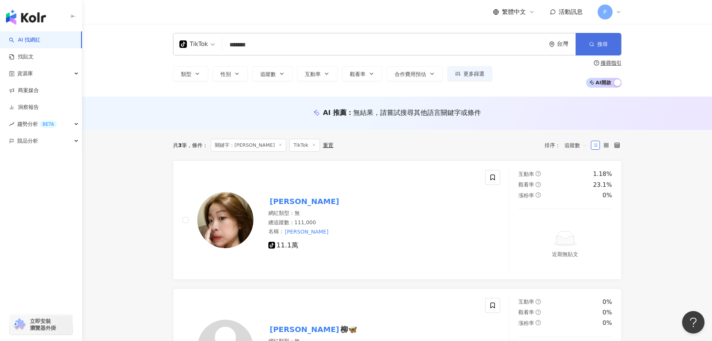
click at [594, 46] on icon "button" at bounding box center [591, 43] width 5 height 5
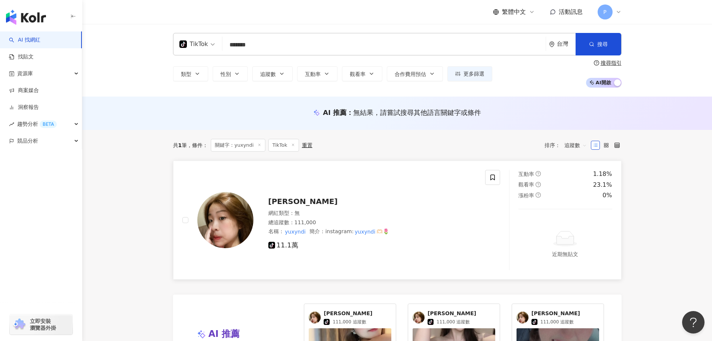
click at [308, 196] on div "柳柳 網紅類型 ： 無 總追蹤數 ： 111,000 名稱 ： yuxyndi 簡介 ： instagram: yuxyndi 🫶🏻🌷 tiktok-icon…" at bounding box center [364, 219] width 223 height 59
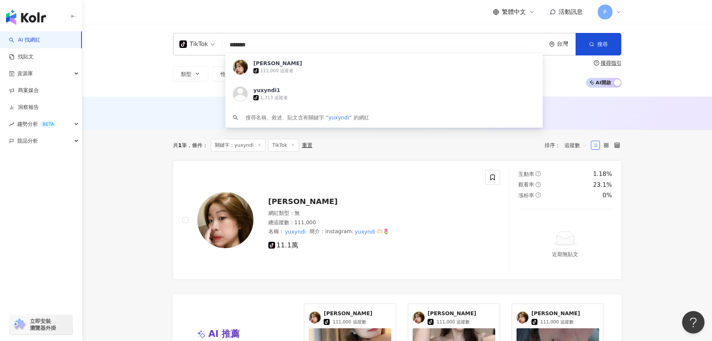
drag, startPoint x: 261, startPoint y: 43, endPoint x: 219, endPoint y: 45, distance: 41.6
click at [219, 45] on div "TikTok ******* 台灣 搜尋 ad7299c2-ad53-4bd7-b84c-383db81ce630 柳柳 tiktok-icon 111,00…" at bounding box center [397, 44] width 449 height 22
paste input "search"
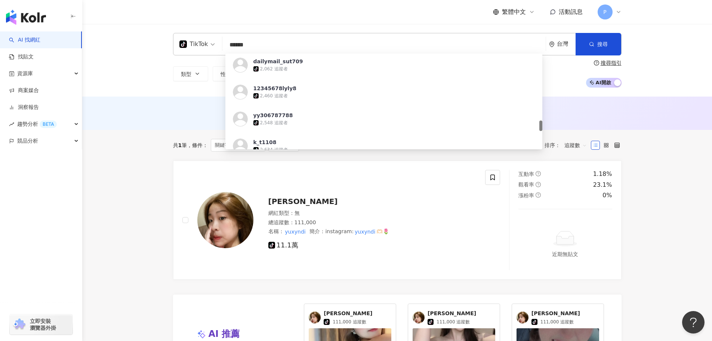
scroll to position [748, 0]
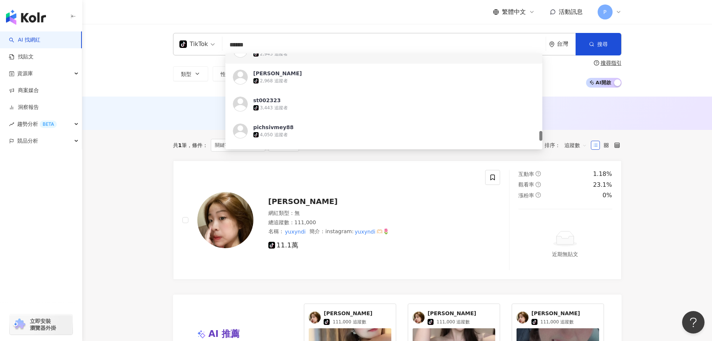
click at [262, 46] on input "*****" at bounding box center [383, 45] width 317 height 14
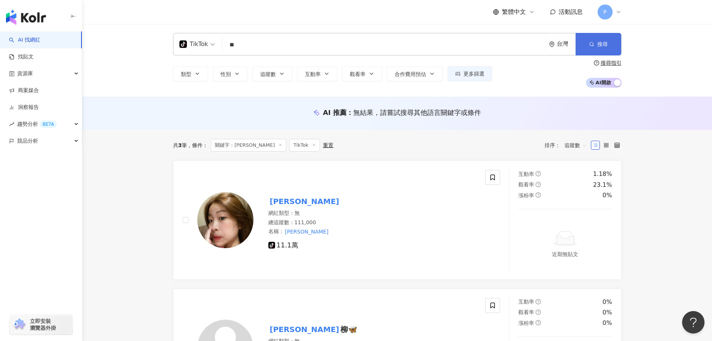
click at [591, 43] on icon "button" at bounding box center [591, 43] width 5 height 5
click at [198, 39] on div "TikTok" at bounding box center [193, 44] width 29 height 12
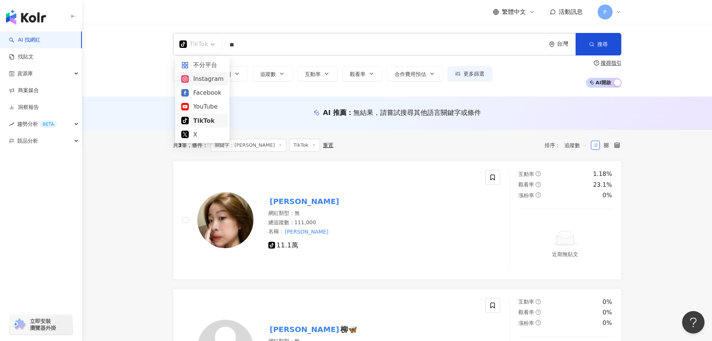
click at [212, 78] on div "Instagram" at bounding box center [202, 78] width 42 height 9
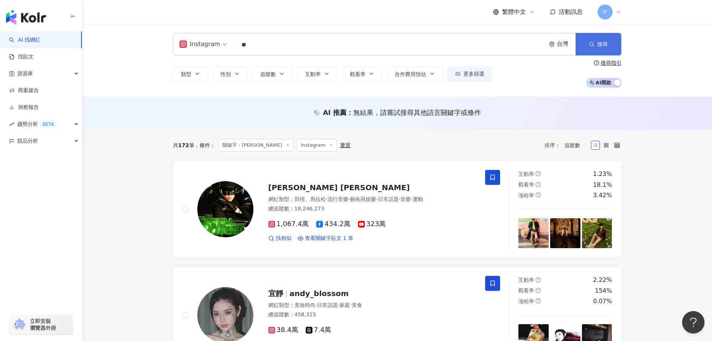
click at [592, 45] on icon "button" at bounding box center [591, 43] width 5 height 5
click at [604, 45] on span "搜尋" at bounding box center [602, 44] width 10 height 6
click at [607, 49] on button "搜尋" at bounding box center [599, 44] width 46 height 22
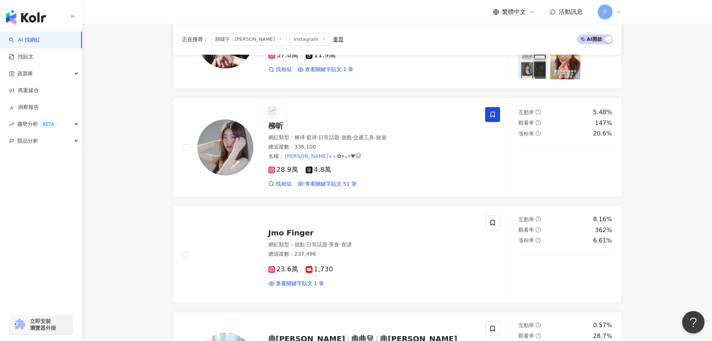
scroll to position [411, 0]
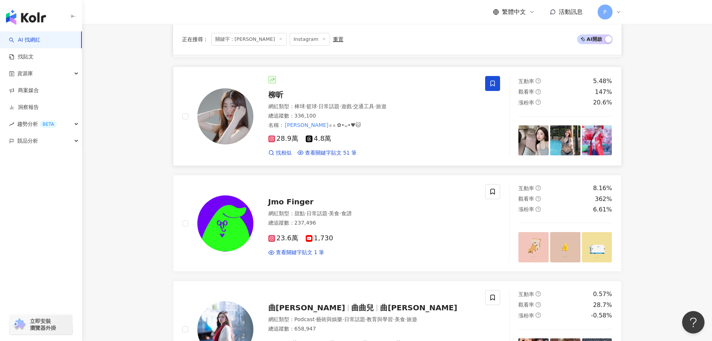
click at [374, 105] on span "交通工具" at bounding box center [363, 106] width 21 height 6
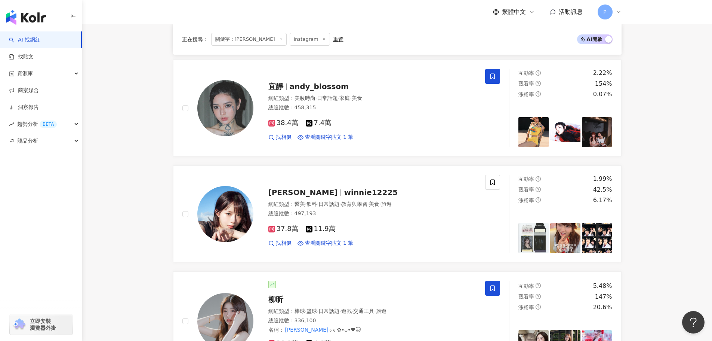
scroll to position [0, 0]
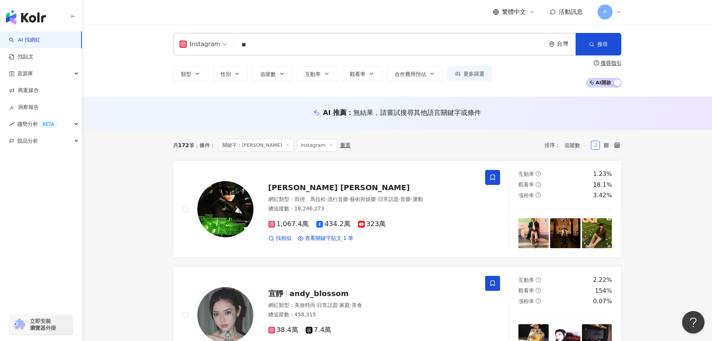
click at [268, 49] on input "**" at bounding box center [389, 45] width 305 height 14
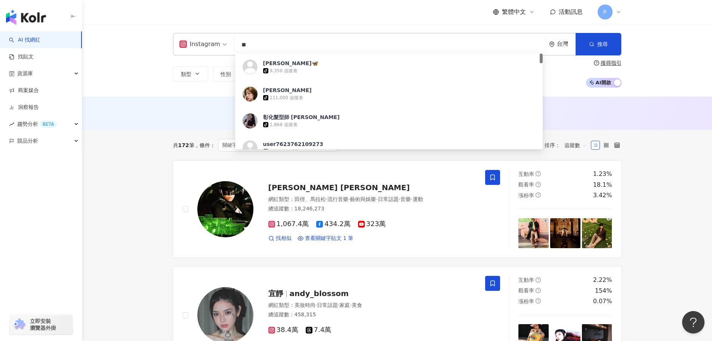
type input "*"
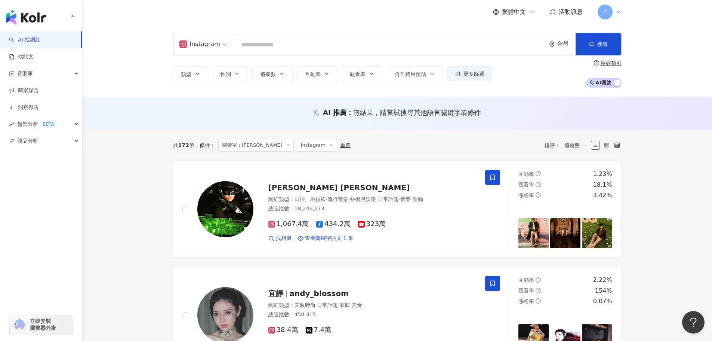
click at [268, 49] on input "search" at bounding box center [389, 45] width 305 height 14
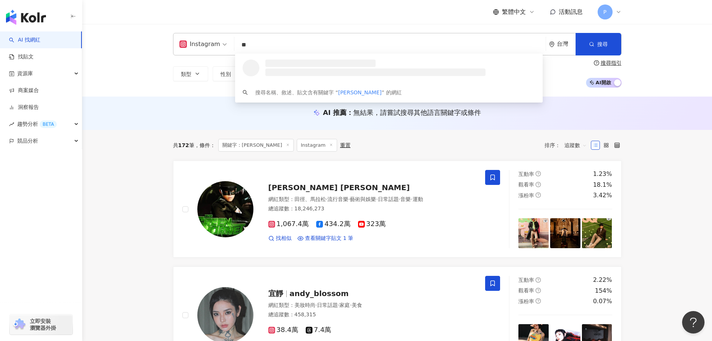
type input "*"
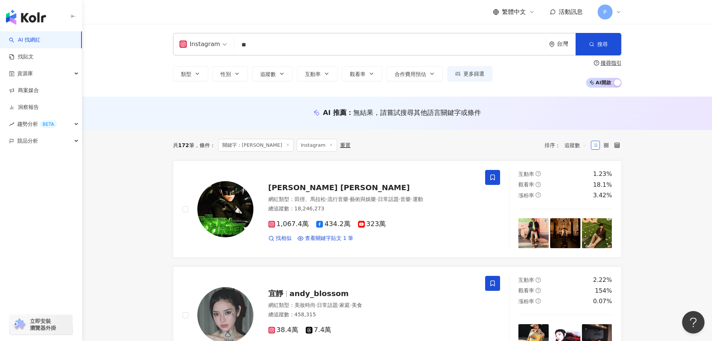
type input "*"
type input "****"
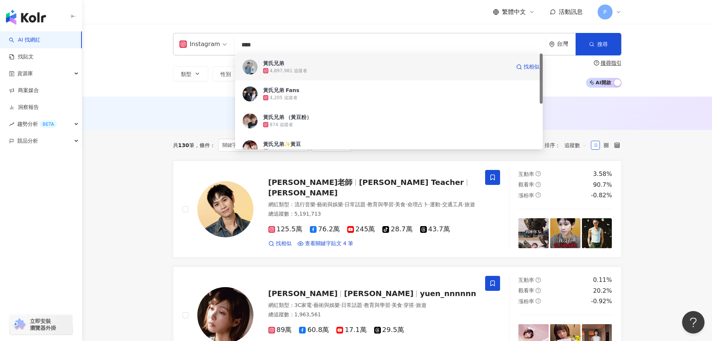
click at [296, 64] on span "黃氏兄弟" at bounding box center [386, 62] width 247 height 7
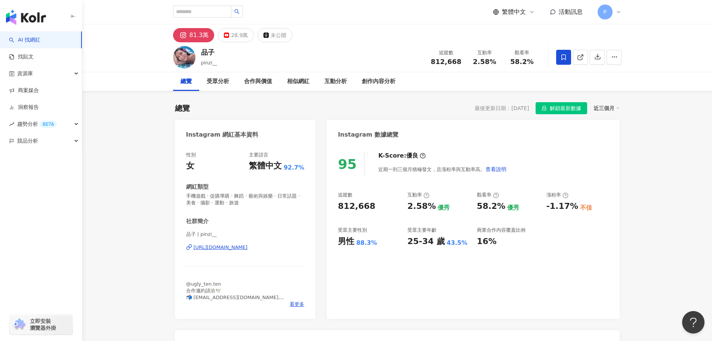
click at [561, 56] on icon at bounding box center [563, 57] width 4 height 6
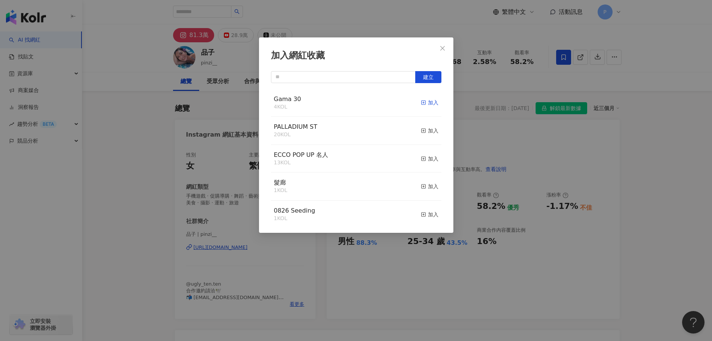
click at [421, 103] on icon "button" at bounding box center [423, 102] width 5 height 5
click at [441, 48] on icon "close" at bounding box center [443, 48] width 6 height 6
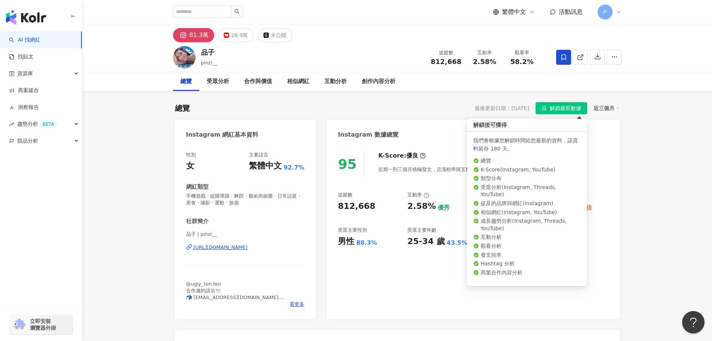
click at [564, 111] on span "解鎖最新數據" at bounding box center [565, 108] width 31 height 12
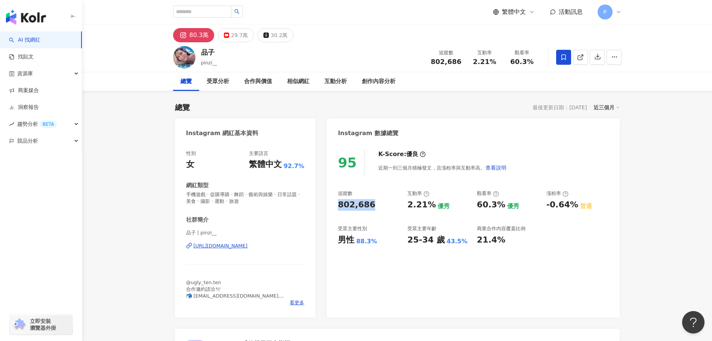
drag, startPoint x: 379, startPoint y: 206, endPoint x: 338, endPoint y: 206, distance: 41.1
click at [338, 206] on div "95 K-Score : 優良 近期一到三個月積極發文，且漲粉率與互動率高。 查看說明 追蹤數 802,686 互動率 2.21% 優秀 觀看率 60.3% …" at bounding box center [473, 229] width 293 height 175
click at [236, 244] on div "[URL][DOMAIN_NAME]" at bounding box center [221, 245] width 54 height 7
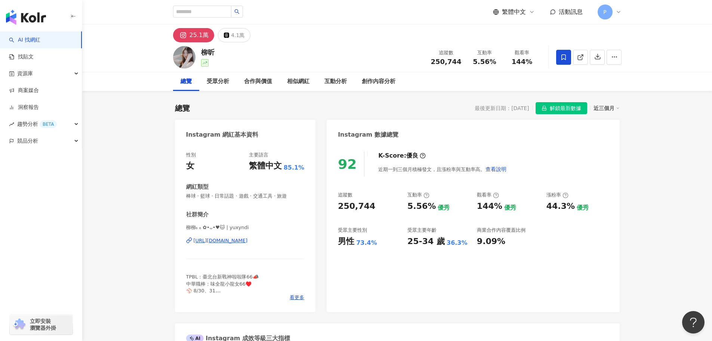
click at [562, 59] on icon at bounding box center [563, 57] width 4 height 6
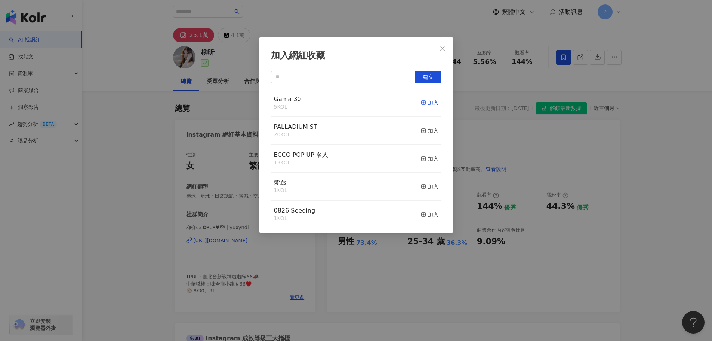
click at [421, 104] on icon "button" at bounding box center [423, 102] width 5 height 5
click at [443, 48] on icon "close" at bounding box center [443, 48] width 6 height 6
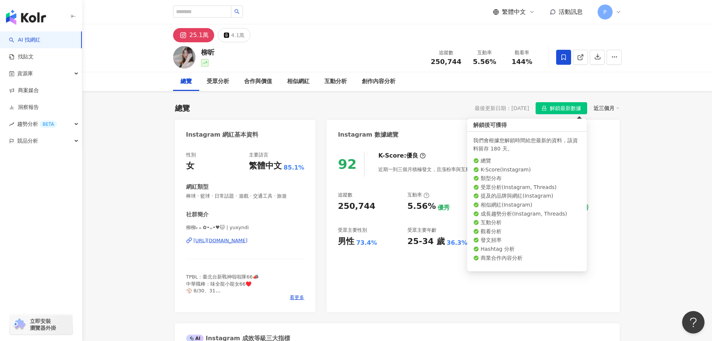
click at [566, 108] on span "解鎖最新數據" at bounding box center [565, 108] width 31 height 12
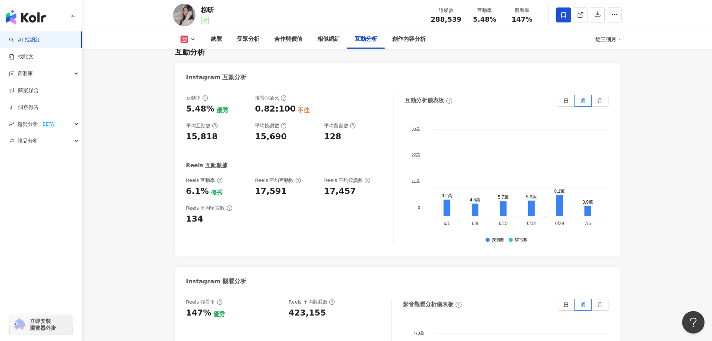
scroll to position [1495, 0]
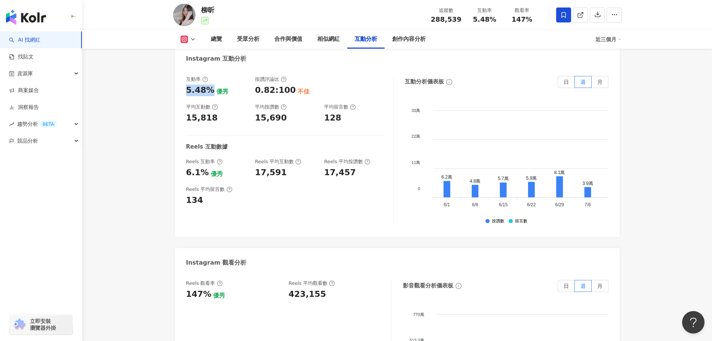
drag, startPoint x: 185, startPoint y: 73, endPoint x: 209, endPoint y: 70, distance: 24.2
click at [209, 70] on div "互動率 5.48% 優秀 按讚評論比 0.82:100 不佳 平均互動數 15,818 平均按讚數 15,690 平均留言數 128 Reels 互動數據 R…" at bounding box center [397, 152] width 445 height 168
copy div "5.48%"
drag, startPoint x: 215, startPoint y: 96, endPoint x: 182, endPoint y: 97, distance: 33.3
click at [182, 97] on div "互動率 5.48% 優秀 按讚評論比 0.82:100 不佳 平均互動數 15,818 平均按讚數 15,690 平均留言數 128 Reels 互動數據 R…" at bounding box center [397, 152] width 445 height 168
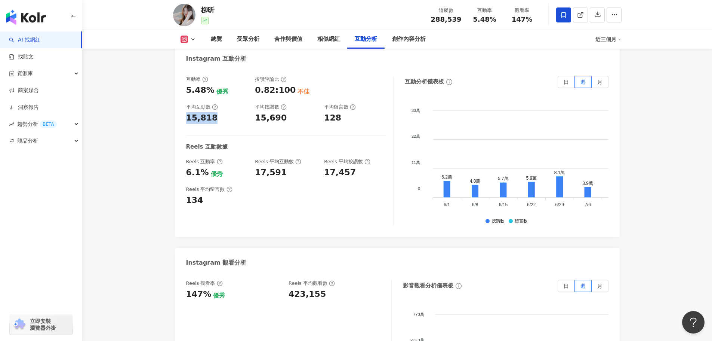
copy div "15,818"
drag, startPoint x: 289, startPoint y: 154, endPoint x: 256, endPoint y: 154, distance: 33.6
click at [256, 167] on div "17,591" at bounding box center [286, 173] width 62 height 12
copy div "17,591"
click at [208, 194] on div "134" at bounding box center [217, 200] width 62 height 12
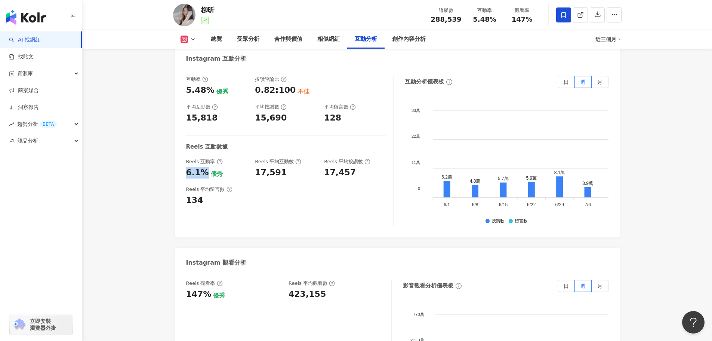
drag, startPoint x: 204, startPoint y: 153, endPoint x: 187, endPoint y: 153, distance: 17.9
click at [187, 167] on div "6.1%" at bounding box center [197, 173] width 23 height 12
copy div "6.1%"
drag, startPoint x: 207, startPoint y: 274, endPoint x: 181, endPoint y: 276, distance: 27.0
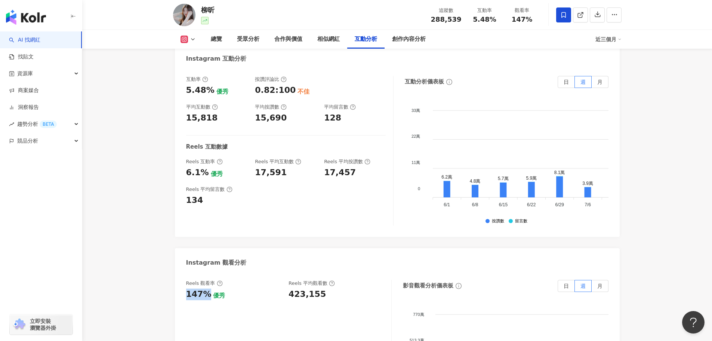
copy div "147%"
drag, startPoint x: 330, startPoint y: 276, endPoint x: 272, endPoint y: 277, distance: 58.0
click at [272, 280] on div "Reels 觀看率 147% 優秀 Reels 平均觀看數 423,155" at bounding box center [285, 290] width 198 height 20
click at [331, 288] on div "423,155" at bounding box center [336, 294] width 95 height 12
drag, startPoint x: 324, startPoint y: 277, endPoint x: 284, endPoint y: 277, distance: 40.4
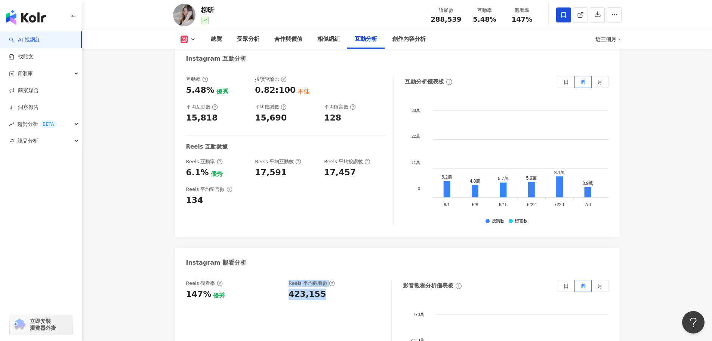
click at [284, 280] on div "Reels 觀看率 147% 優秀 Reels 平均觀看數 423,155" at bounding box center [285, 290] width 198 height 20
click at [325, 288] on div "423,155" at bounding box center [336, 294] width 95 height 12
drag, startPoint x: 304, startPoint y: 278, endPoint x: 290, endPoint y: 278, distance: 13.1
click at [290, 288] on div "423,155" at bounding box center [336, 294] width 95 height 12
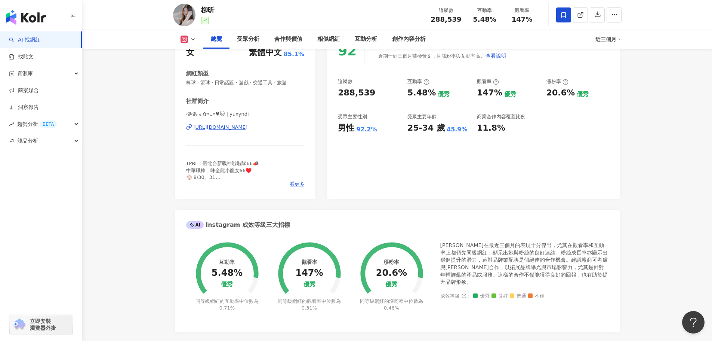
scroll to position [112, 0]
drag, startPoint x: 338, startPoint y: 129, endPoint x: 464, endPoint y: 129, distance: 125.6
click at [464, 129] on div "追蹤數 288,539 互動率 5.48% 優秀 觀看率 147% 優秀 漲粉率 20.6% 優秀 受眾主要性別 男性 92.2% 受眾主要年齡 25-34 …" at bounding box center [473, 105] width 270 height 55
click at [464, 129] on div "25-34 歲 45.9%" at bounding box center [438, 128] width 62 height 12
drag, startPoint x: 467, startPoint y: 127, endPoint x: 337, endPoint y: 130, distance: 129.8
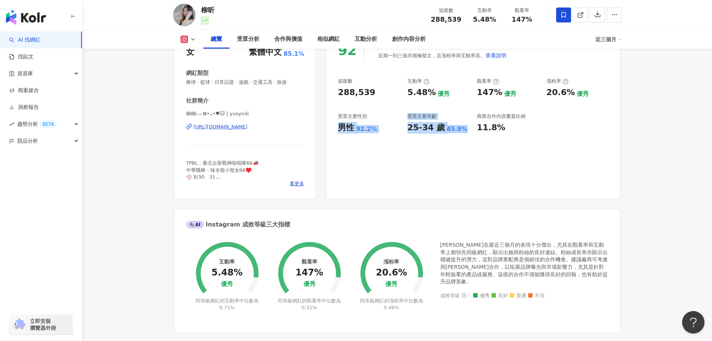
click at [337, 130] on div "92 K-Score : 優良 近期一到三個月積極發文，且漲粉率與互動率高。 查看說明 追蹤數 288,539 互動率 5.48% 優秀 觀看率 147% 優…" at bounding box center [473, 114] width 293 height 168
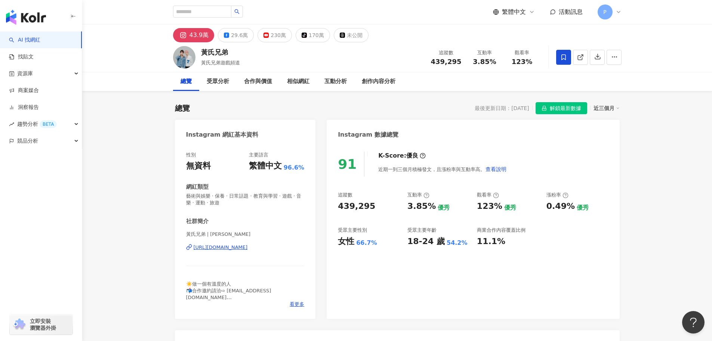
click at [576, 111] on span "解鎖最新數據" at bounding box center [565, 108] width 31 height 12
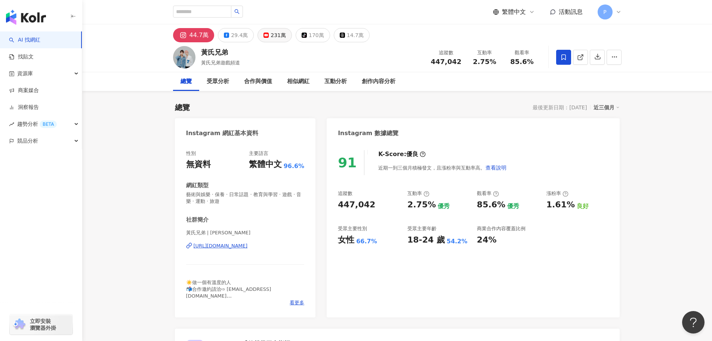
click at [271, 37] on div "231萬" at bounding box center [278, 35] width 15 height 10
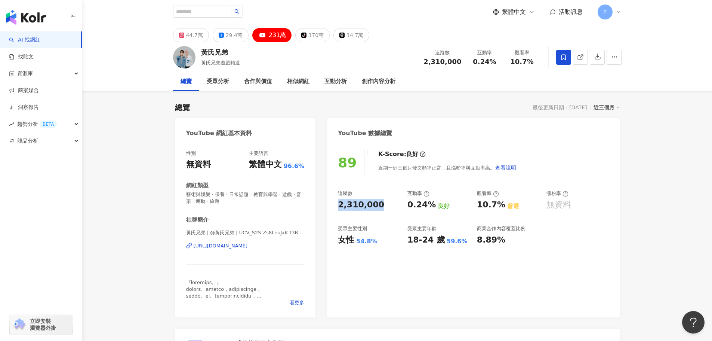
drag, startPoint x: 380, startPoint y: 208, endPoint x: 335, endPoint y: 209, distance: 44.9
click at [335, 209] on div "89 K-Score : 良好 近期一到三個月發文頻率正常，且漲粉率與互動率高。 查看說明 追蹤數 2,310,000 互動率 0.24% 良好 觀看率 10…" at bounding box center [473, 229] width 293 height 175
copy div "2,310,000"
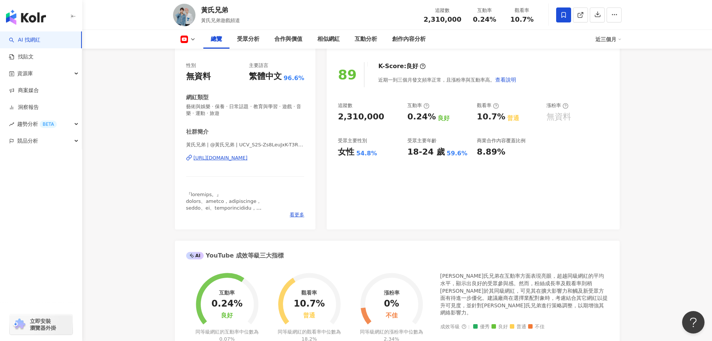
scroll to position [75, 0]
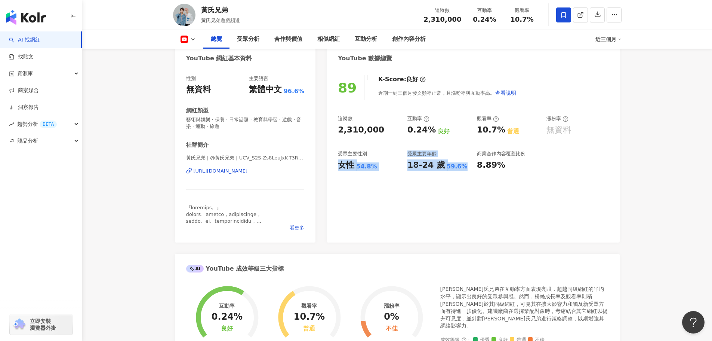
drag, startPoint x: 341, startPoint y: 167, endPoint x: 461, endPoint y: 169, distance: 120.0
click at [461, 169] on div "追蹤數 2,310,000 互動率 0.24% 良好 觀看率 10.7% 普通 漲粉率 無資料 受眾主要性別 女性 54.8% 受眾主要年齡 18-24 歲 …" at bounding box center [473, 142] width 270 height 55
copy div "女性 54.8% 受眾主要年齡 18-24 歲 59.6%"
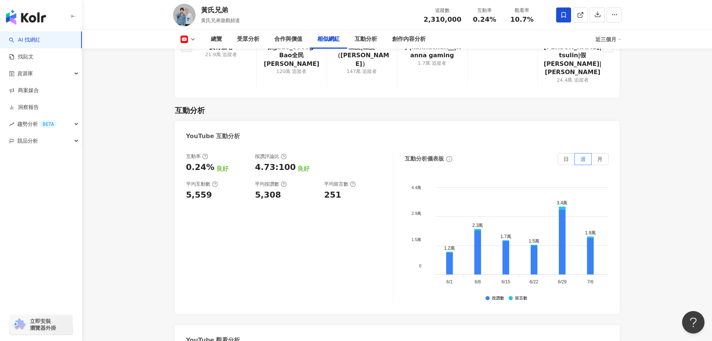
scroll to position [1234, 0]
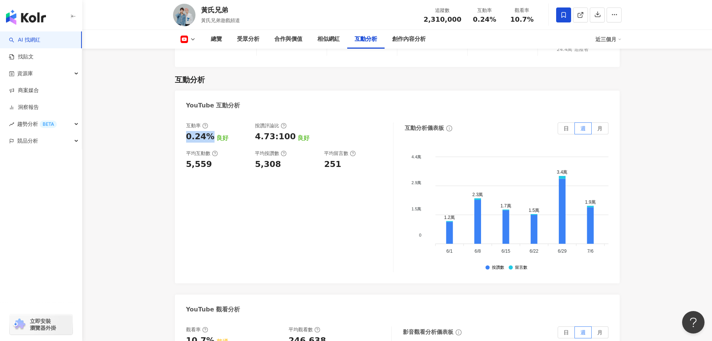
drag, startPoint x: 210, startPoint y: 121, endPoint x: 182, endPoint y: 121, distance: 27.3
click at [182, 121] on div "互動率 0.24% 良好 按讚評論比 4.73:100 良好 平均互動數 5,559 平均按讚數 5,308 平均留言數 251 互動分析儀表板 日 週 月 …" at bounding box center [397, 199] width 445 height 168
copy div "0.24%"
click at [184, 147] on div "互動率 0.24% 良好 按讚評論比 4.73:100 良好 平均互動數 5,559 平均按讚數 5,308 平均留言數 251 互動分析儀表板 日 週 月 …" at bounding box center [397, 199] width 445 height 168
copy div "5,559"
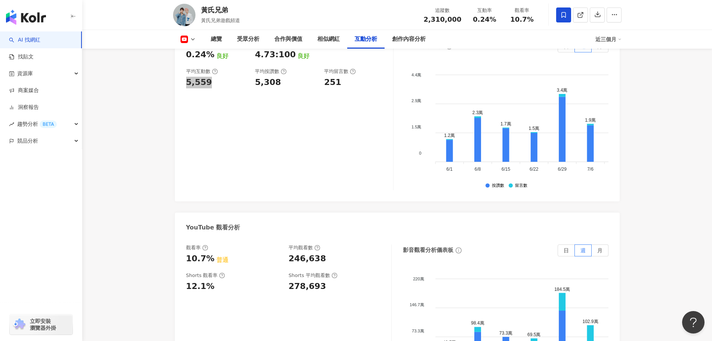
scroll to position [1420, 0]
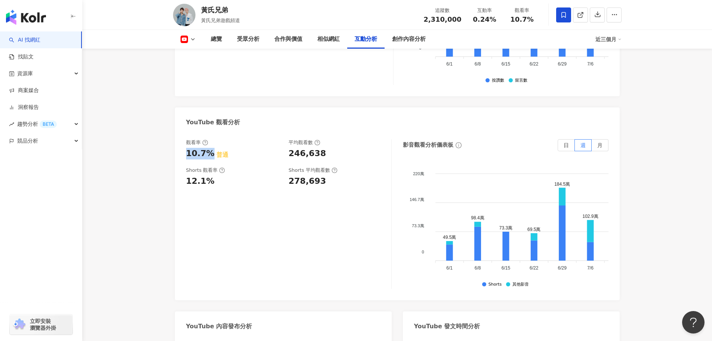
drag, startPoint x: 210, startPoint y: 138, endPoint x: 177, endPoint y: 140, distance: 32.9
click at [177, 140] on div "觀看率 10.7% 普通 平均觀看數 246,638 Shorts 觀看率 12.1% Shorts 平均觀看數 278,693 影音觀看分析儀表板 日 週 …" at bounding box center [397, 216] width 445 height 168
copy div "10.7%"
drag, startPoint x: 279, startPoint y: 135, endPoint x: 330, endPoint y: 135, distance: 50.8
click at [330, 139] on div "觀看率 10.7% 普通 平均觀看數 246,638" at bounding box center [285, 149] width 198 height 20
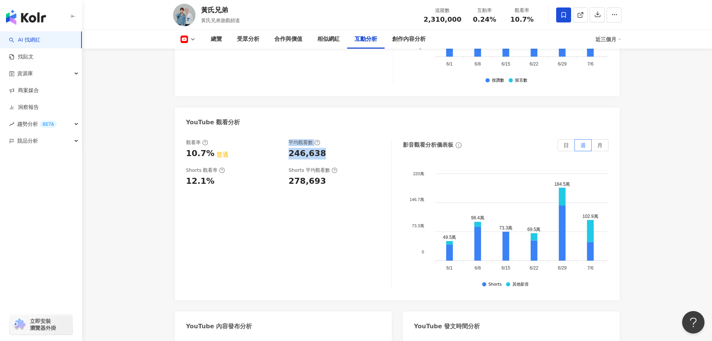
click at [329, 148] on div "246,638" at bounding box center [336, 154] width 95 height 12
drag, startPoint x: 321, startPoint y: 138, endPoint x: 289, endPoint y: 138, distance: 32.9
click at [289, 148] on div "246,638" at bounding box center [336, 154] width 95 height 12
copy div "246,638"
click at [197, 40] on button at bounding box center [188, 39] width 30 height 7
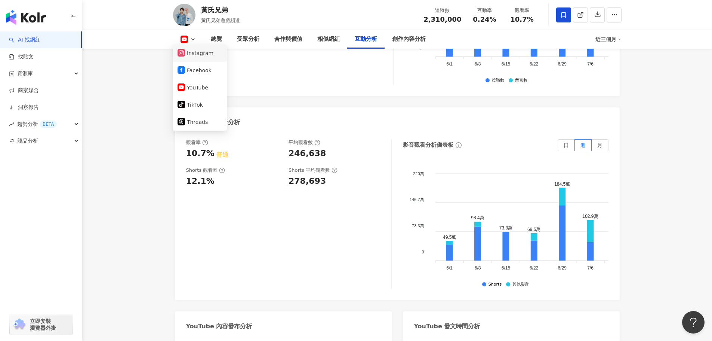
click at [206, 60] on li "Instagram" at bounding box center [200, 52] width 54 height 17
click at [193, 38] on icon at bounding box center [193, 39] width 6 height 6
click at [196, 53] on button "Instagram" at bounding box center [200, 53] width 45 height 10
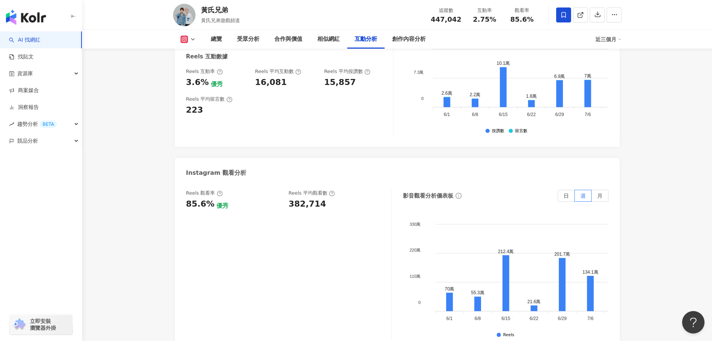
scroll to position [1664, 0]
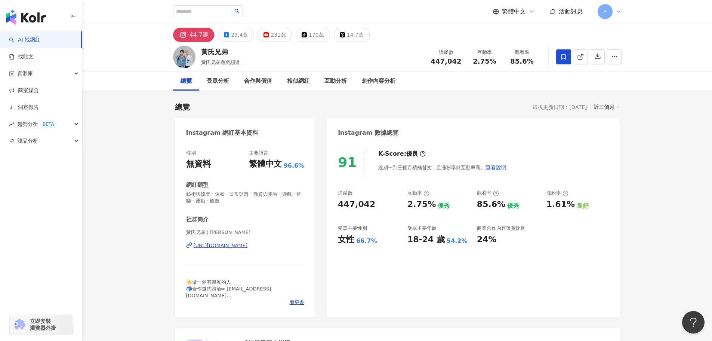
scroll to position [0, 0]
drag, startPoint x: 371, startPoint y: 206, endPoint x: 338, endPoint y: 205, distance: 32.5
click at [338, 205] on div "447,042" at bounding box center [369, 205] width 62 height 12
copy div "447,042"
click at [372, 218] on div "追蹤數 447,042 互動率 2.75% 優秀 觀看率 85.6% 優秀 漲粉率 1.61% 良好 受眾主要性別 女性 66.7% 受眾主要年齡 18-24…" at bounding box center [473, 217] width 270 height 55
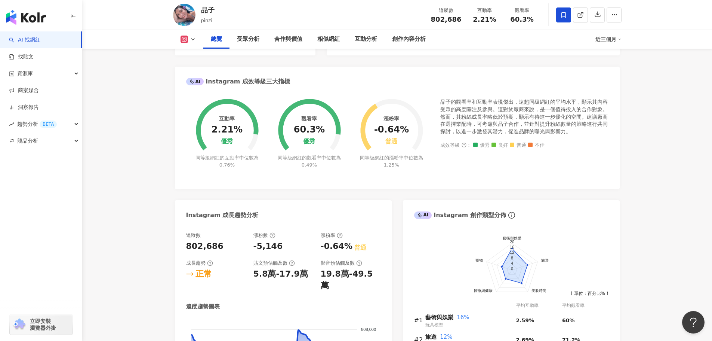
scroll to position [75, 0]
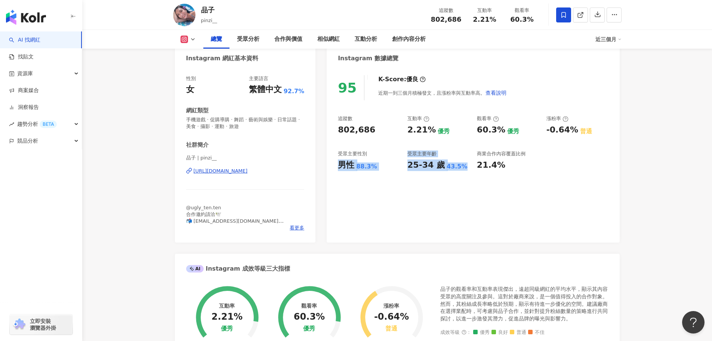
drag, startPoint x: 339, startPoint y: 166, endPoint x: 461, endPoint y: 164, distance: 121.1
click at [461, 164] on div "追蹤數 802,686 互動率 2.21% 優秀 觀看率 60.3% 優秀 漲粉率 -0.64% 普通 受眾主要性別 男性 88.3% 受眾主要年齡 25-3…" at bounding box center [473, 142] width 270 height 55
copy div "男性 88.3% 受眾主要年齡 25-34 歲 43.5%"
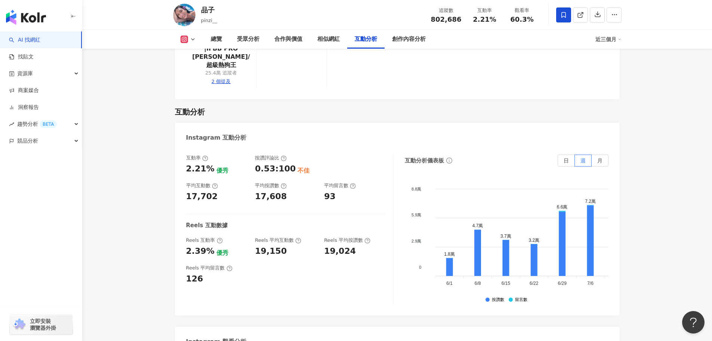
scroll to position [1495, 0]
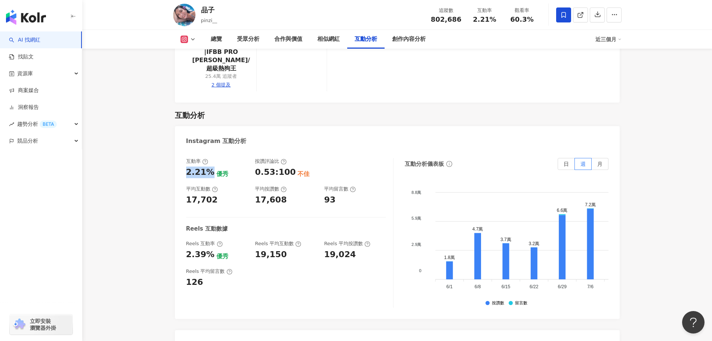
drag, startPoint x: 209, startPoint y: 138, endPoint x: 181, endPoint y: 137, distance: 27.7
click at [181, 150] on div "互動率 2.21% 優秀 按讚評論比 0.53:100 不佳 平均互動數 17,702 平均按讚數 17,608 平均留言數 93 Reels 互動數據 Re…" at bounding box center [397, 234] width 445 height 168
copy div "2.21%"
drag, startPoint x: 218, startPoint y: 163, endPoint x: 179, endPoint y: 163, distance: 38.9
click at [179, 163] on div "互動率 2.21% 優秀 按讚評論比 0.53:100 不佳 平均互動數 17,702 平均按讚數 17,608 平均留言數 93 Reels 互動數據 Re…" at bounding box center [397, 234] width 445 height 168
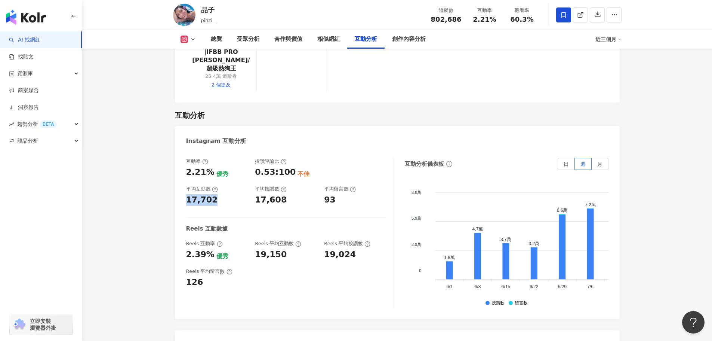
copy div "17,702"
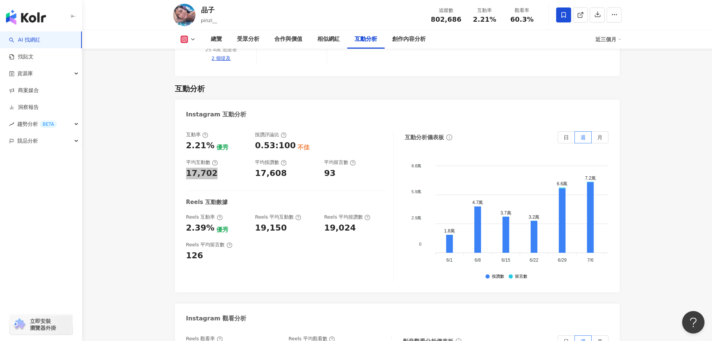
scroll to position [1607, 0]
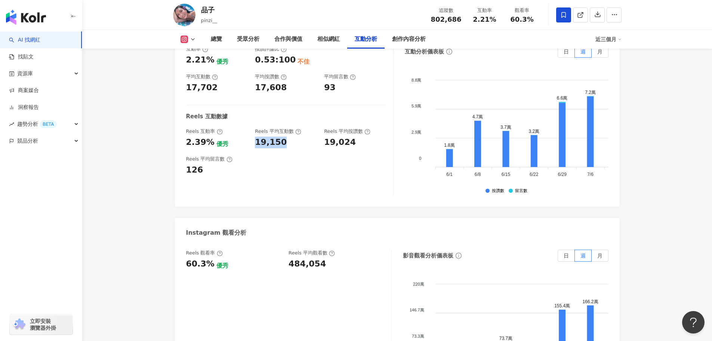
drag, startPoint x: 285, startPoint y: 106, endPoint x: 256, endPoint y: 107, distance: 29.2
click at [256, 136] on div "19,150" at bounding box center [286, 142] width 62 height 12
copy div "19,150"
drag, startPoint x: 208, startPoint y: 107, endPoint x: 185, endPoint y: 107, distance: 22.8
click at [185, 107] on div "互動率 2.21% 優秀 按讚評論比 0.53:100 不佳 平均互動數 17,702 平均按讚數 17,608 平均留言數 93 Reels 互動數據 Re…" at bounding box center [397, 122] width 445 height 168
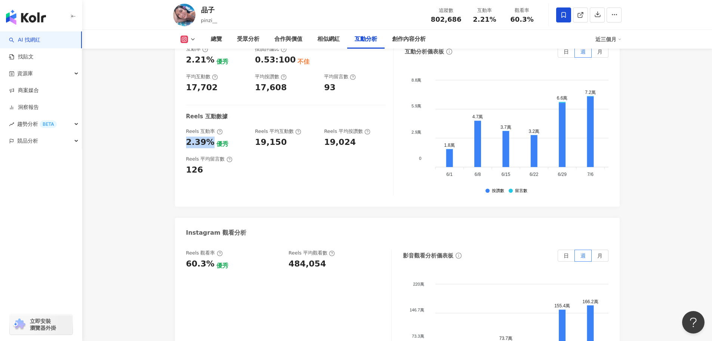
copy div "2.39%"
drag, startPoint x: 339, startPoint y: 226, endPoint x: 285, endPoint y: 227, distance: 54.6
click at [285, 249] on div "Reels 觀看率 60.3% 優秀 Reels 平均觀看數 484,054" at bounding box center [285, 259] width 198 height 20
copy div "484,054"
drag, startPoint x: 210, startPoint y: 230, endPoint x: 185, endPoint y: 230, distance: 24.7
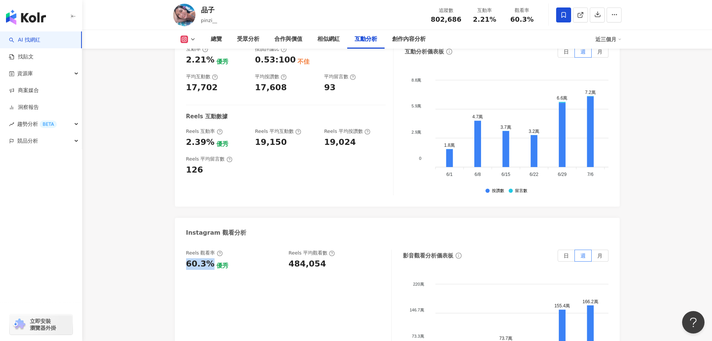
click at [185, 242] on div "Reels 觀看率 60.3% 優秀 Reels 平均觀看數 484,054 影音觀看分析儀表板 日 週 月 220萬 220萬 146.7萬 146.7萬 …" at bounding box center [397, 326] width 445 height 168
copy div "60.3%"
click at [189, 38] on button at bounding box center [188, 39] width 30 height 7
click at [202, 73] on button "YouTube" at bounding box center [200, 70] width 45 height 10
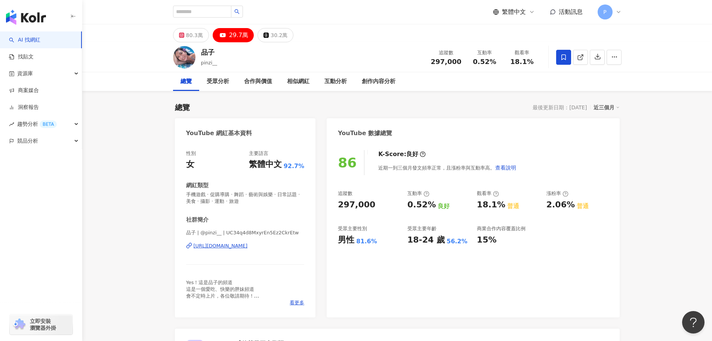
click at [337, 204] on div "86 K-Score : 良好 近期一到三個月發文頻率正常，且漲粉率與互動率高。 查看說明 追蹤數 297,000 互動率 0.52% 良好 觀看率 18.1…" at bounding box center [473, 229] width 293 height 175
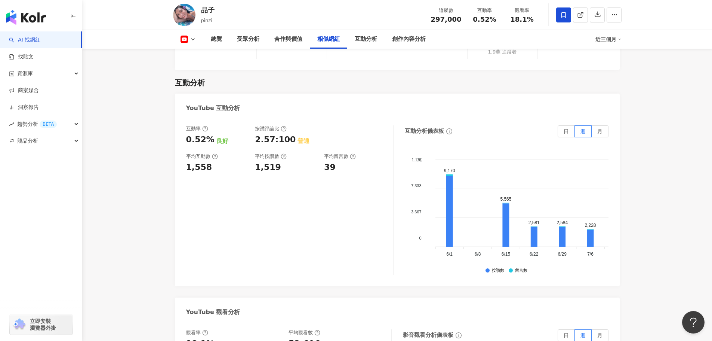
scroll to position [1121, 0]
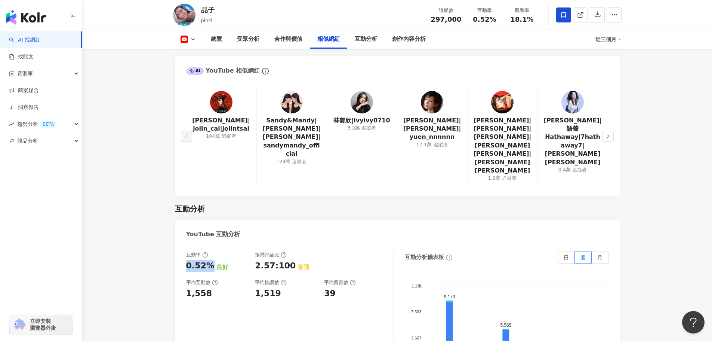
drag, startPoint x: 210, startPoint y: 238, endPoint x: 184, endPoint y: 238, distance: 26.2
click at [184, 244] on div "互動率 0.52% 良好 按讚評論比 2.57:100 普通 平均互動數 1,558 平均按讚數 1,519 平均留言數 39 互動分析儀表板 日 週 月 1…" at bounding box center [397, 328] width 445 height 168
copy div "0.52%"
drag, startPoint x: 206, startPoint y: 264, endPoint x: 179, endPoint y: 266, distance: 26.2
click at [179, 266] on div "互動率 0.52% 良好 按讚評論比 2.57:100 普通 平均互動數 1,558 平均按讚數 1,519 平均留言數 39 互動分析儀表板 日 週 月 1…" at bounding box center [397, 328] width 445 height 168
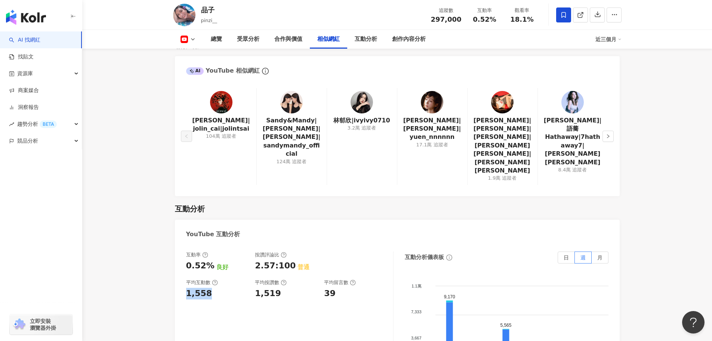
copy div "1,558"
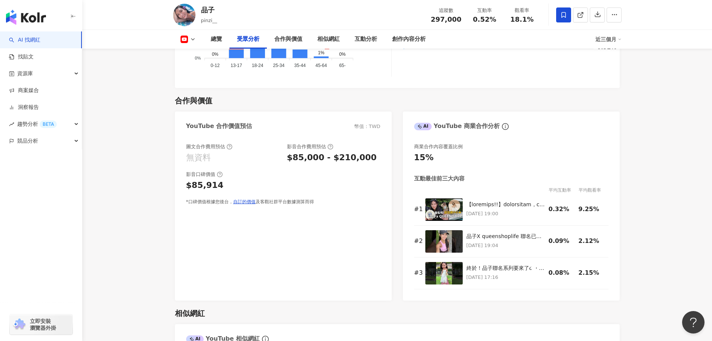
scroll to position [635, 0]
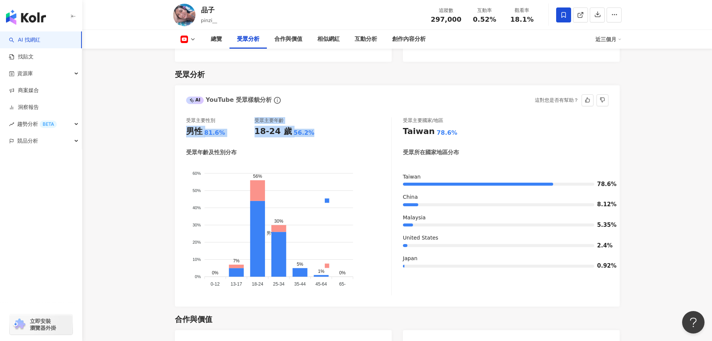
drag, startPoint x: 305, startPoint y: 123, endPoint x: 184, endPoint y: 123, distance: 121.9
click at [184, 123] on div "受眾主要性別 男性 81.6% 受眾主要年齡 18-24 歲 56.2% 受眾年齡及性別分布 男性 女性 60% 60% 50% 50% 40% 40% 30…" at bounding box center [397, 208] width 445 height 197
copy div "男性 81.6% 受眾主要年齡 18-24 歲 56.2%"
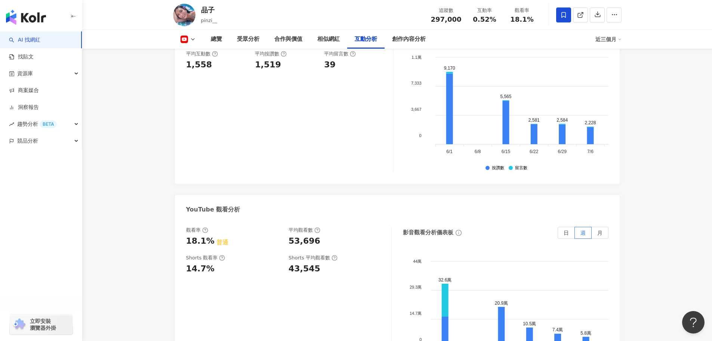
scroll to position [1196, 0]
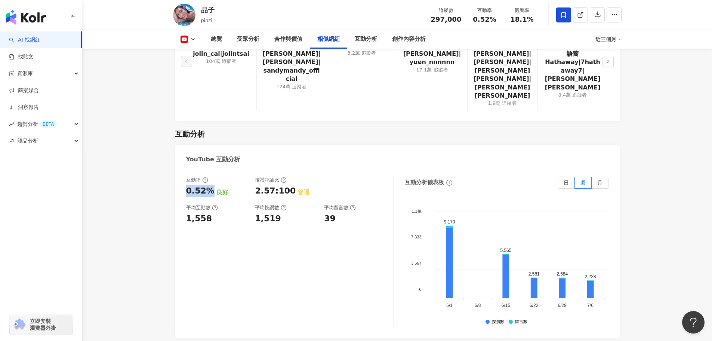
drag, startPoint x: 209, startPoint y: 164, endPoint x: 184, endPoint y: 164, distance: 25.4
click at [184, 169] on div "互動率 0.52% 良好 按讚評論比 2.57:100 普通 平均互動數 1,558 平均按讚數 1,519 平均留言數 39 互動分析儀表板 日 週 月 1…" at bounding box center [397, 253] width 445 height 168
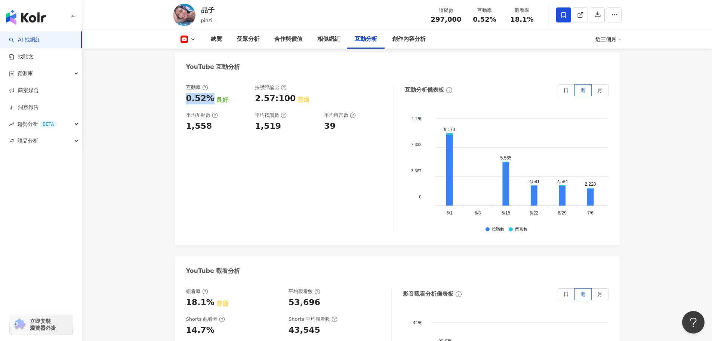
scroll to position [1383, 0]
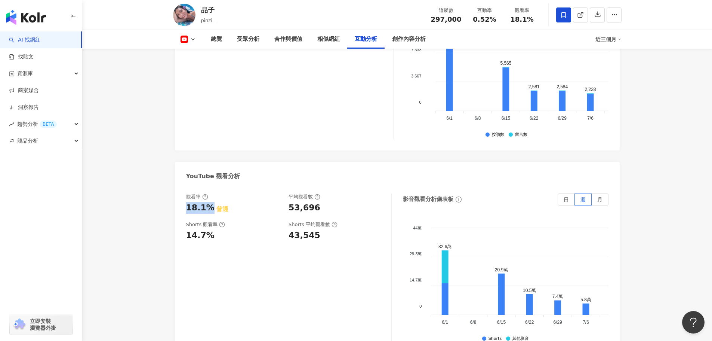
drag, startPoint x: 209, startPoint y: 180, endPoint x: 180, endPoint y: 180, distance: 29.5
click at [180, 186] on div "觀看率 18.1% 普通 平均觀看數 53,696 Shorts 觀看率 14.7% Shorts 平均觀看數 43,545 影音觀看分析儀表板 日 週 月 …" at bounding box center [397, 270] width 445 height 168
drag, startPoint x: 322, startPoint y: 178, endPoint x: 311, endPoint y: 177, distance: 10.8
click at [314, 202] on div "53,696" at bounding box center [336, 208] width 95 height 12
drag, startPoint x: 317, startPoint y: 178, endPoint x: 286, endPoint y: 179, distance: 31.4
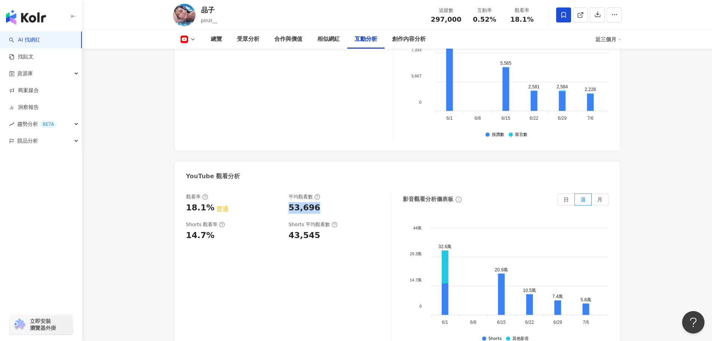
click at [286, 193] on div "觀看率 18.1% 普通 平均觀看數 53,696" at bounding box center [285, 203] width 198 height 20
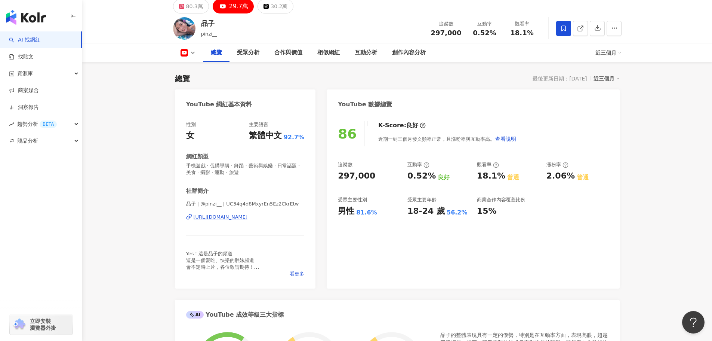
scroll to position [0, 0]
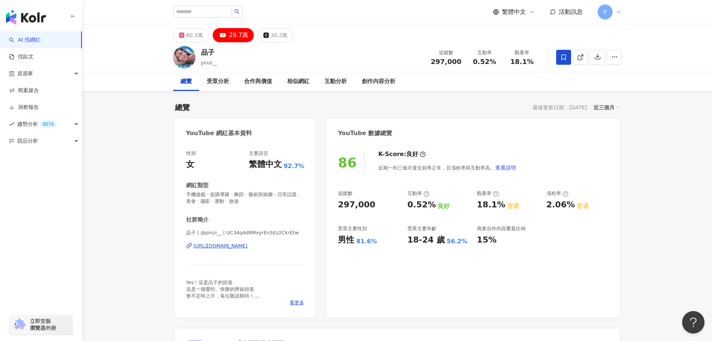
click at [248, 244] on div "https://www.youtube.com/channel/UC34q4d8MxyrEn5Ez2CkrEtw" at bounding box center [221, 245] width 54 height 7
click at [197, 38] on div "80.3萬" at bounding box center [194, 35] width 17 height 10
click at [194, 39] on div "80.3萬" at bounding box center [194, 35] width 17 height 10
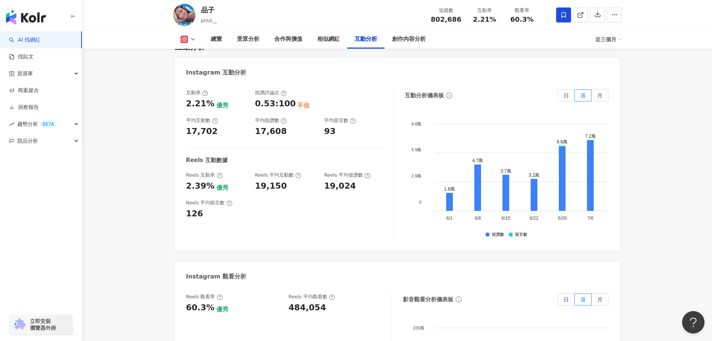
scroll to position [1570, 0]
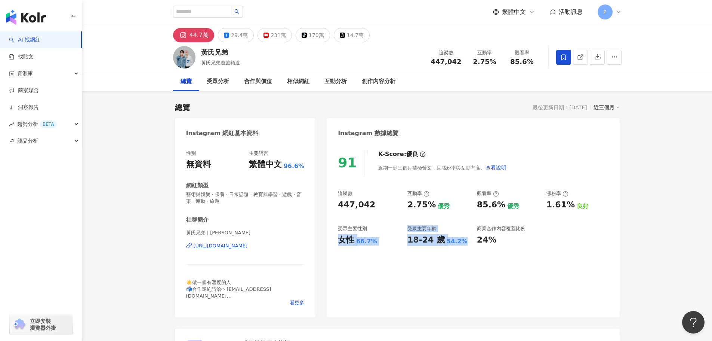
drag, startPoint x: 339, startPoint y: 243, endPoint x: 459, endPoint y: 242, distance: 119.2
click at [459, 242] on div "追蹤數 447,042 互動率 2.75% 優秀 觀看率 85.6% 優秀 漲粉率 1.61% 良好 受眾主要性別 女性 66.7% 受眾主要年齡 18-24…" at bounding box center [473, 217] width 270 height 55
copy div "女性 66.7% 受眾主要年齡 18-24 歲 54.2%"
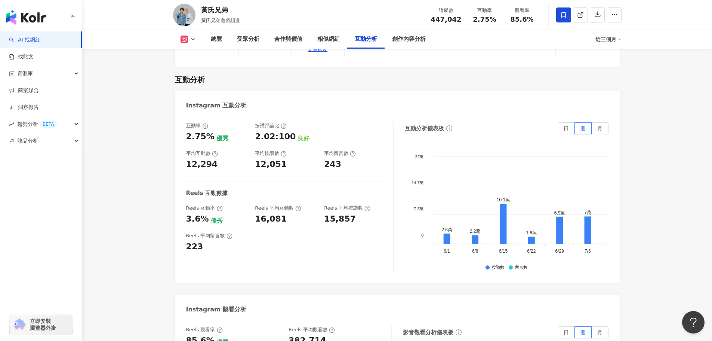
scroll to position [1495, 0]
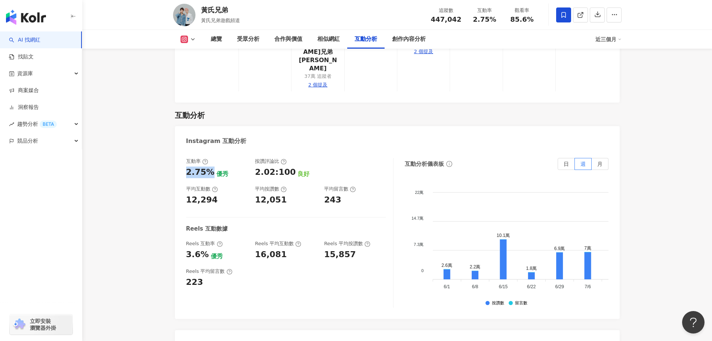
drag, startPoint x: 187, startPoint y: 104, endPoint x: 207, endPoint y: 104, distance: 20.9
click at [207, 166] on div "2.75%" at bounding box center [200, 172] width 28 height 12
copy div "2.75%"
drag, startPoint x: 212, startPoint y: 130, endPoint x: 184, endPoint y: 131, distance: 28.8
click at [184, 150] on div "互動率 2.75% 優秀 按讚評論比 2.02:100 良好 平均互動數 12,294 平均按讚數 12,051 平均留言數 243 Reels 互動數據 R…" at bounding box center [397, 234] width 445 height 168
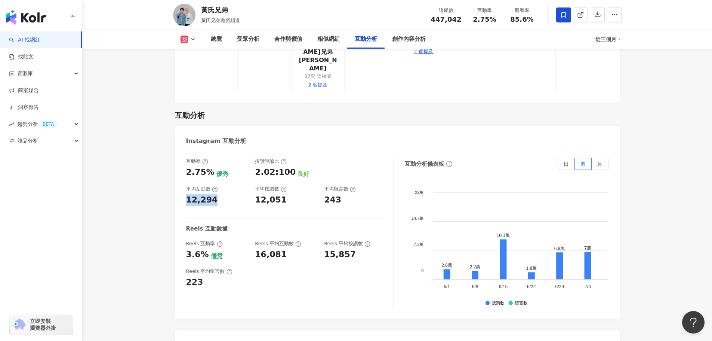
copy div "12,294"
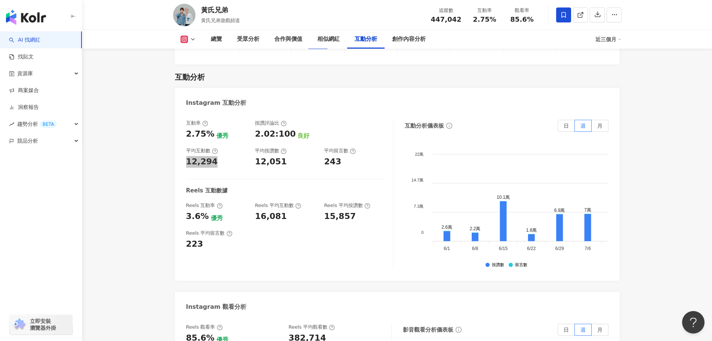
scroll to position [1533, 0]
drag, startPoint x: 187, startPoint y: 149, endPoint x: 209, endPoint y: 149, distance: 21.7
click at [209, 211] on div "3.6% 優秀" at bounding box center [217, 217] width 62 height 12
copy div "3.6%"
click at [205, 211] on div "3.6%" at bounding box center [197, 217] width 23 height 12
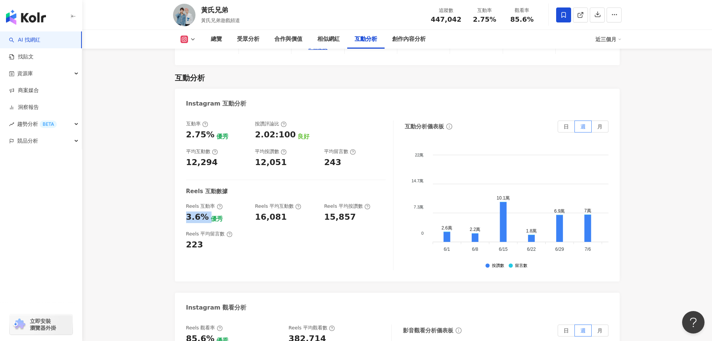
click at [196, 211] on div "3.6%" at bounding box center [197, 217] width 23 height 12
drag, startPoint x: 185, startPoint y: 145, endPoint x: 211, endPoint y: 148, distance: 25.6
click at [211, 148] on div "互動率 2.75% 優秀 按讚評論比 2.02:100 良好 平均互動數 12,294 平均按讚數 12,051 平均留言數 243 Reels 互動數據 R…" at bounding box center [397, 197] width 445 height 168
copy div "3.6%"
drag, startPoint x: 286, startPoint y: 147, endPoint x: 250, endPoint y: 147, distance: 36.3
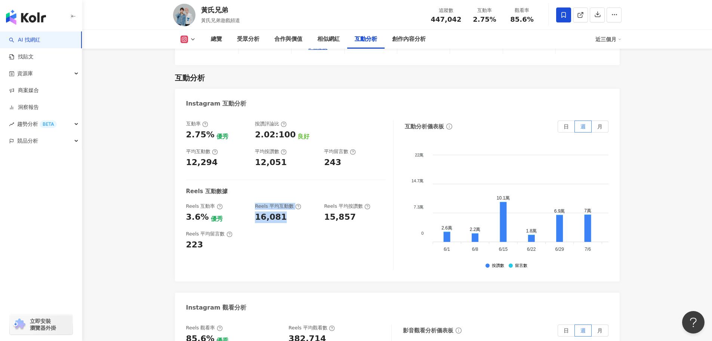
click at [250, 203] on div "Reels 互動率 3.6% 優秀 Reels 平均互動數 16,081 Reels 平均按讚數 15,857" at bounding box center [286, 213] width 200 height 20
click at [279, 211] on div "16,081" at bounding box center [271, 217] width 32 height 12
drag, startPoint x: 284, startPoint y: 147, endPoint x: 256, endPoint y: 149, distance: 28.8
click at [256, 211] on div "16,081" at bounding box center [286, 217] width 62 height 12
copy div "16,081"
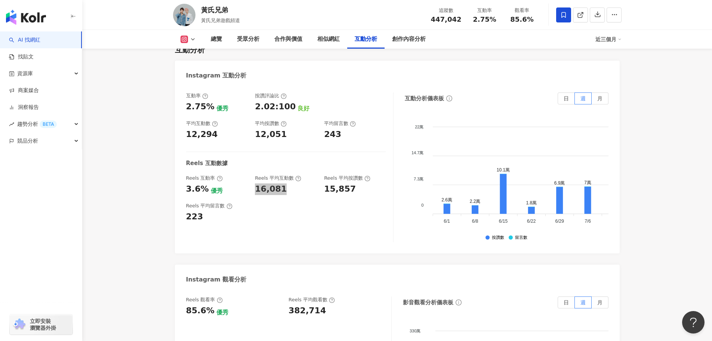
scroll to position [1607, 0]
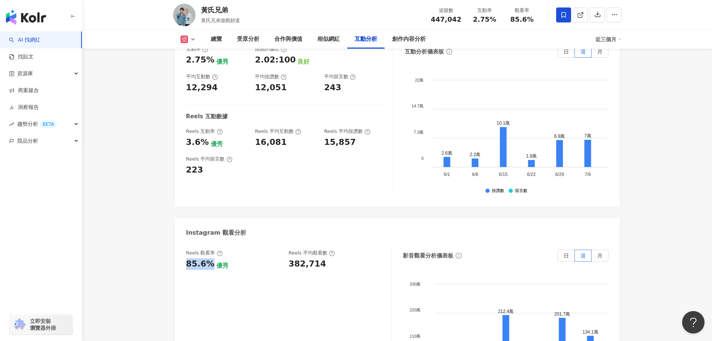
drag, startPoint x: 209, startPoint y: 193, endPoint x: 184, endPoint y: 194, distance: 25.1
click at [184, 242] on div "Reels 觀看率 85.6% 優秀 Reels 平均觀看數 382,714 影音觀看分析儀表板 日 週 月 330萬 330萬 220萬 220萬 110萬…" at bounding box center [397, 326] width 445 height 168
copy div "85.6%"
drag, startPoint x: 324, startPoint y: 196, endPoint x: 290, endPoint y: 193, distance: 34.5
click at [290, 258] on div "382,714" at bounding box center [336, 264] width 95 height 12
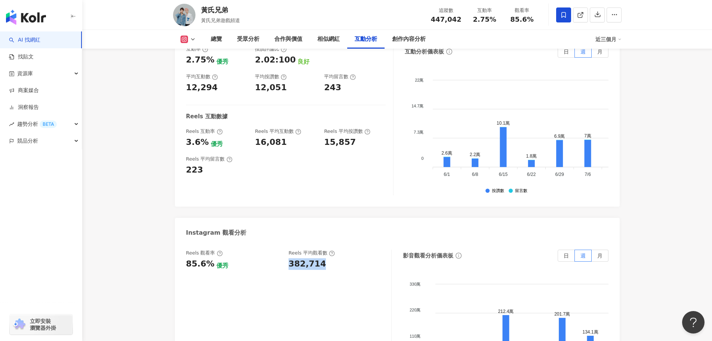
copy div "382,714"
click at [193, 42] on icon at bounding box center [193, 39] width 6 height 6
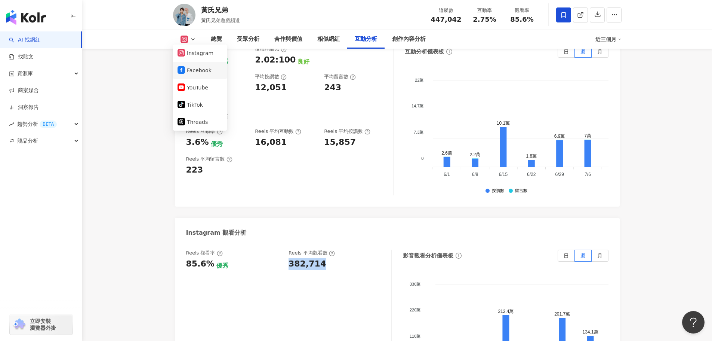
click at [193, 70] on button "Facebook" at bounding box center [200, 70] width 45 height 10
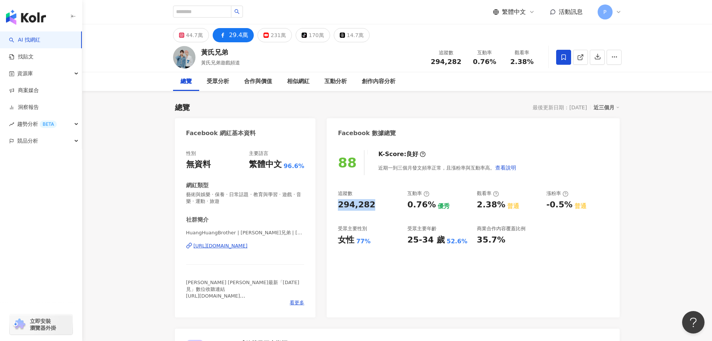
drag, startPoint x: 375, startPoint y: 206, endPoint x: 333, endPoint y: 206, distance: 42.2
click at [333, 206] on div "88 K-Score : 良好 近期一到三個月發文頻率正常，且漲粉率與互動率高。 查看說明 追蹤數 294,282 互動率 0.76% 優秀 觀看率 2.38…" at bounding box center [473, 229] width 293 height 175
copy div "294,282"
drag, startPoint x: 341, startPoint y: 242, endPoint x: 459, endPoint y: 245, distance: 117.8
click at [459, 245] on div "追蹤數 294,282 互動率 0.76% 優秀 觀看率 2.38% 普通 漲粉率 -0.5% 普通 受眾主要性別 女性 77% 受眾主要年齡 25-34 歲…" at bounding box center [473, 217] width 270 height 55
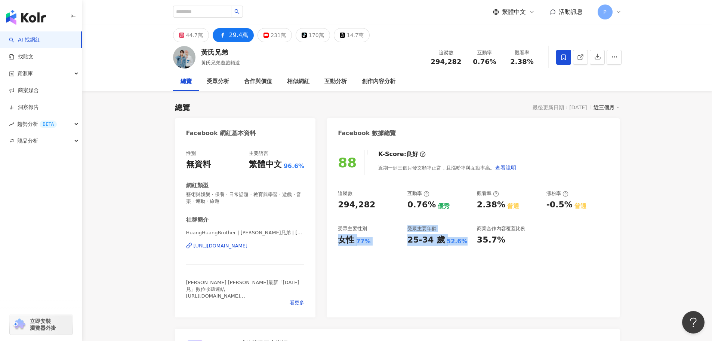
copy div "女性 77% 受眾主要年齡 25-34 歲 52.6%"
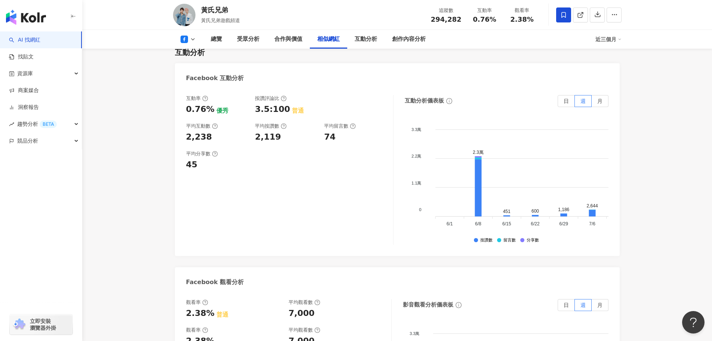
scroll to position [1159, 0]
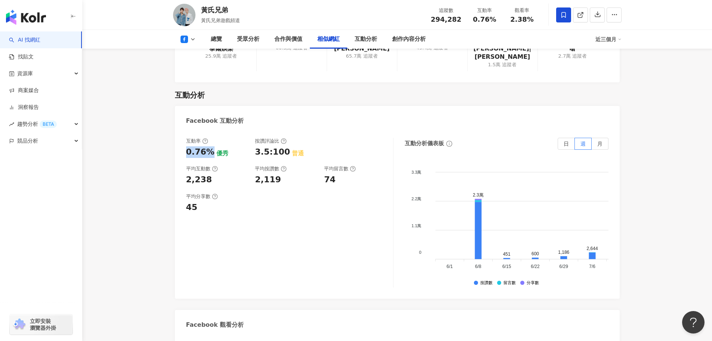
drag, startPoint x: 196, startPoint y: 153, endPoint x: 186, endPoint y: 154, distance: 9.7
click at [186, 154] on div "0.76%" at bounding box center [200, 152] width 28 height 12
drag, startPoint x: 204, startPoint y: 184, endPoint x: 179, endPoint y: 185, distance: 25.1
click at [179, 185] on div "互動率 0.76% 優秀 按讚評論比 3.5:100 普通 平均互動數 2,238 平均按讚數 2,119 平均留言數 74 平均分享數 45 互動分析儀表板…" at bounding box center [397, 214] width 445 height 168
drag, startPoint x: 210, startPoint y: 182, endPoint x: 180, endPoint y: 182, distance: 30.3
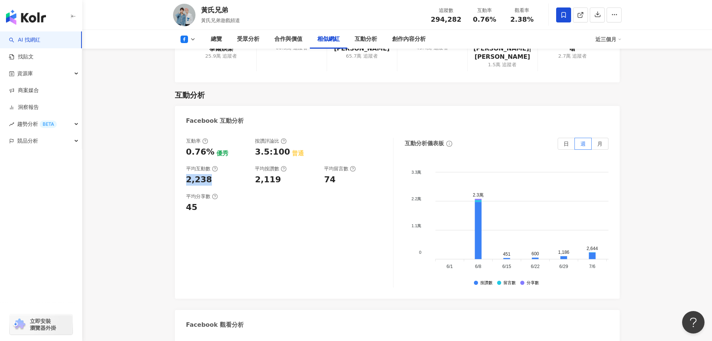
click at [180, 182] on div "互動率 0.76% 優秀 按讚評論比 3.5:100 普通 平均互動數 2,238 平均按讚數 2,119 平均留言數 74 平均分享數 45 互動分析儀表板…" at bounding box center [397, 214] width 445 height 168
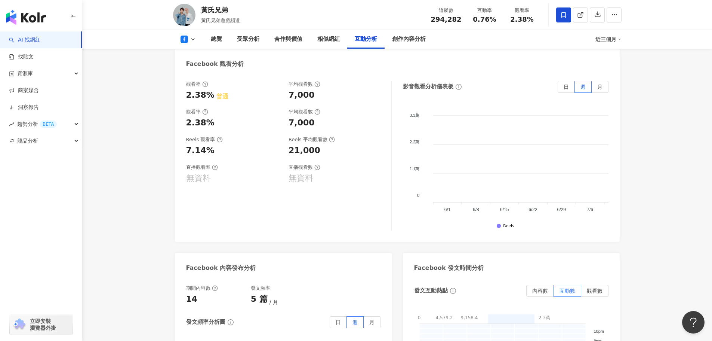
scroll to position [1420, 0]
click at [206, 94] on div "2.38%" at bounding box center [200, 94] width 28 height 12
drag, startPoint x: 209, startPoint y: 94, endPoint x: 176, endPoint y: 95, distance: 32.9
click at [176, 95] on div "觀看率 2.38% 普通 平均觀看數 7,000 觀看率 2.38% 平均觀看數 7,000 Reels 觀看率 7.14% Reels 平均觀看數 21,0…" at bounding box center [397, 156] width 445 height 168
drag, startPoint x: 313, startPoint y: 96, endPoint x: 277, endPoint y: 96, distance: 35.9
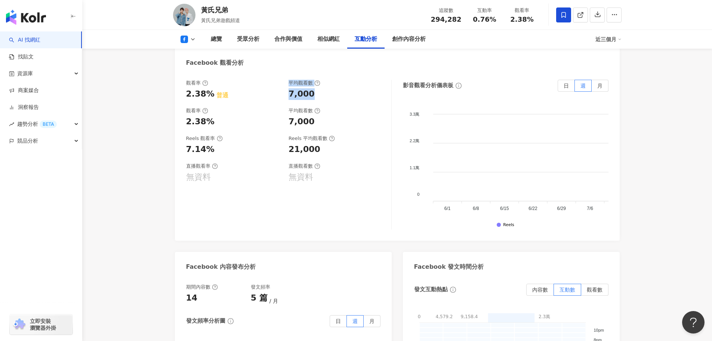
click at [277, 96] on div "觀看率 2.38% 普通 平均觀看數 7,000" at bounding box center [285, 90] width 198 height 20
click at [306, 98] on div "7,000" at bounding box center [302, 94] width 26 height 12
drag, startPoint x: 311, startPoint y: 96, endPoint x: 288, endPoint y: 96, distance: 22.8
click at [288, 96] on div "觀看率 2.38% 普通 平均觀看數 7,000" at bounding box center [285, 90] width 198 height 20
